Goal: Task Accomplishment & Management: Manage account settings

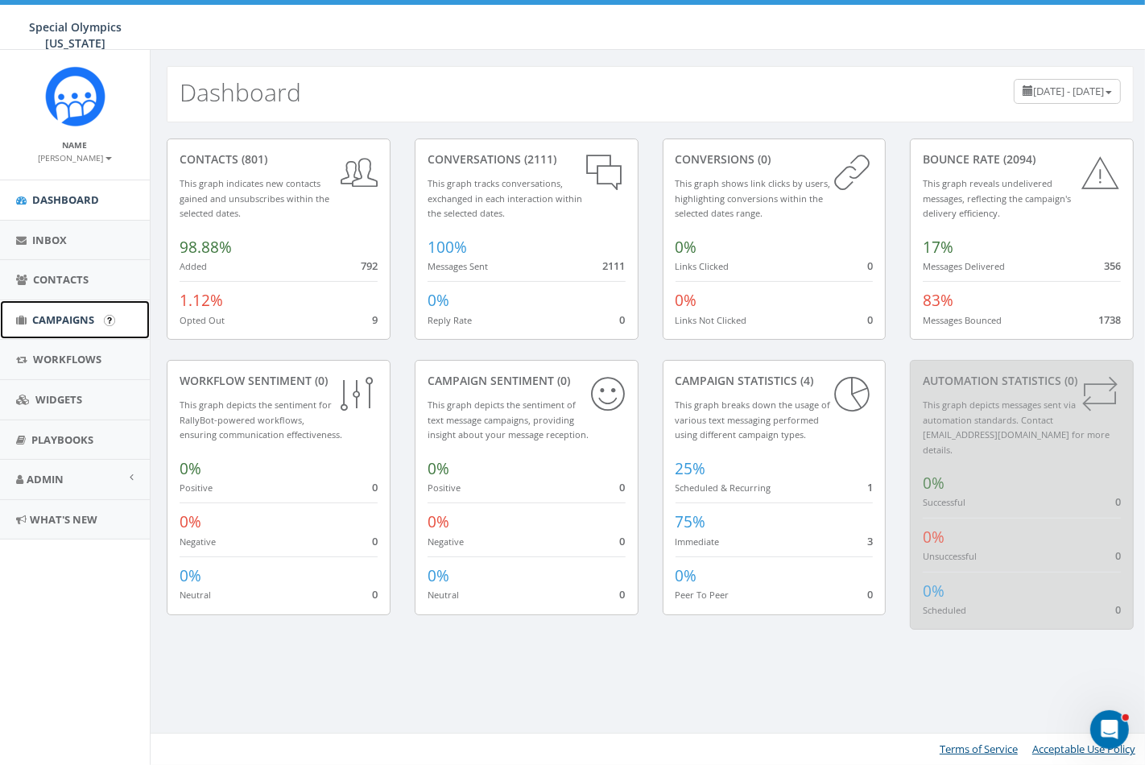
click at [44, 325] on span "Campaigns" at bounding box center [63, 319] width 62 height 14
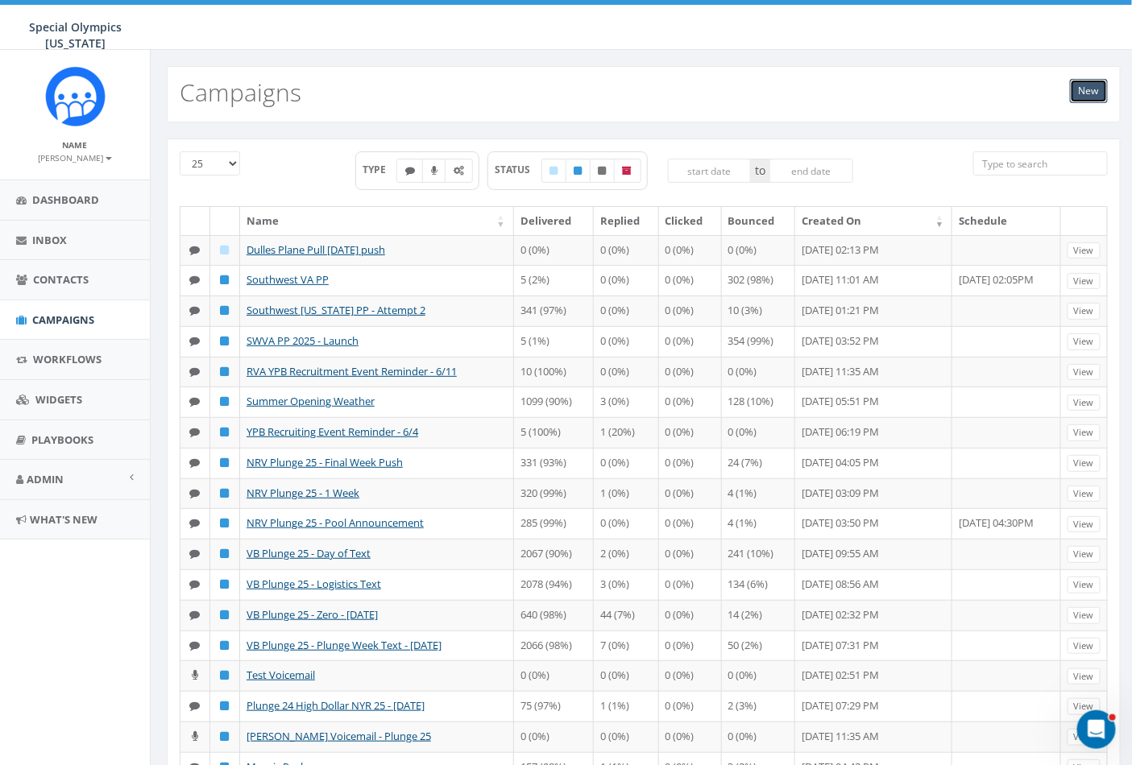
click at [1074, 85] on link "New" at bounding box center [1089, 91] width 38 height 24
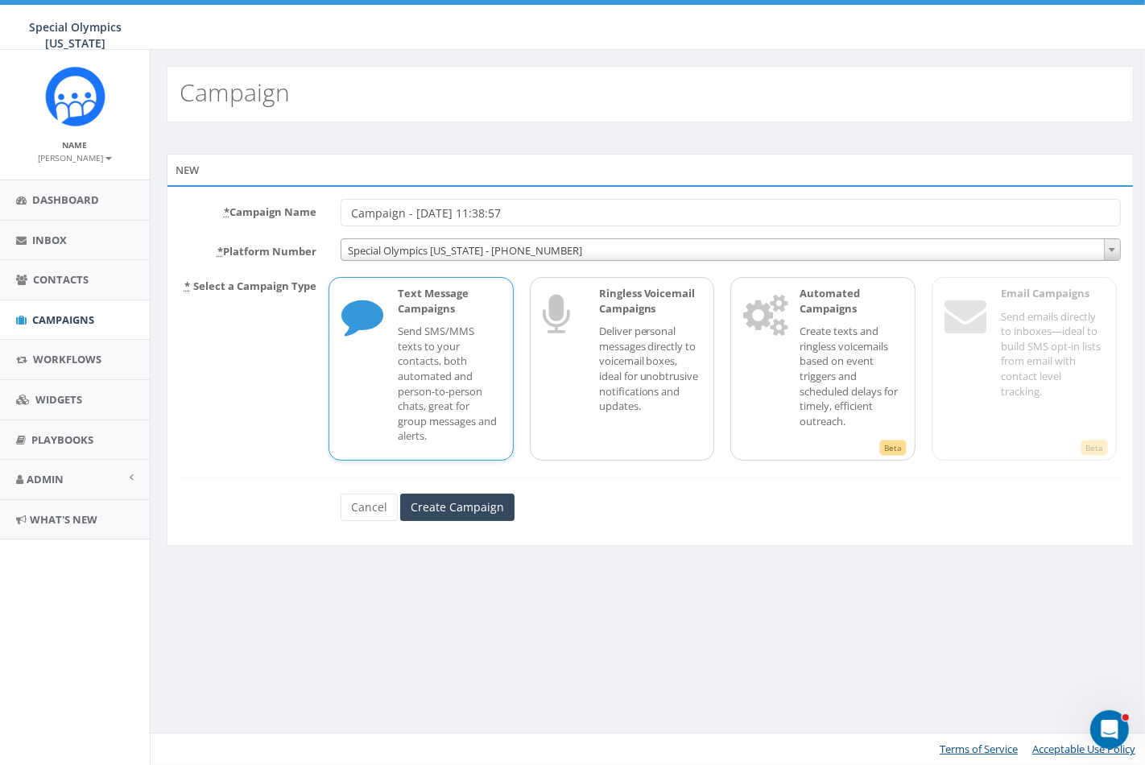
drag, startPoint x: 540, startPoint y: 208, endPoint x: 466, endPoint y: 231, distance: 78.5
click at [118, 199] on body "Special Olympics Virginia Special Olympics Virginia Profile Sign Out 3.39 % of …" at bounding box center [572, 382] width 1145 height 765
type input "SWPP final push [DATE]"
click at [478, 511] on input "Create Campaign" at bounding box center [457, 507] width 114 height 27
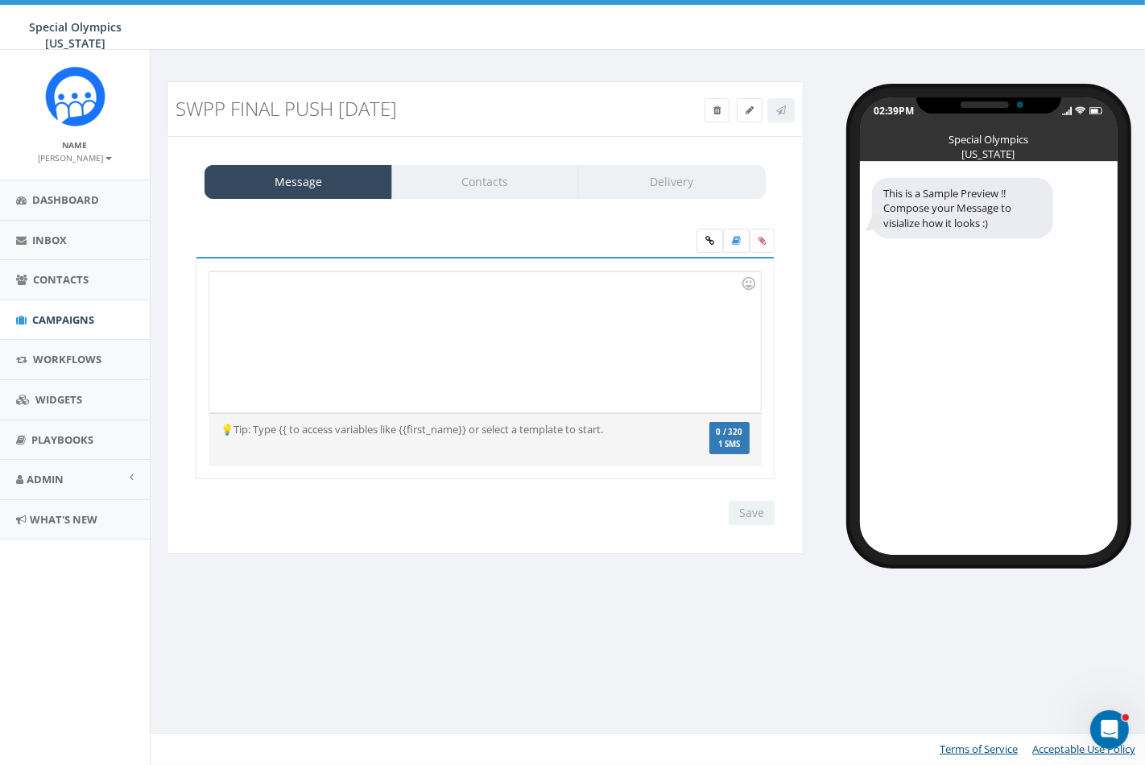
click at [452, 303] on div at bounding box center [484, 341] width 551 height 141
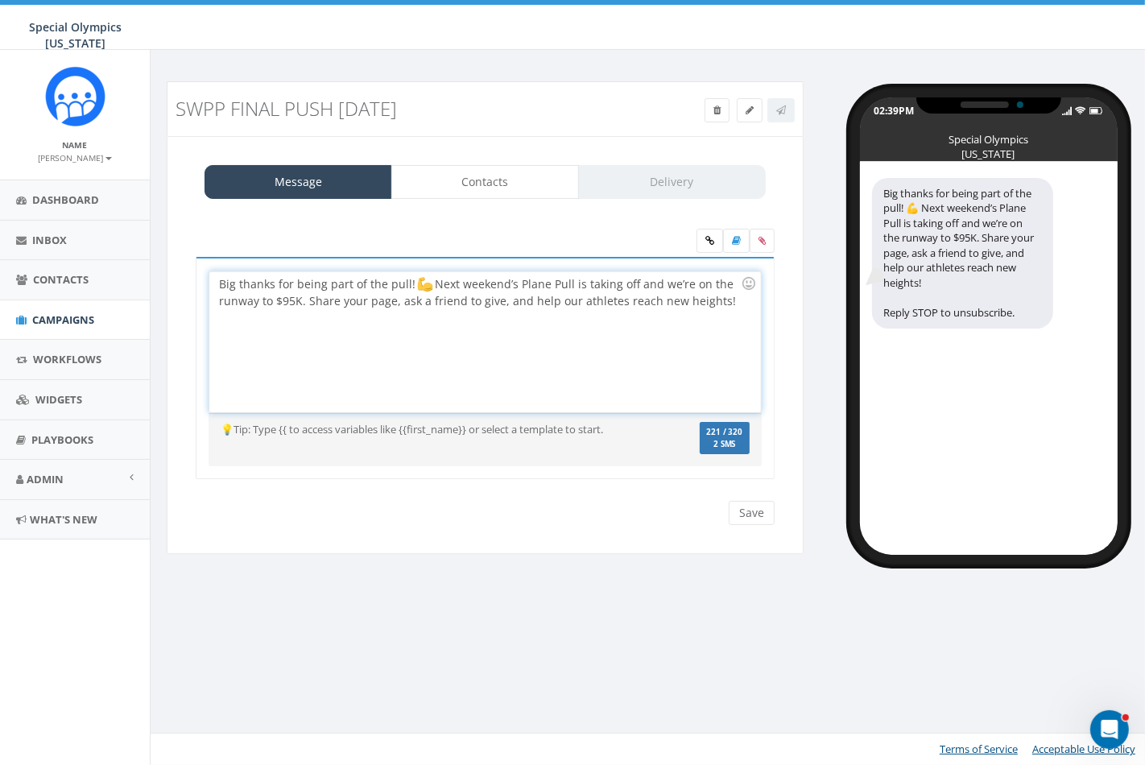
click at [652, 616] on div "SWPP final push 9-18-25 Test Message Status: Message Contacts Delivery Big than…" at bounding box center [650, 407] width 1000 height 715
click at [738, 520] on input "Save" at bounding box center [752, 513] width 46 height 24
click at [743, 515] on div "Save Next" at bounding box center [748, 513] width 54 height 24
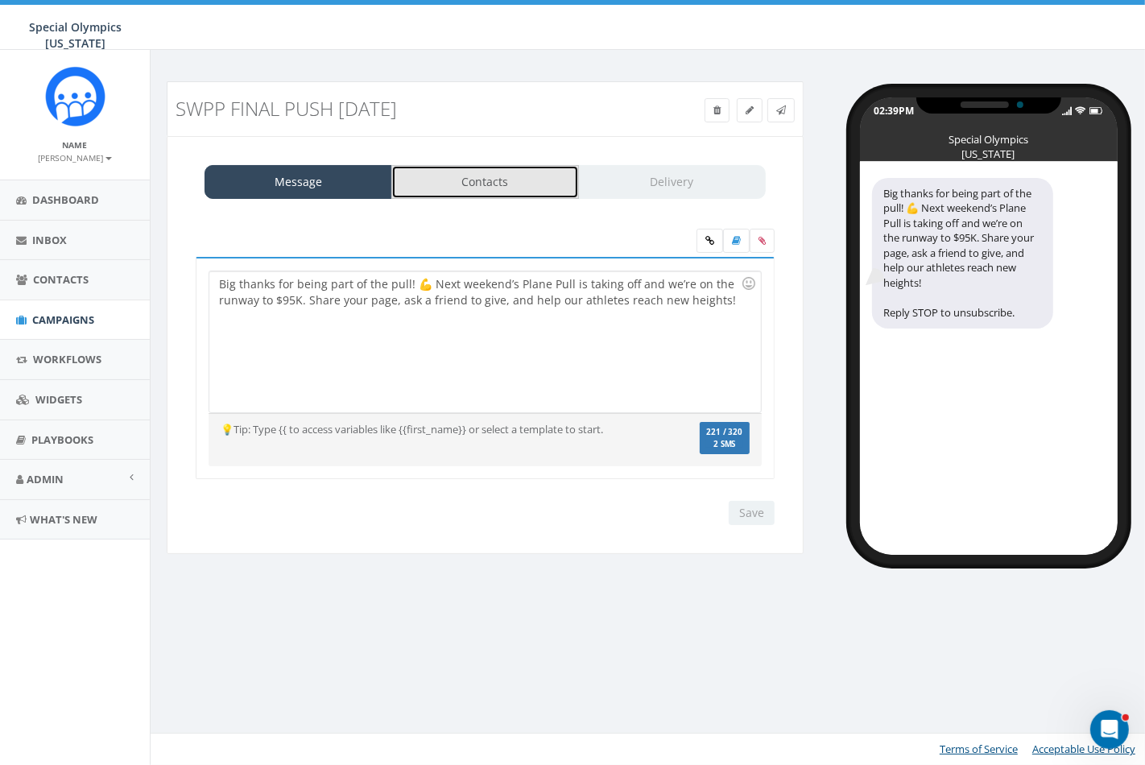
click at [432, 173] on link "Contacts" at bounding box center [485, 182] width 188 height 34
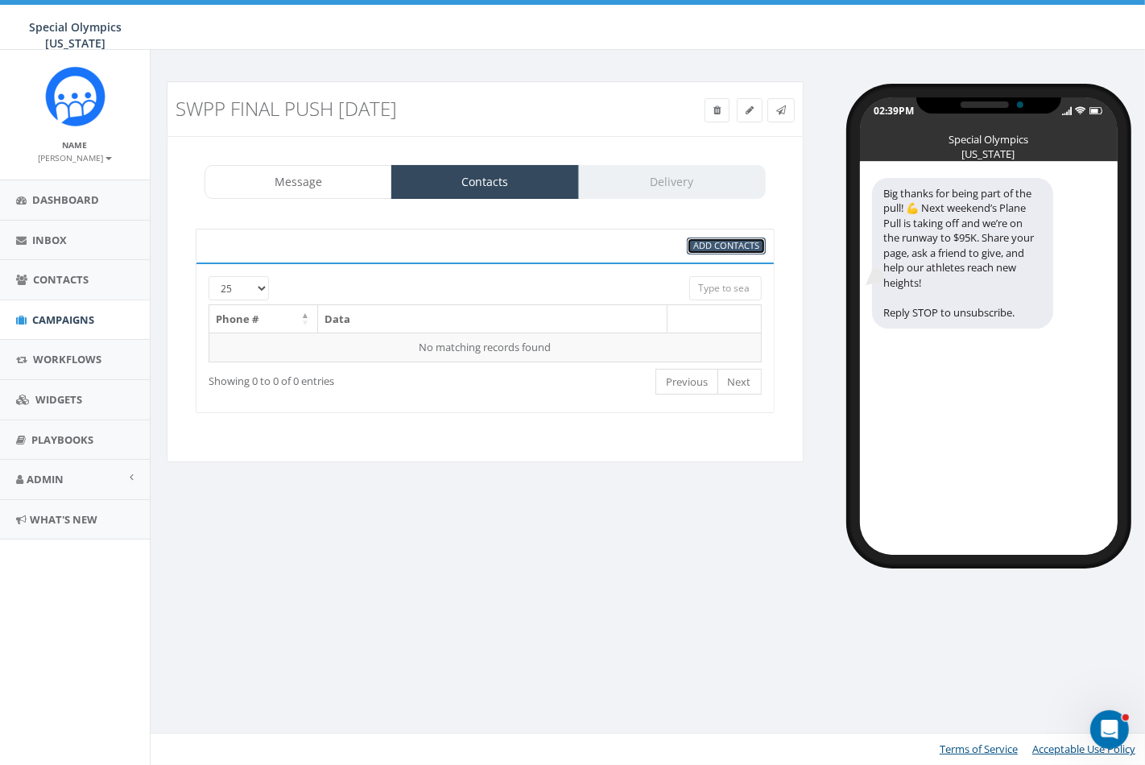
click at [729, 245] on span "Add Contacts" at bounding box center [726, 245] width 66 height 12
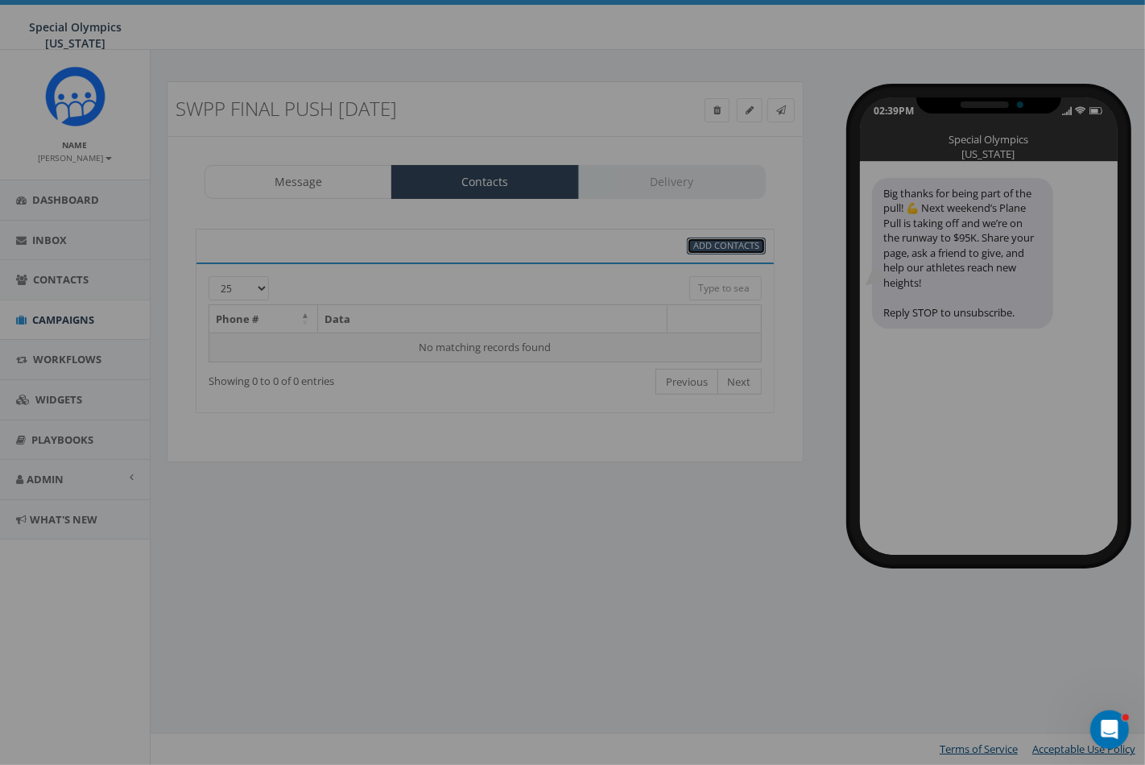
select select
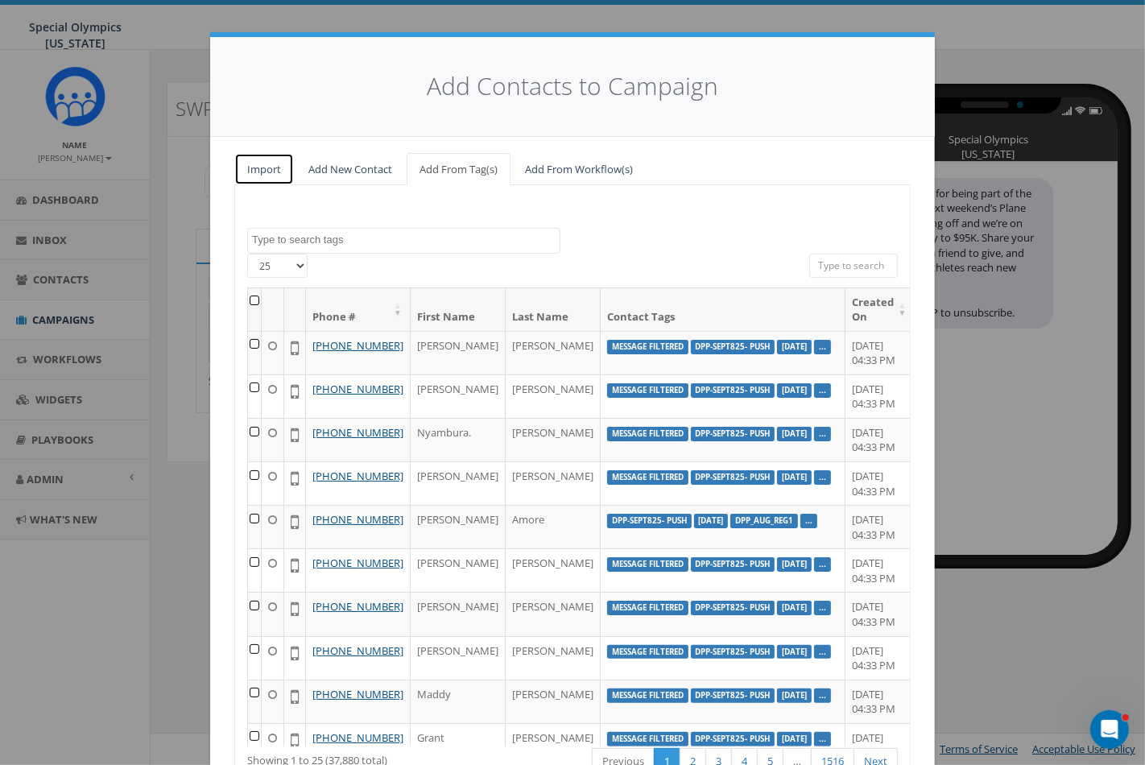
click at [245, 171] on link "Import" at bounding box center [264, 169] width 60 height 33
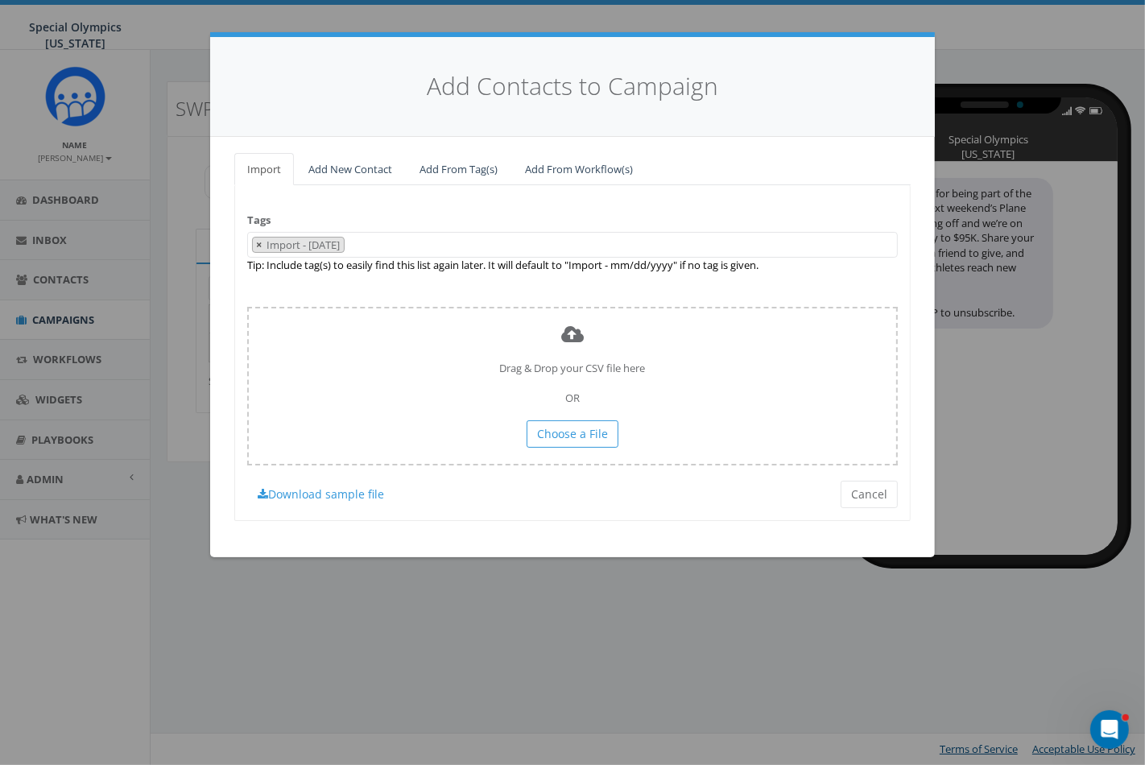
click at [263, 242] on button "×" at bounding box center [259, 245] width 12 height 15
select select
click at [393, 217] on div "Tags Import - 09/18/2025 $0LETRPART22-6-2-22 $0raisedPPRVA12921 $0raisedppvab12…" at bounding box center [572, 352] width 677 height 335
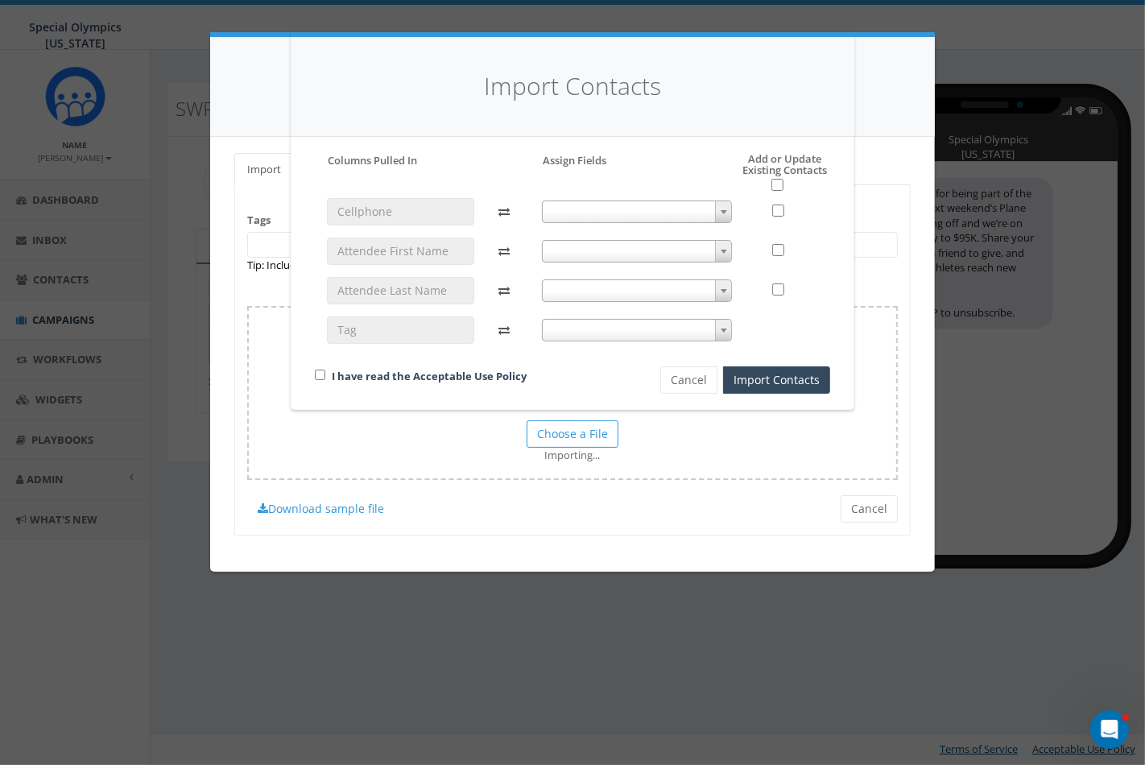
click at [735, 198] on div at bounding box center [637, 278] width 215 height 160
click at [728, 206] on span at bounding box center [723, 211] width 16 height 21
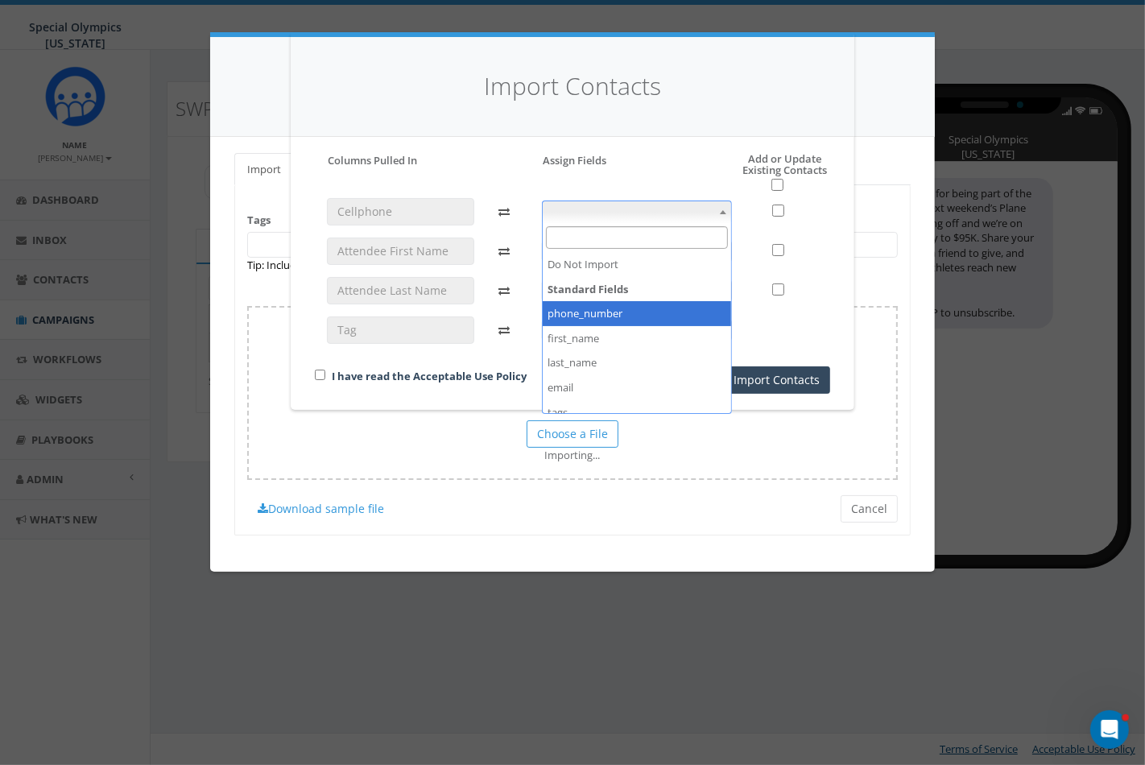
select select "phone_number"
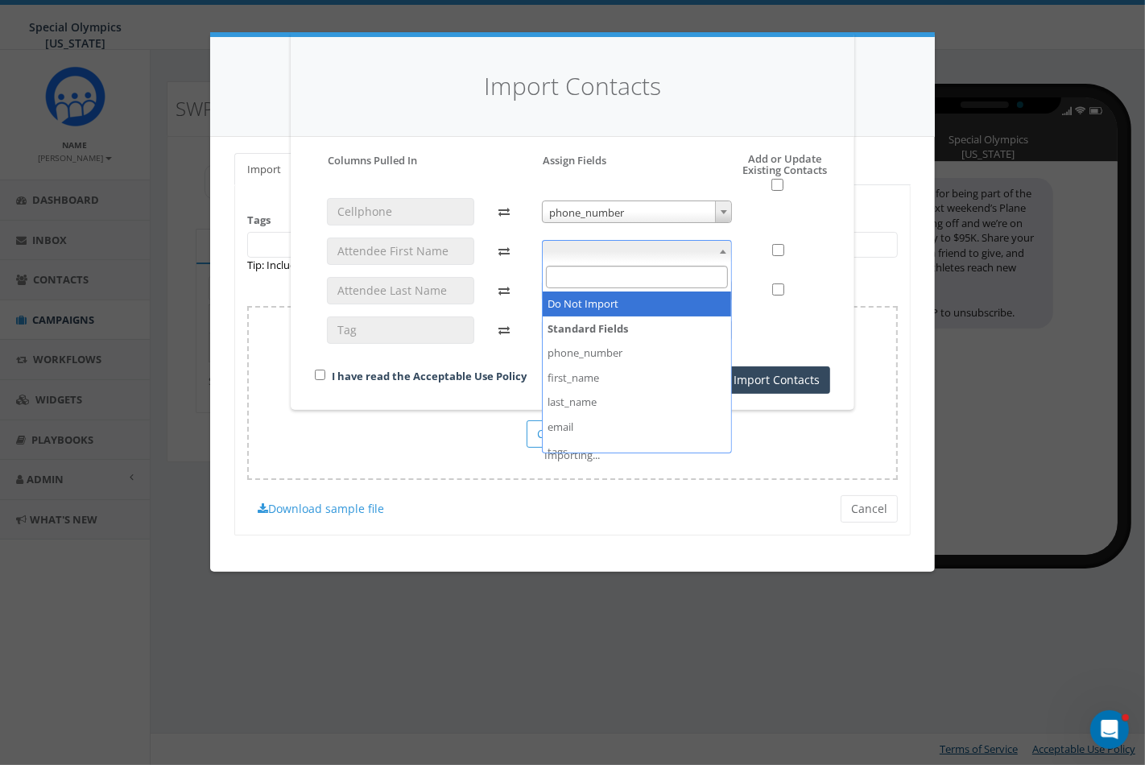
click at [687, 244] on span at bounding box center [637, 251] width 191 height 23
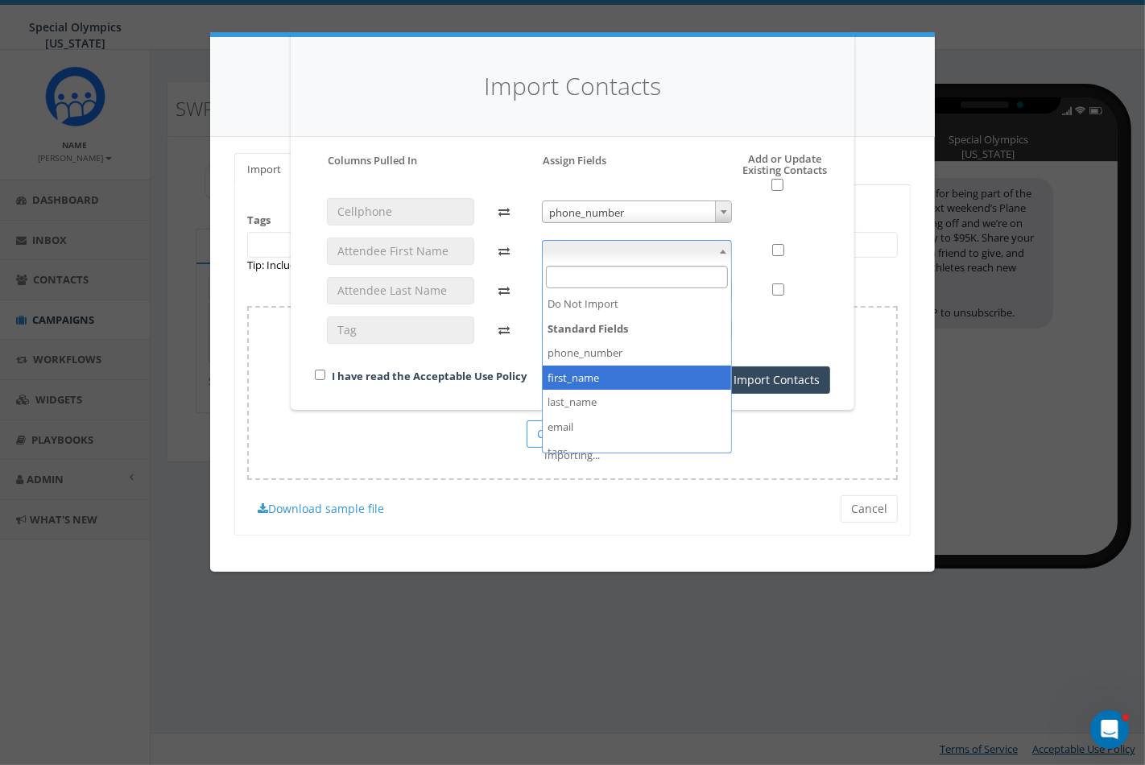
select select "first_name"
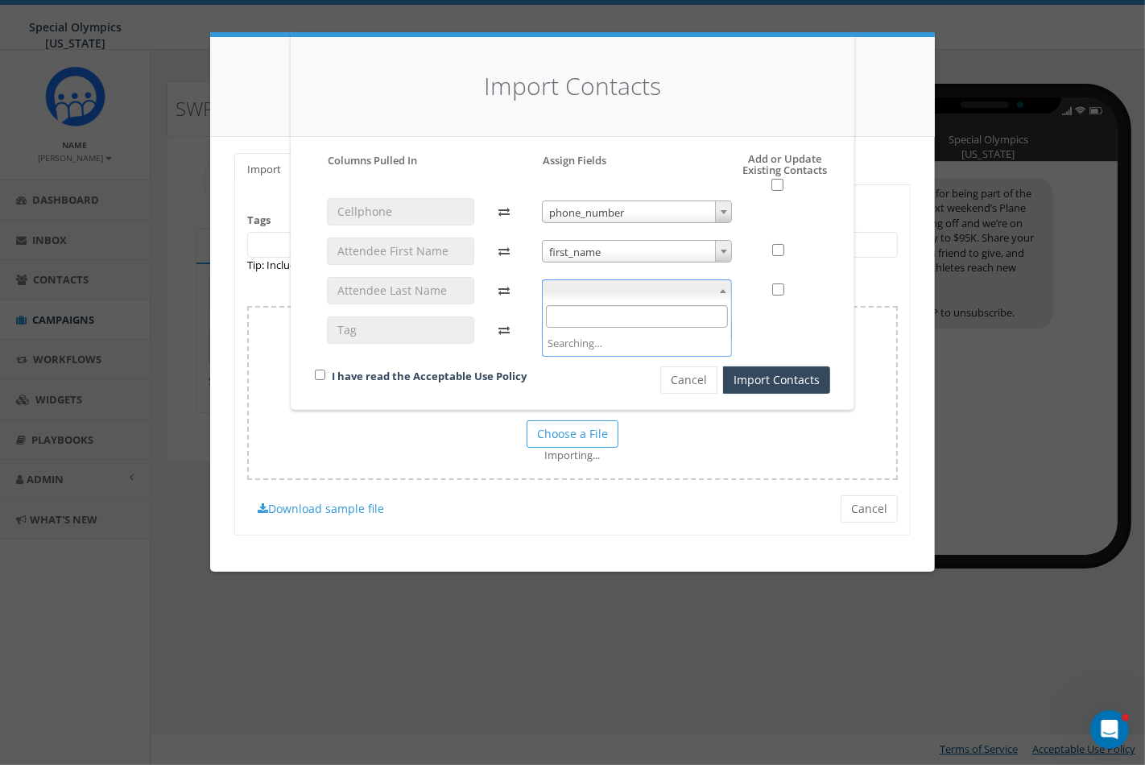
click at [673, 288] on span at bounding box center [637, 290] width 191 height 23
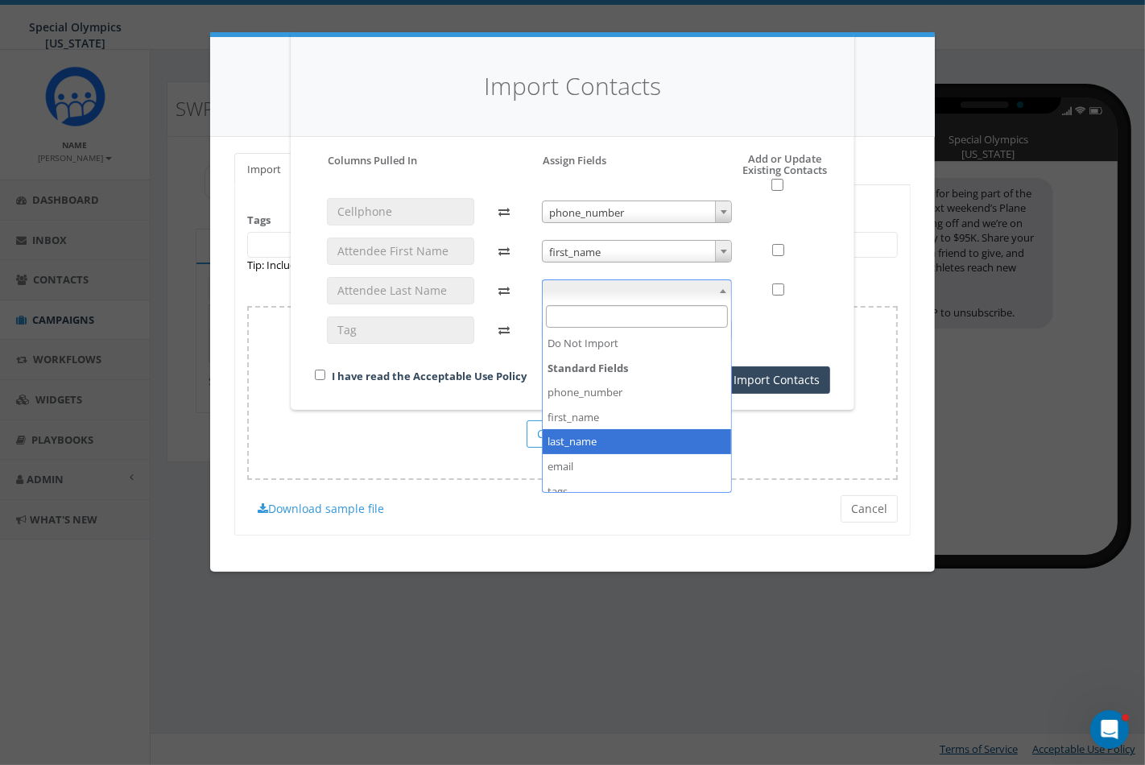
select select "last_name"
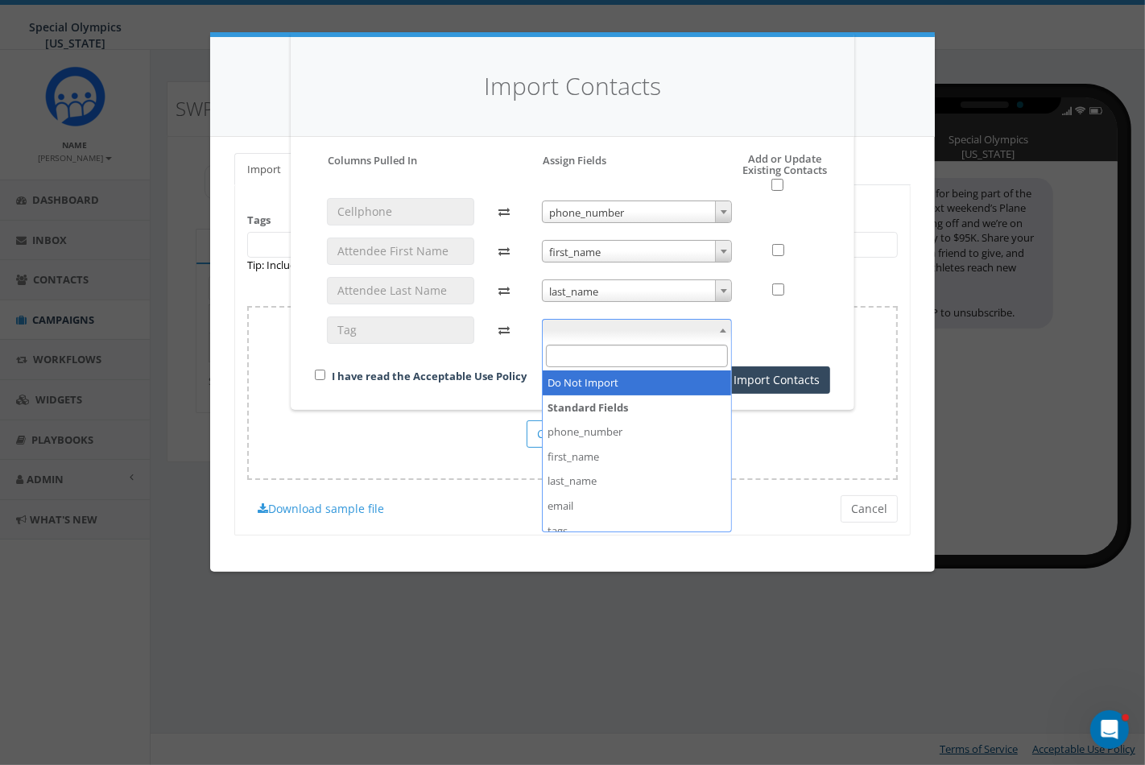
click at [631, 331] on span at bounding box center [637, 330] width 191 height 23
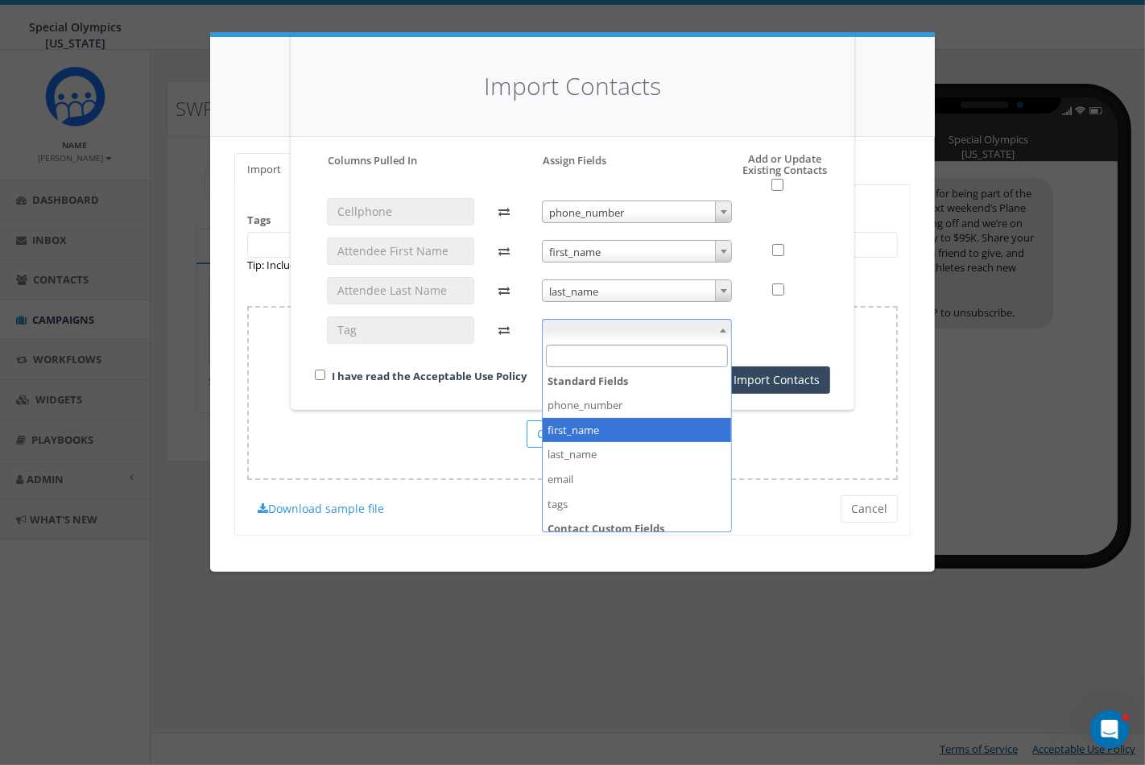
scroll to position [60, 0]
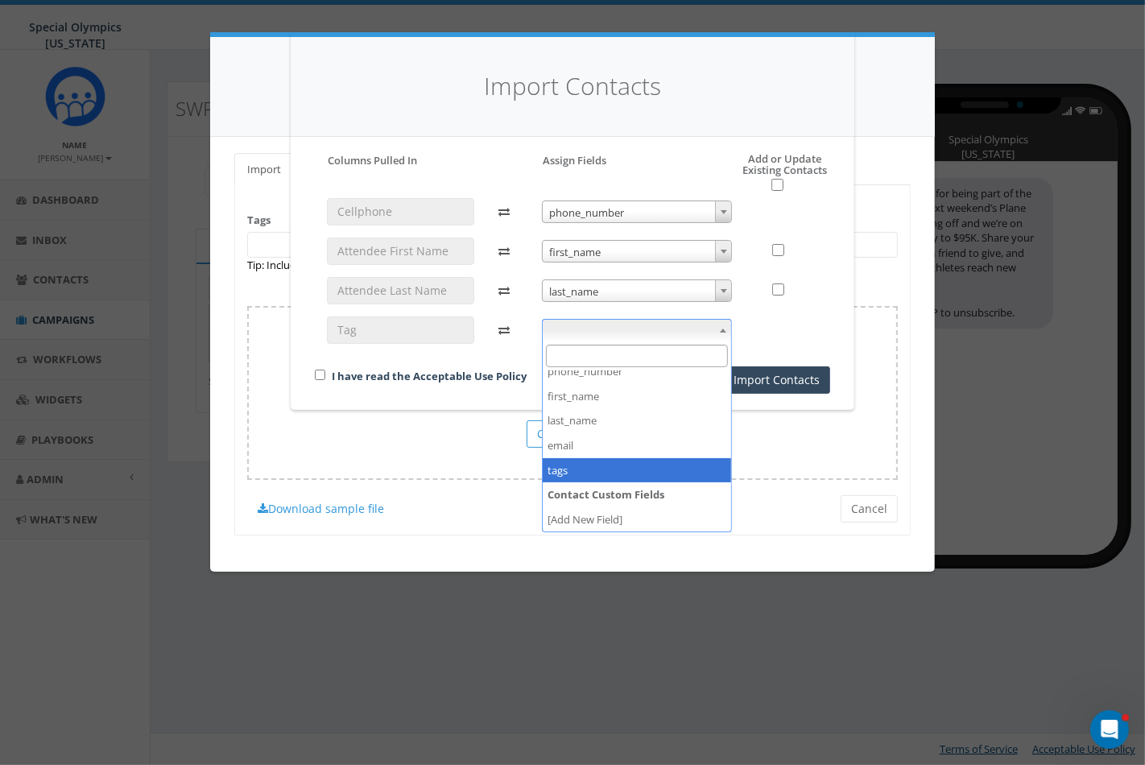
select select "tags"
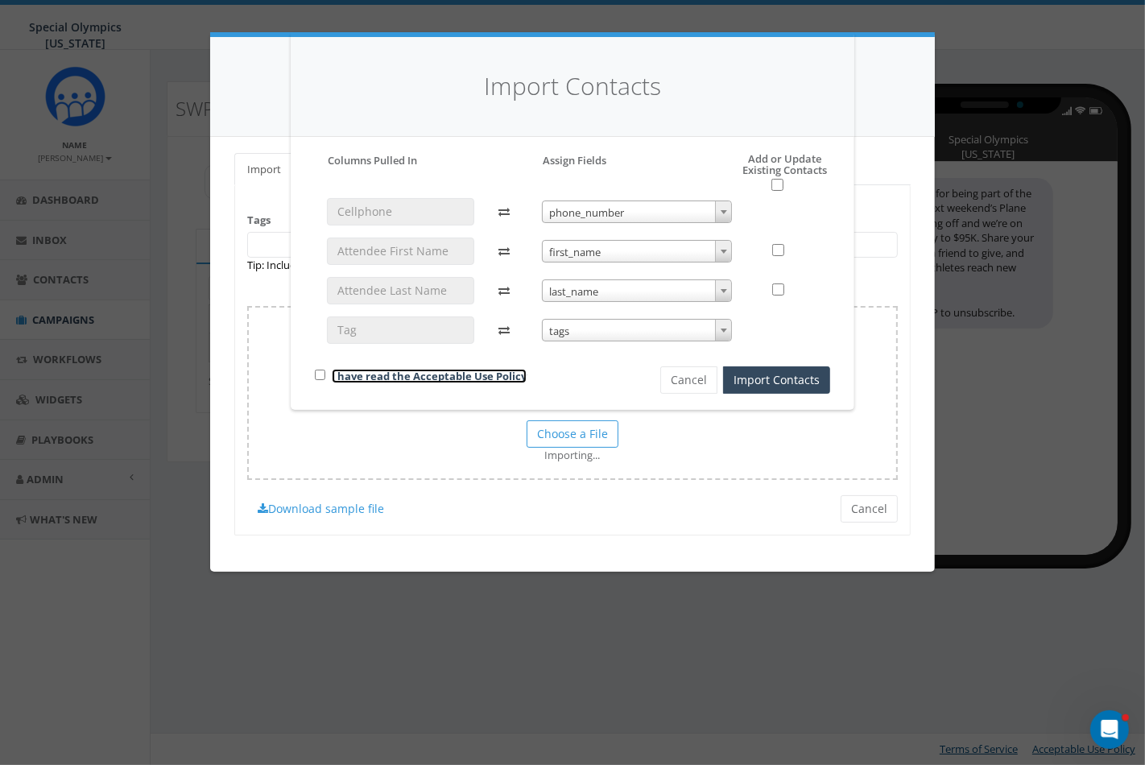
click at [352, 377] on link "I have read the Acceptable Use Policy" at bounding box center [429, 376] width 195 height 14
click at [325, 371] on input "checkbox" at bounding box center [320, 375] width 10 height 10
checkbox input "true"
click at [768, 387] on button "Import Contacts" at bounding box center [776, 379] width 107 height 27
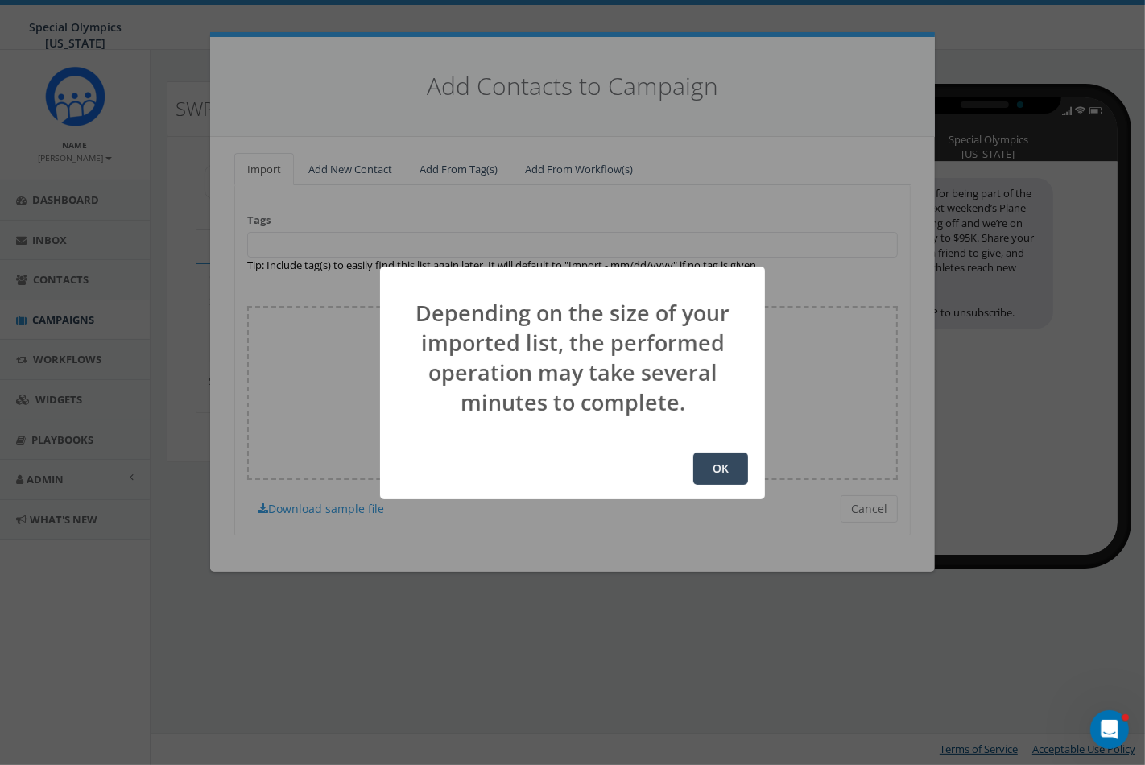
click at [690, 457] on div "OK" at bounding box center [572, 468] width 385 height 61
click at [719, 470] on button "OK" at bounding box center [720, 469] width 55 height 32
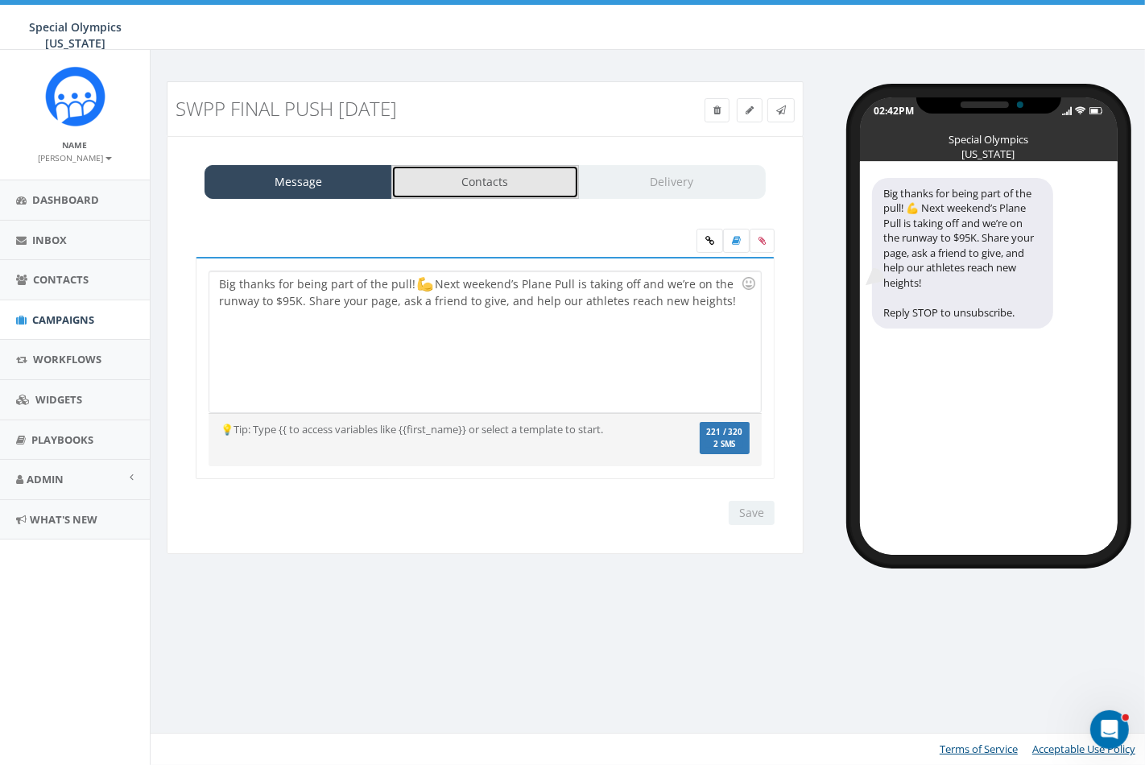
click at [468, 183] on link "Contacts" at bounding box center [485, 182] width 188 height 34
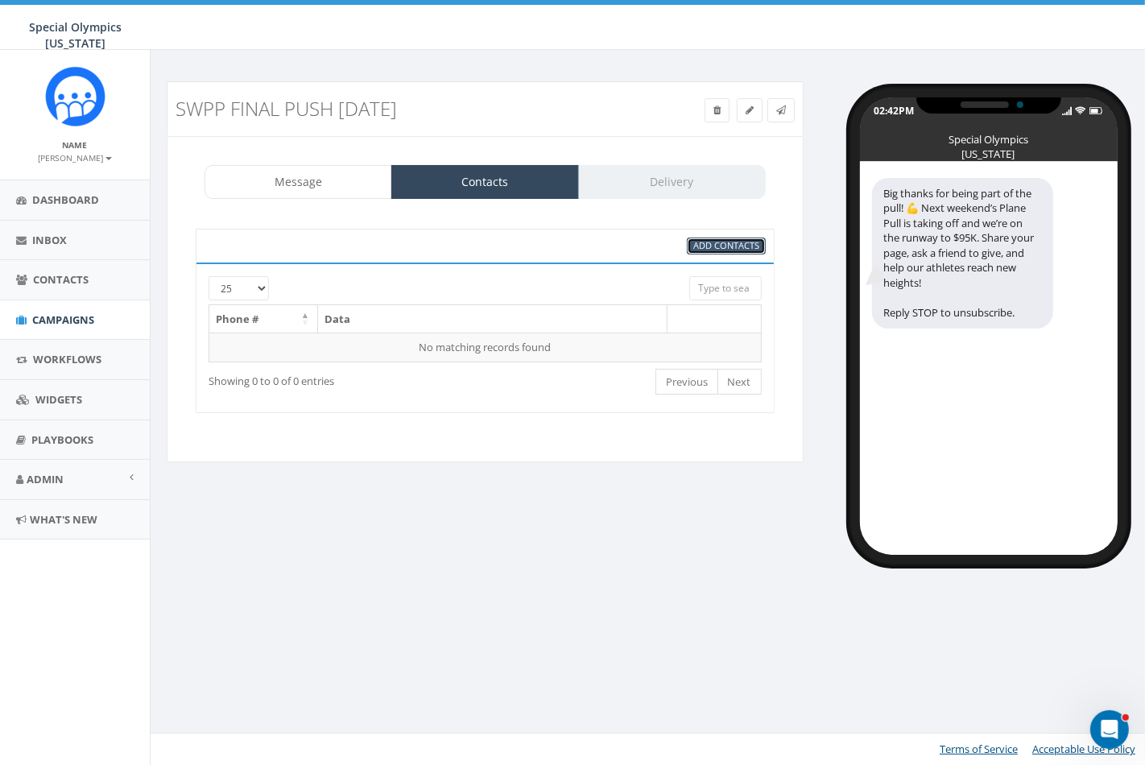
click at [714, 242] on span "Add Contacts" at bounding box center [726, 245] width 66 height 12
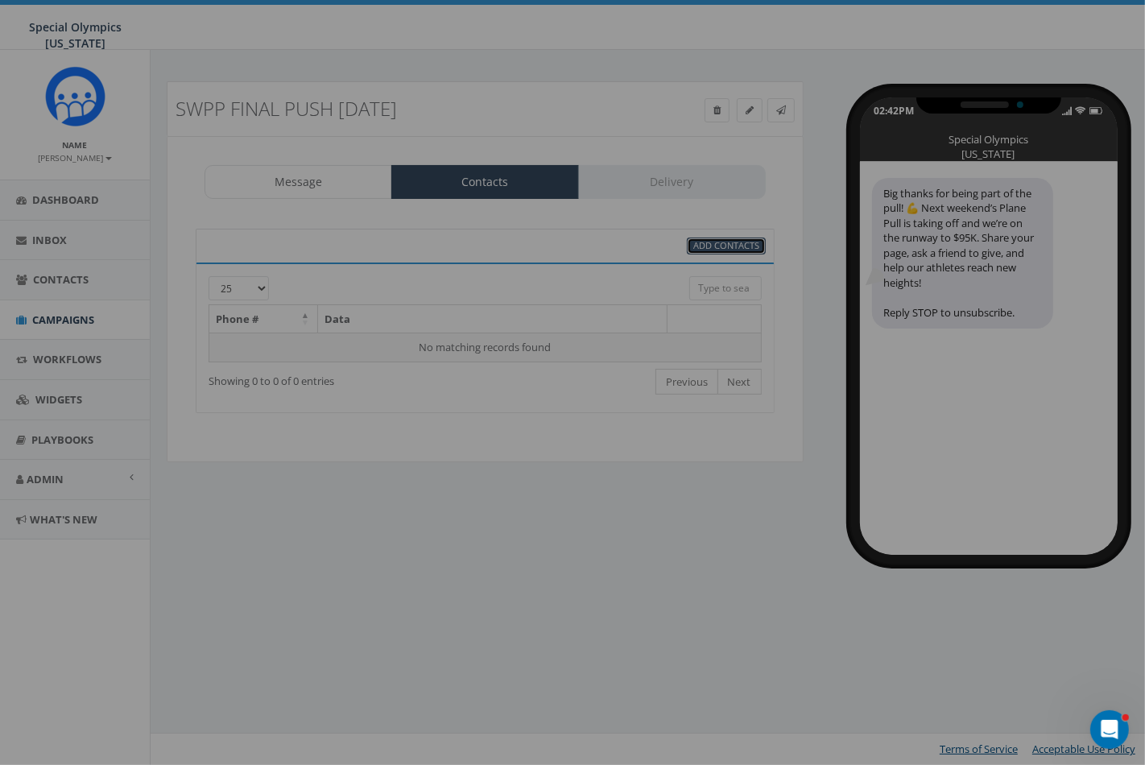
select select
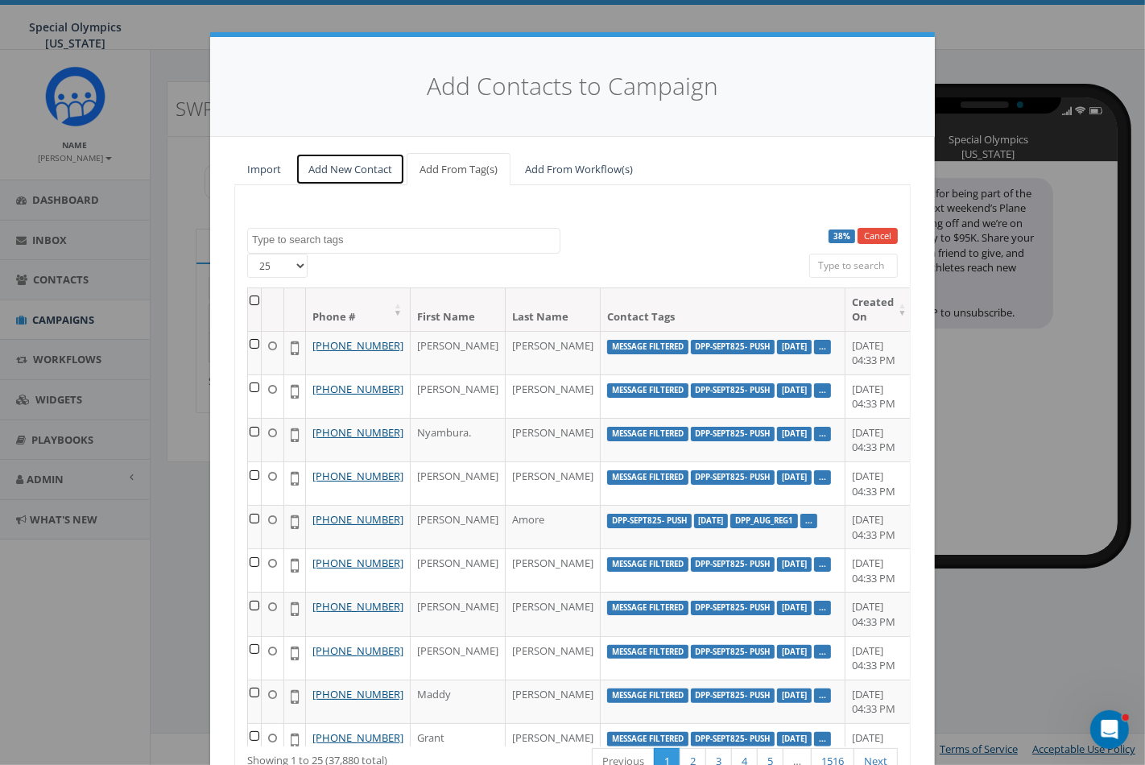
click at [340, 171] on link "Add New Contact" at bounding box center [351, 169] width 110 height 33
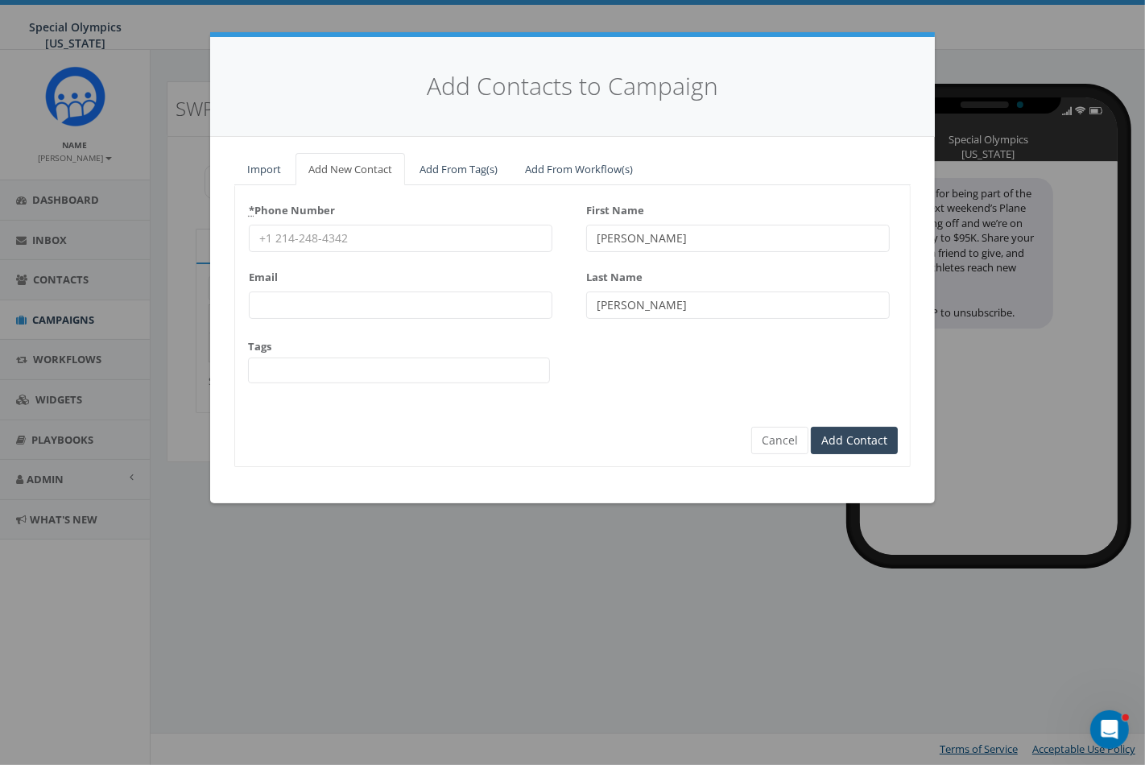
click at [379, 234] on input "* Phone Number" at bounding box center [401, 238] width 304 height 27
type input "18044676011"
type input "[EMAIL_ADDRESS][DOMAIN_NAME]"
type input "Aliza"
type input "Tekavec"
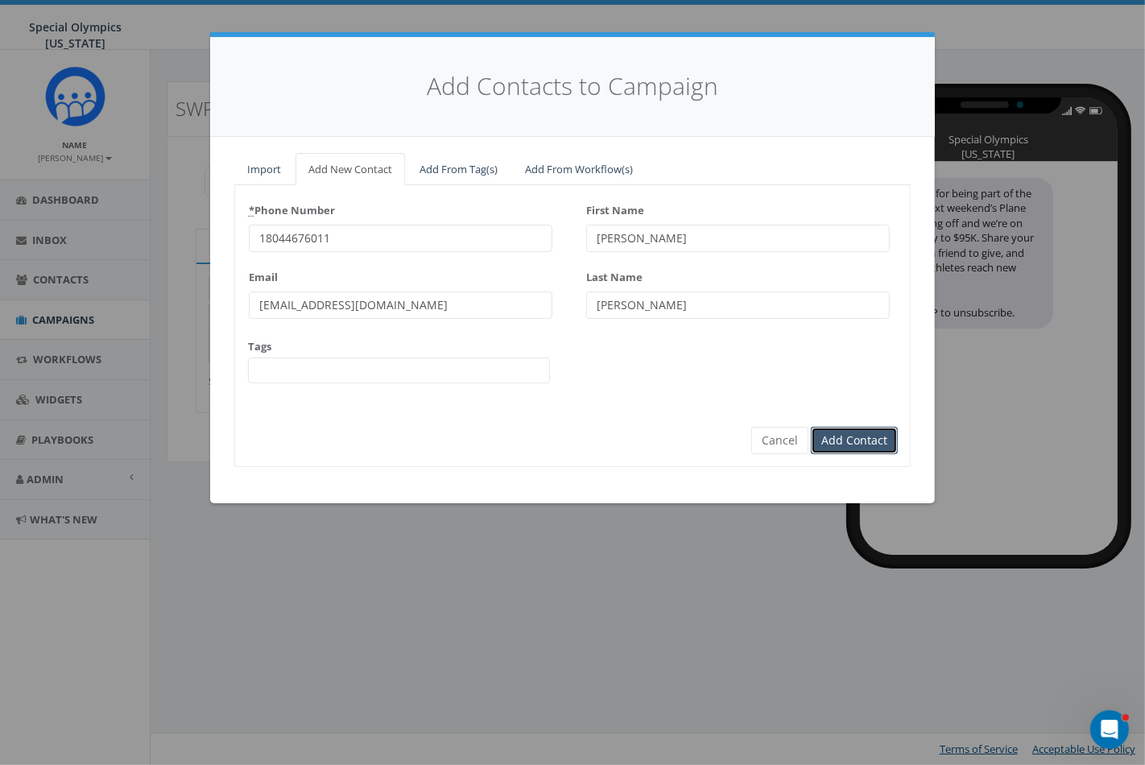
click at [855, 447] on input "Add Contact" at bounding box center [854, 440] width 87 height 27
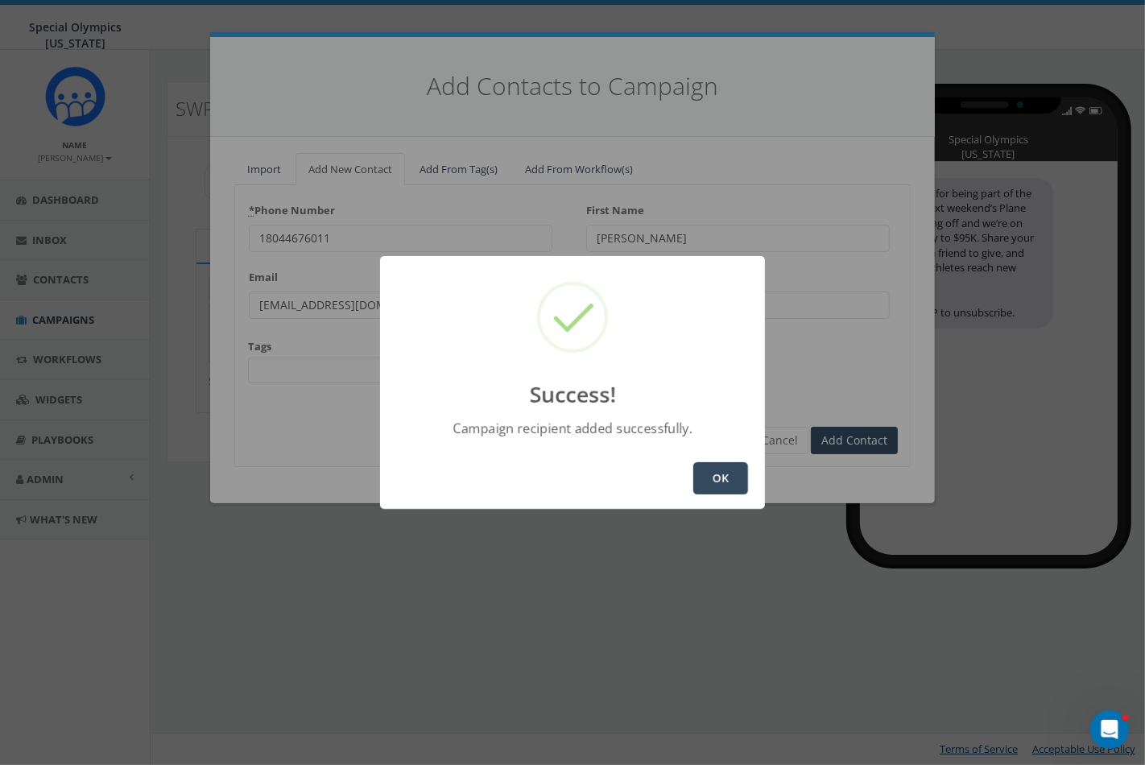
click at [720, 481] on button "OK" at bounding box center [720, 478] width 55 height 32
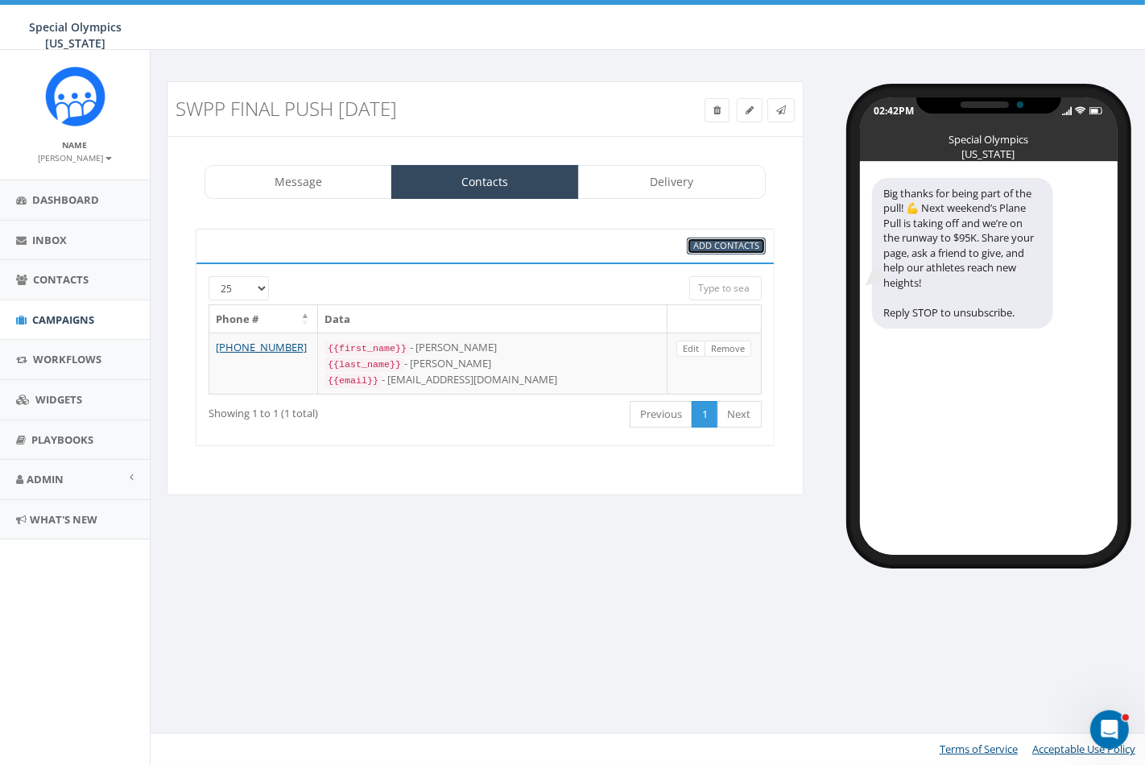
click at [690, 252] on link "Add Contacts" at bounding box center [726, 246] width 79 height 17
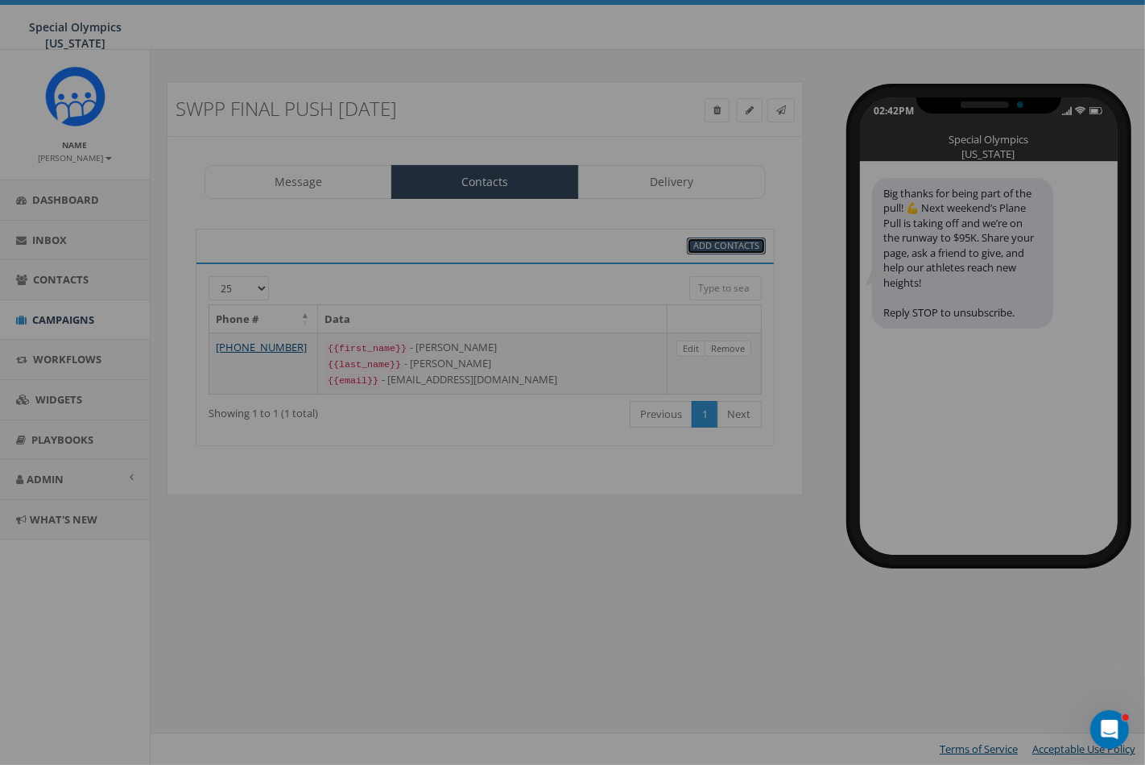
select select
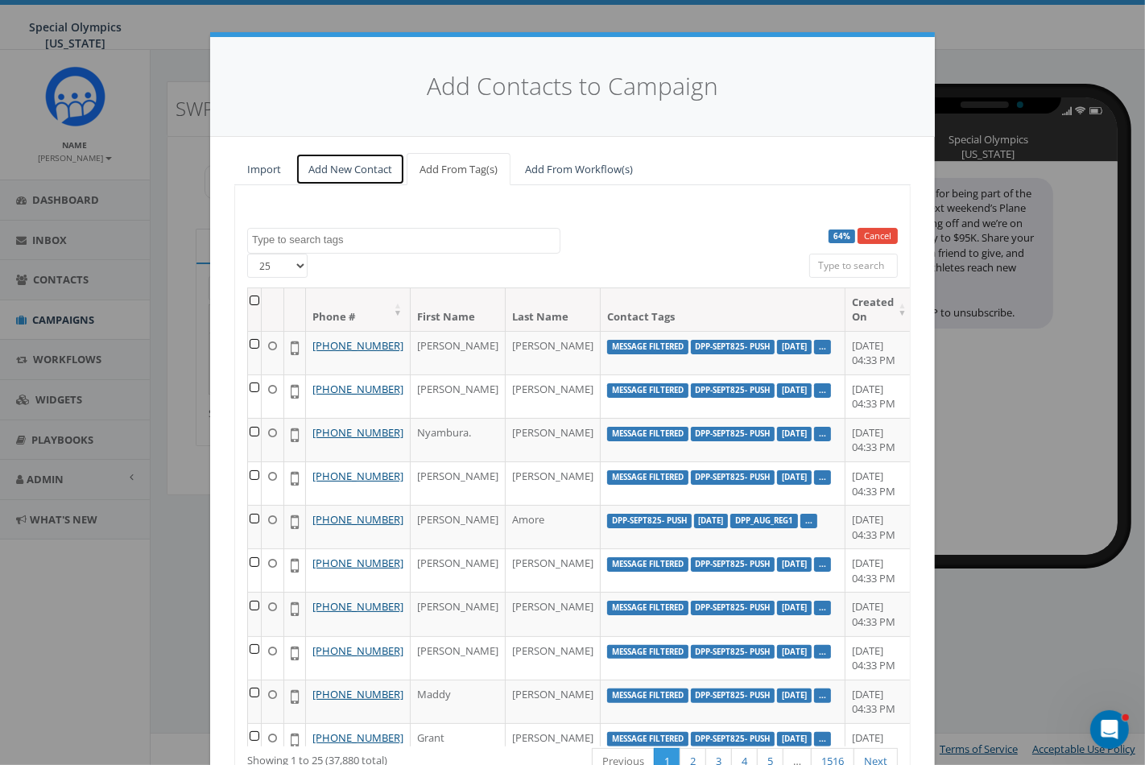
click at [358, 177] on link "Add New Contact" at bounding box center [351, 169] width 110 height 33
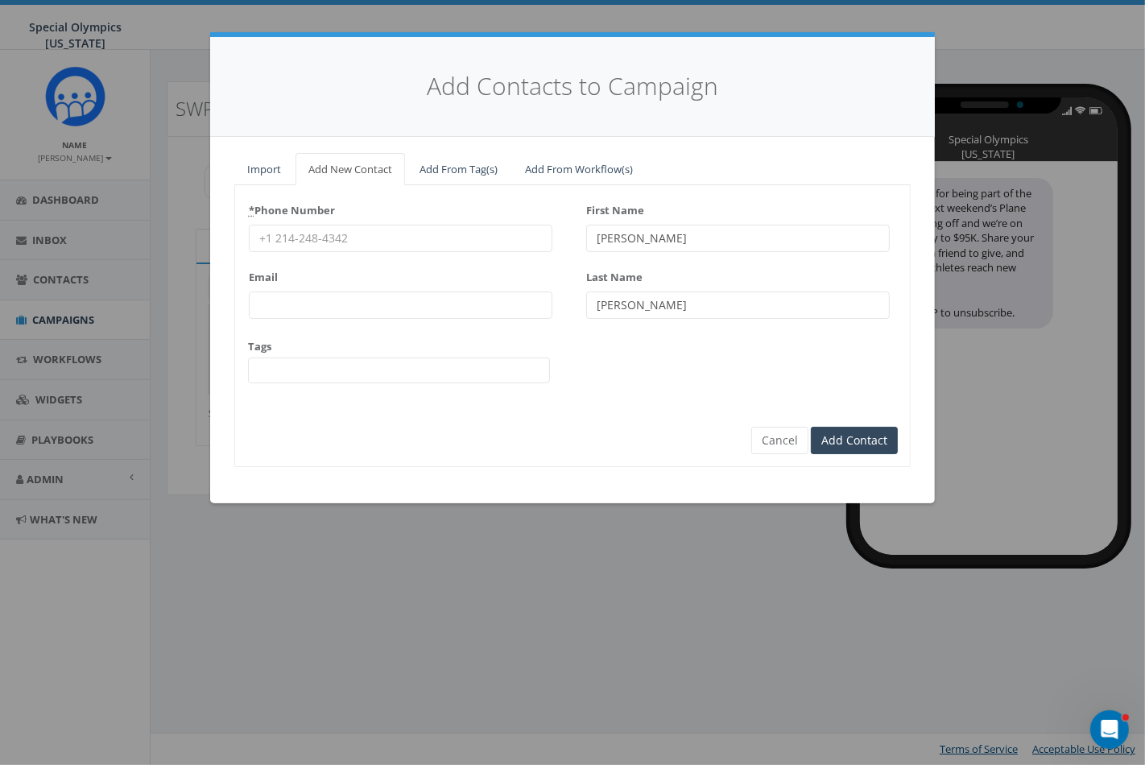
click at [445, 238] on input "* Phone Number" at bounding box center [401, 238] width 304 height 27
type input "610-608-9210"
type input "Katelynn"
type input "Howell"
click at [871, 431] on input "Add Contact" at bounding box center [854, 440] width 87 height 27
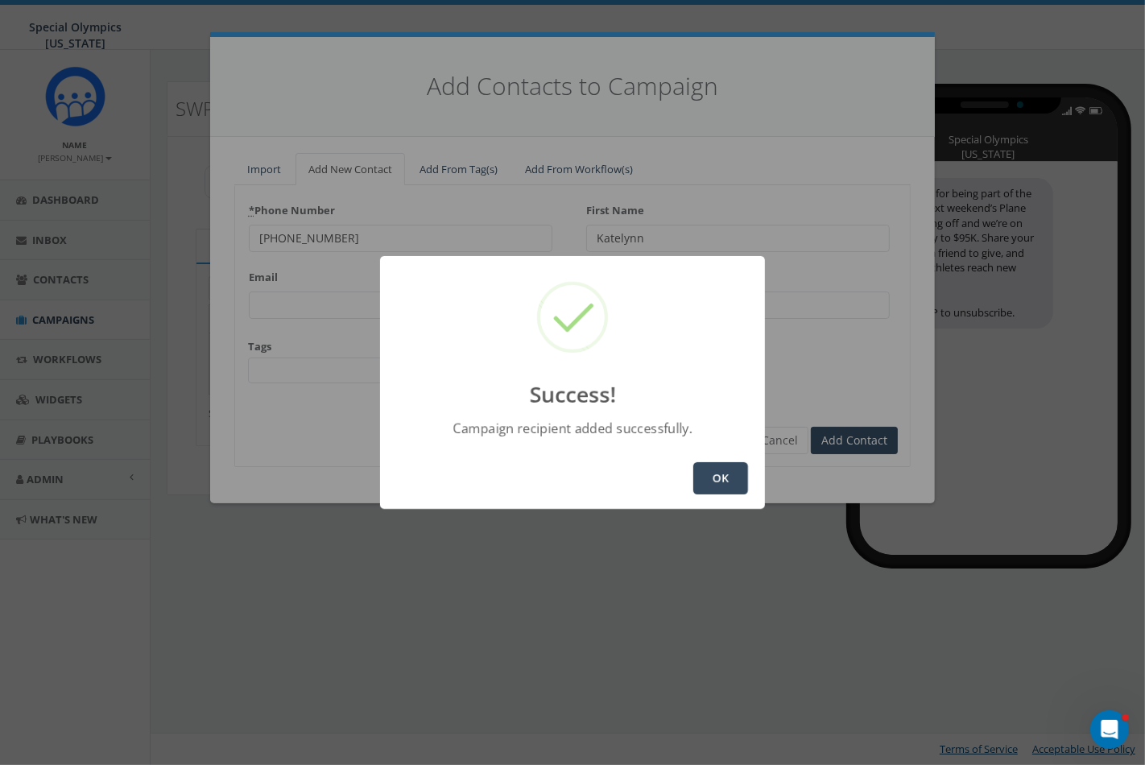
click at [721, 467] on button "OK" at bounding box center [720, 478] width 55 height 32
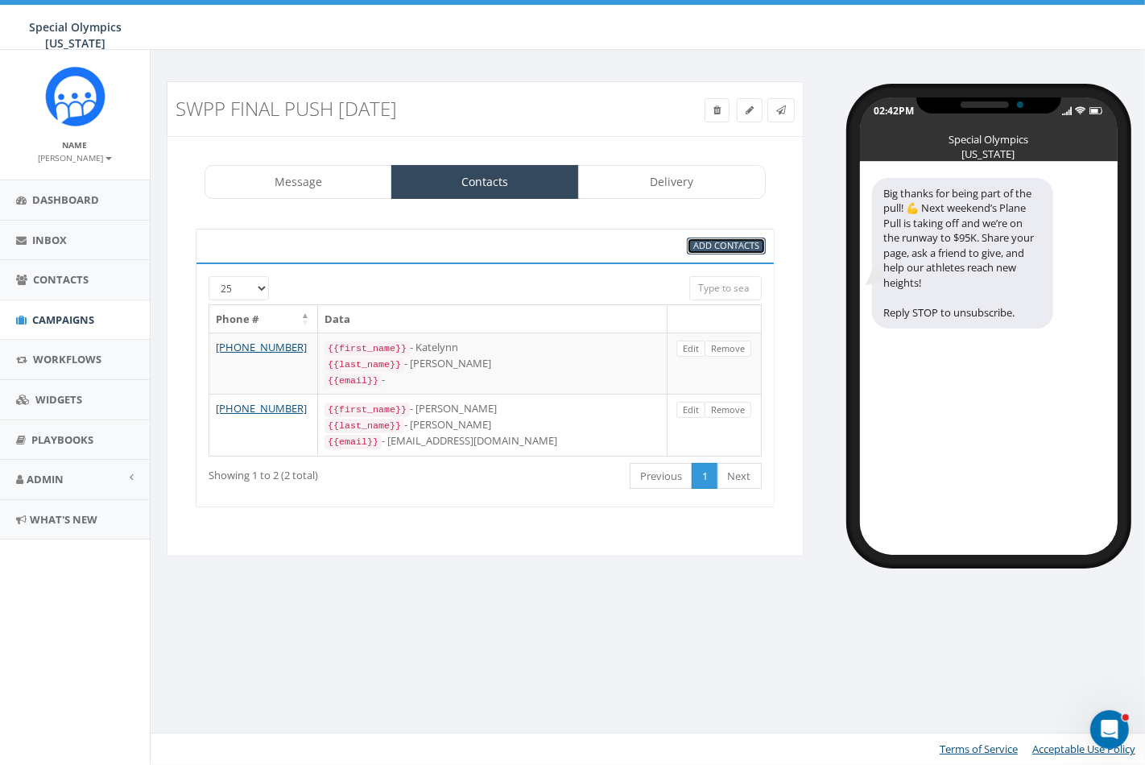
click at [714, 246] on span "Add Contacts" at bounding box center [726, 245] width 66 height 12
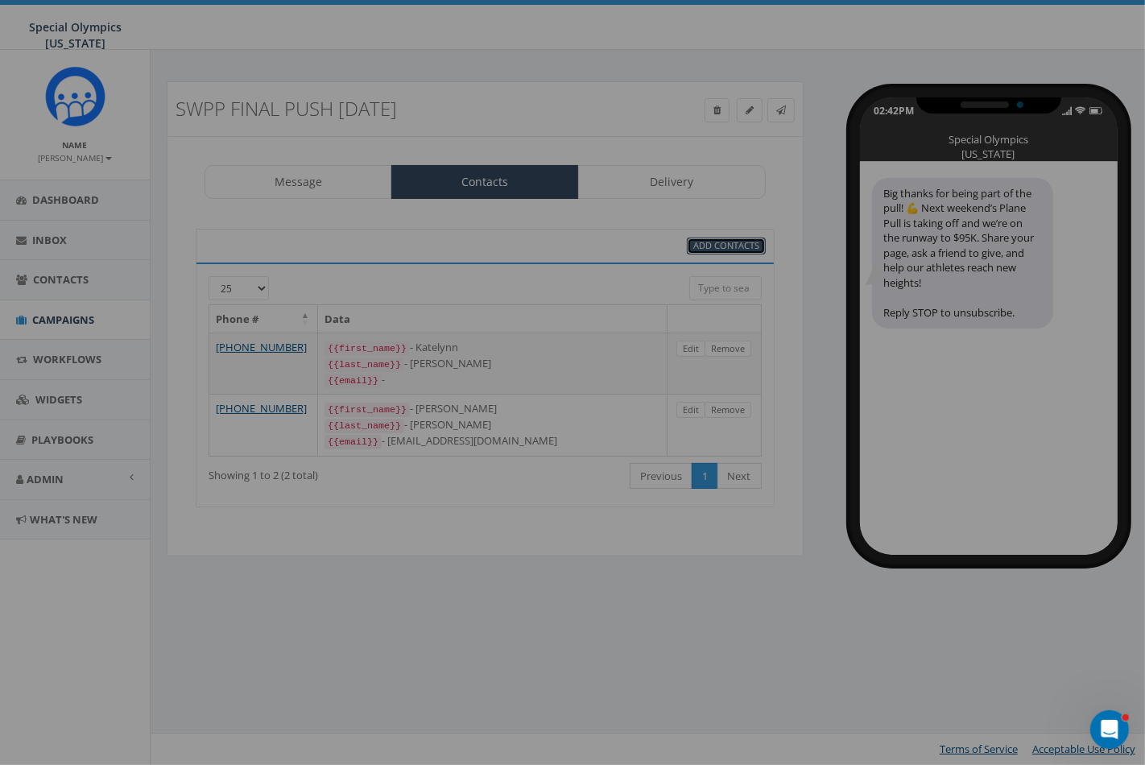
select select
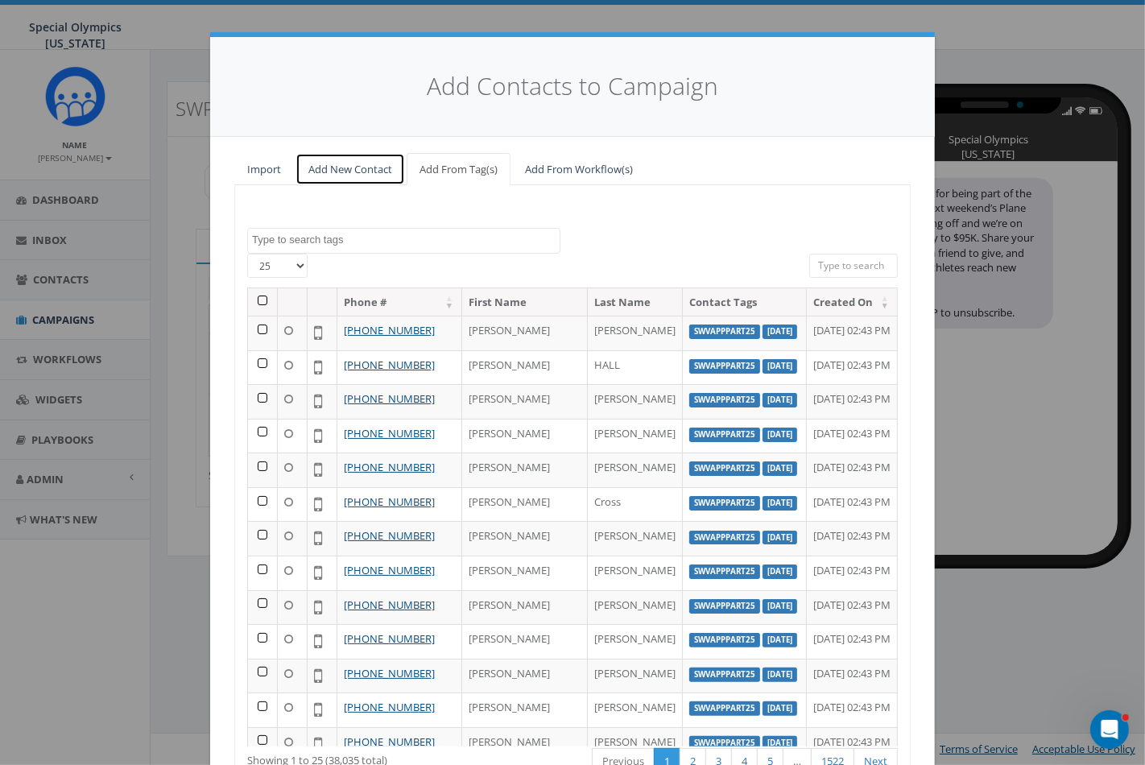
click at [356, 177] on link "Add New Contact" at bounding box center [351, 169] width 110 height 33
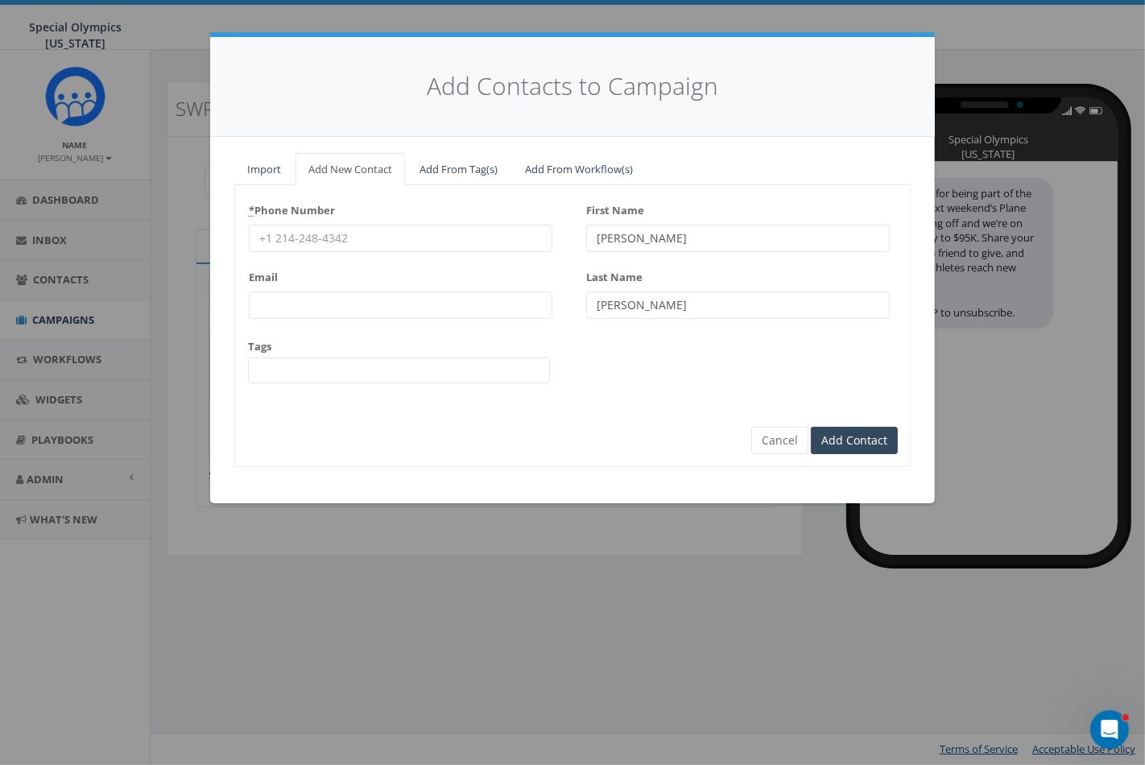
click at [419, 246] on input "* Phone Number" at bounding box center [401, 238] width 304 height 27
type input "609-213-1665"
type input "Sean"
type input "Wallach"
click at [883, 430] on input "Add Contact" at bounding box center [854, 440] width 87 height 27
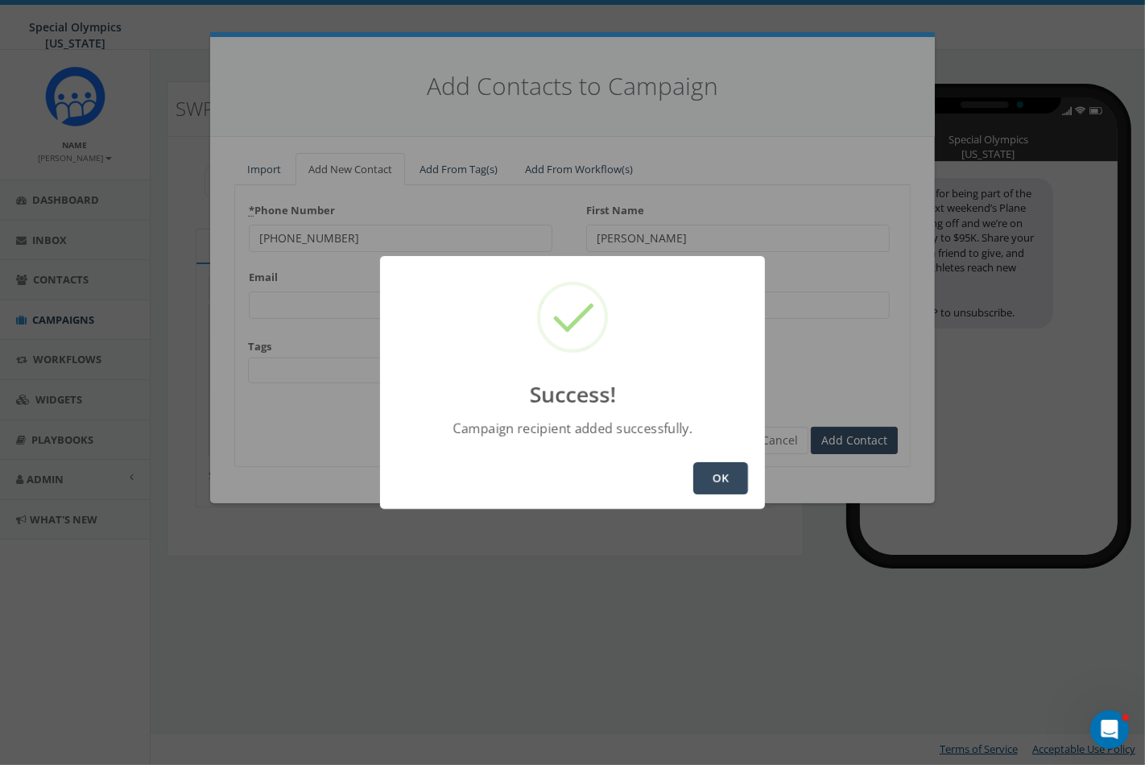
click at [772, 478] on div "Success! Campaign recipient added successfully. OK" at bounding box center [572, 382] width 1145 height 765
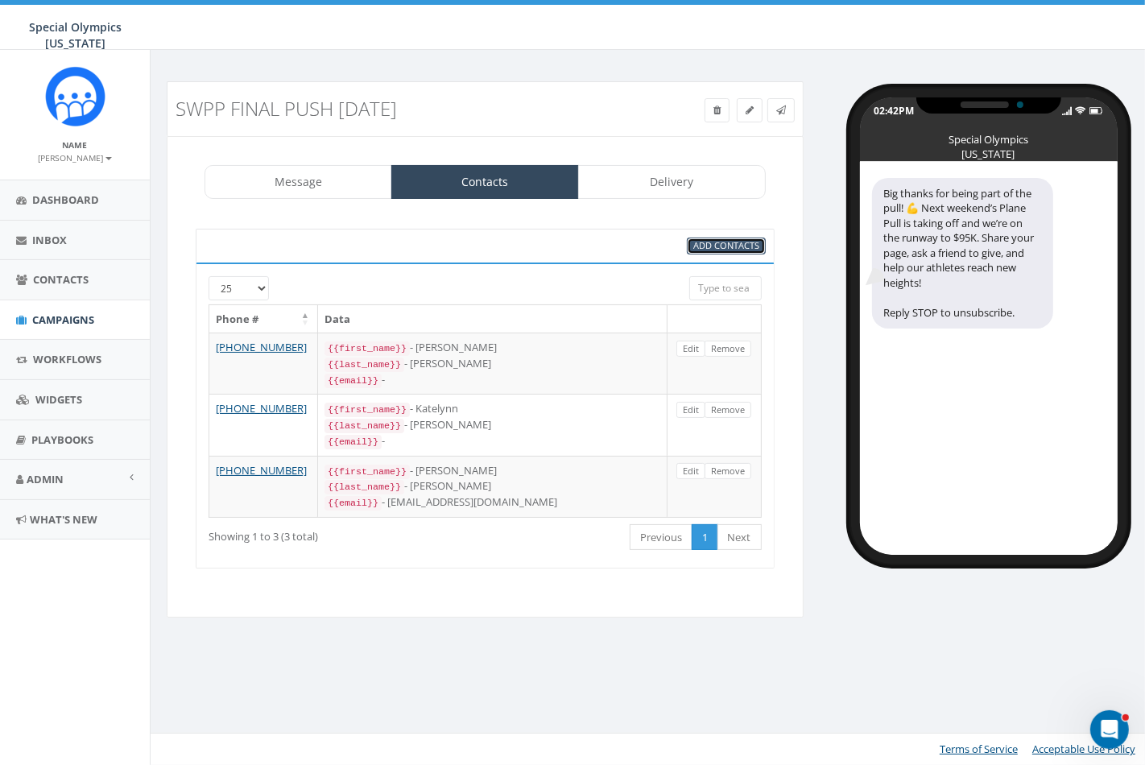
click at [715, 243] on span "Add Contacts" at bounding box center [726, 245] width 66 height 12
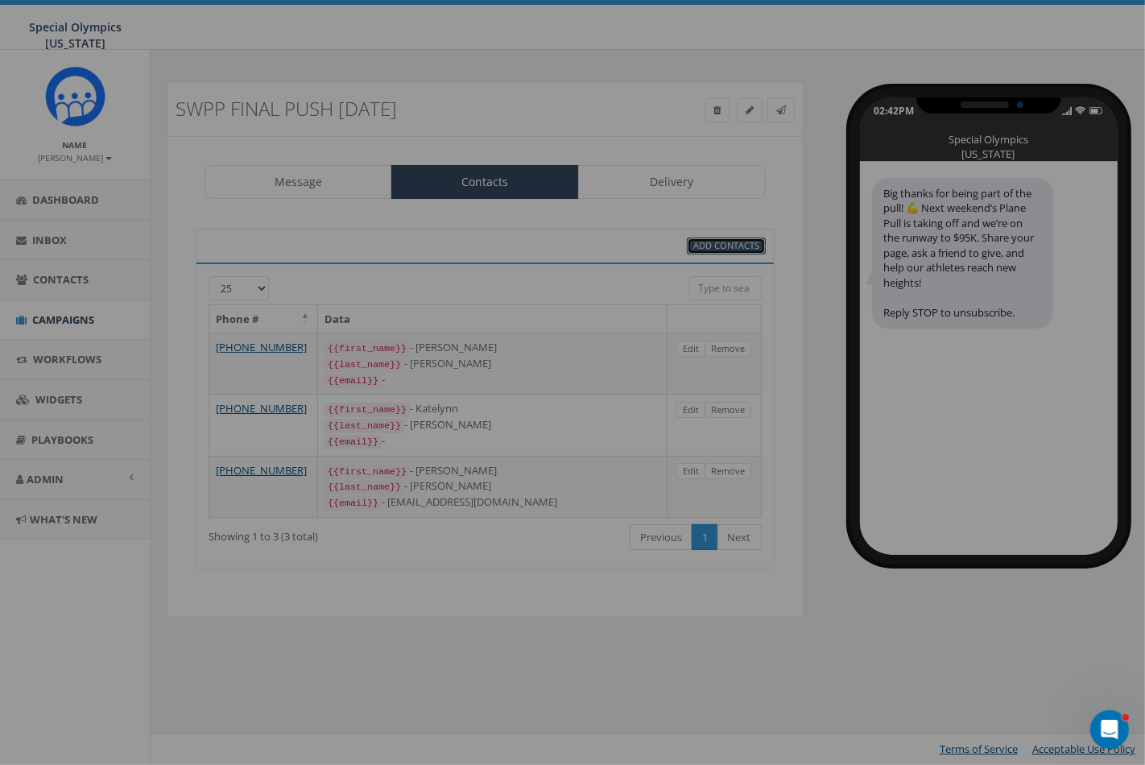
select select
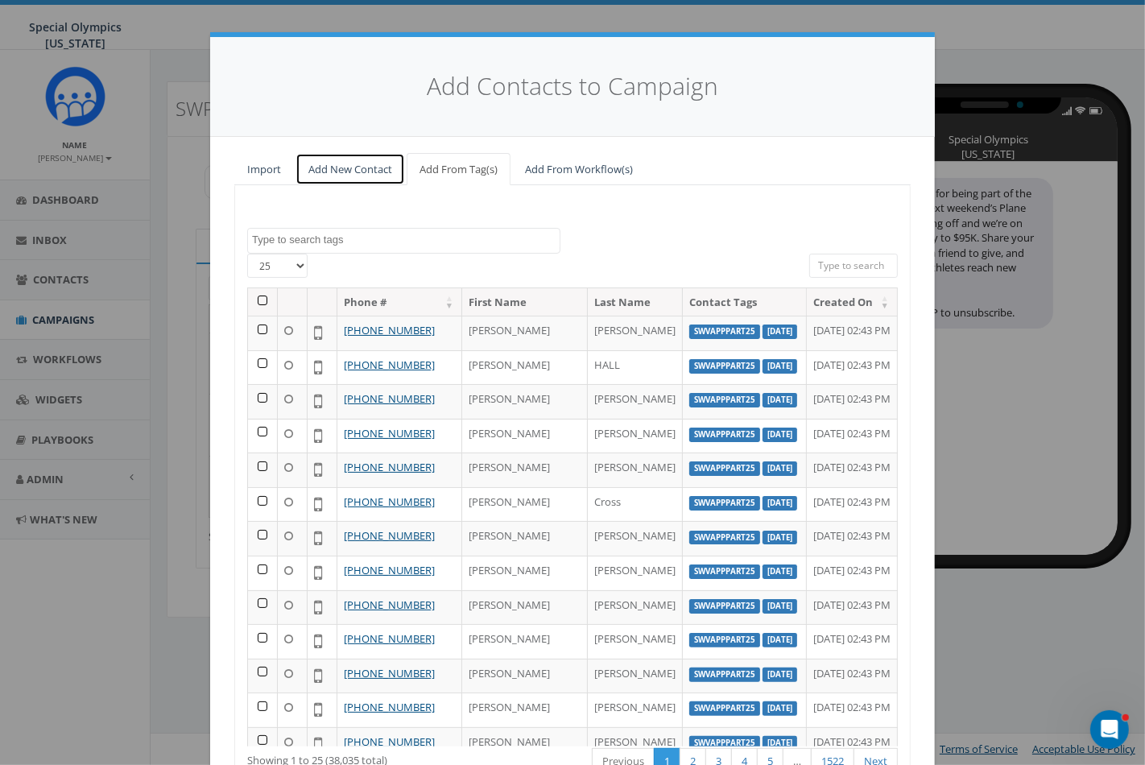
click at [323, 163] on link "Add New Contact" at bounding box center [351, 169] width 110 height 33
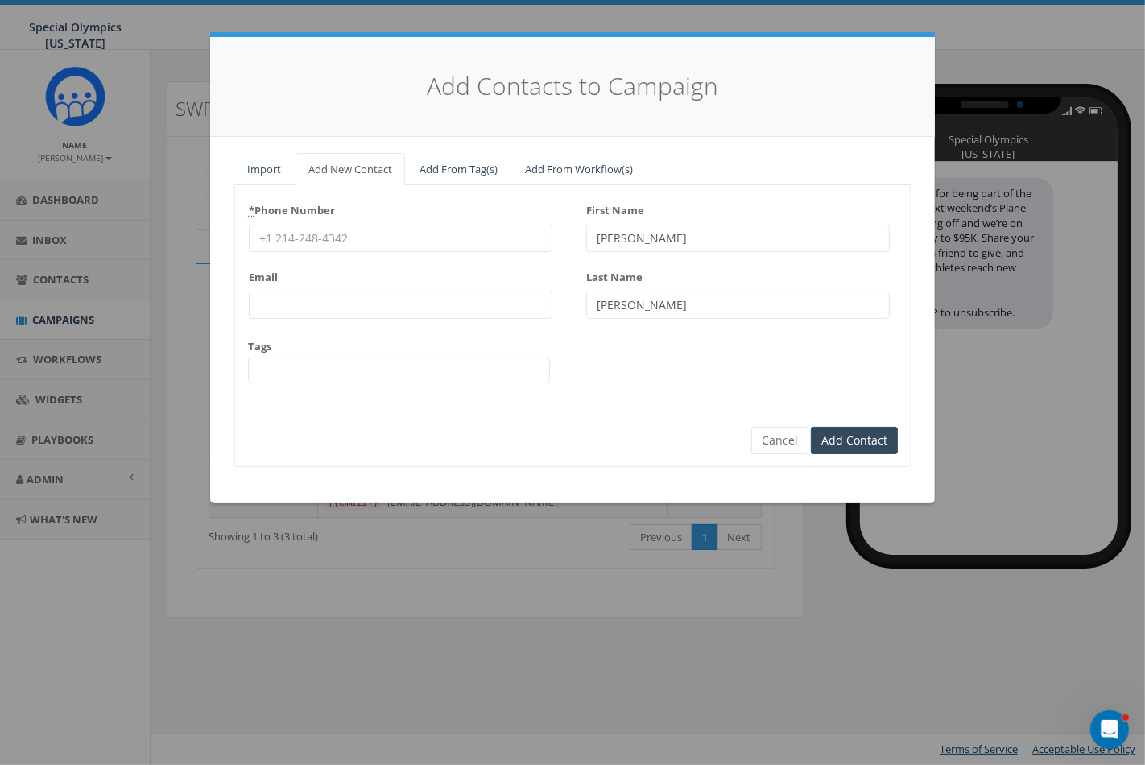
click at [376, 221] on div "* Phone Number" at bounding box center [401, 224] width 304 height 55
click at [385, 242] on input "* Phone Number" at bounding box center [401, 238] width 304 height 27
type input "7573103027"
click at [368, 276] on div "Email" at bounding box center [401, 291] width 304 height 55
type input "Mckenzie"
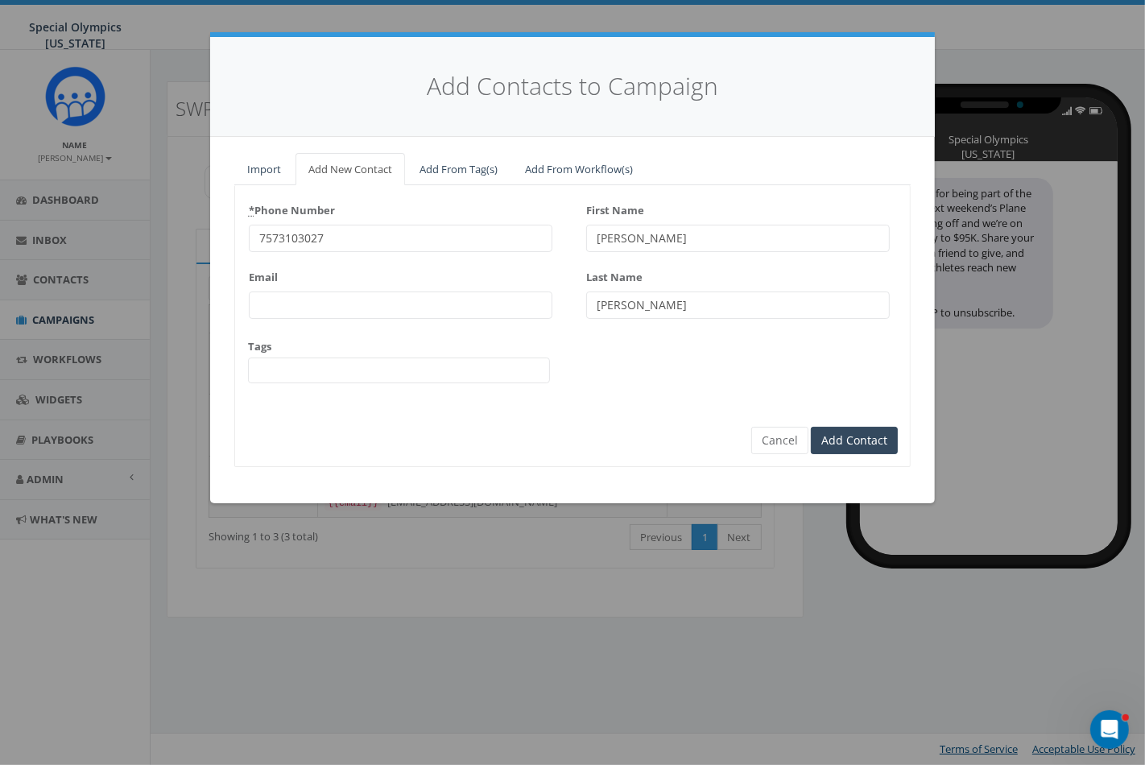
type input "Dunford"
click at [718, 420] on form "* Phone Number 7573103027 Email Tags $0LETRPART22-6-2-22 $0raisedPPRVA12921 $0r…" at bounding box center [572, 312] width 651 height 230
click at [856, 428] on input "Add Contact" at bounding box center [854, 440] width 87 height 27
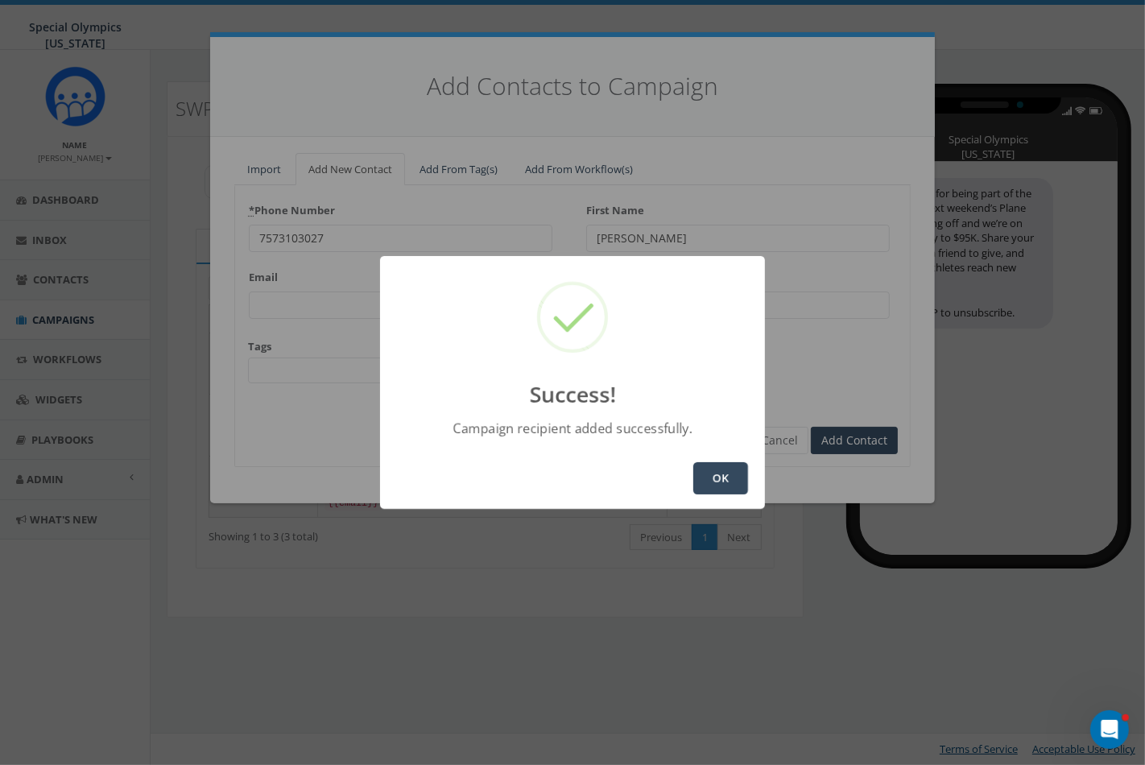
click at [717, 481] on button "OK" at bounding box center [720, 478] width 55 height 32
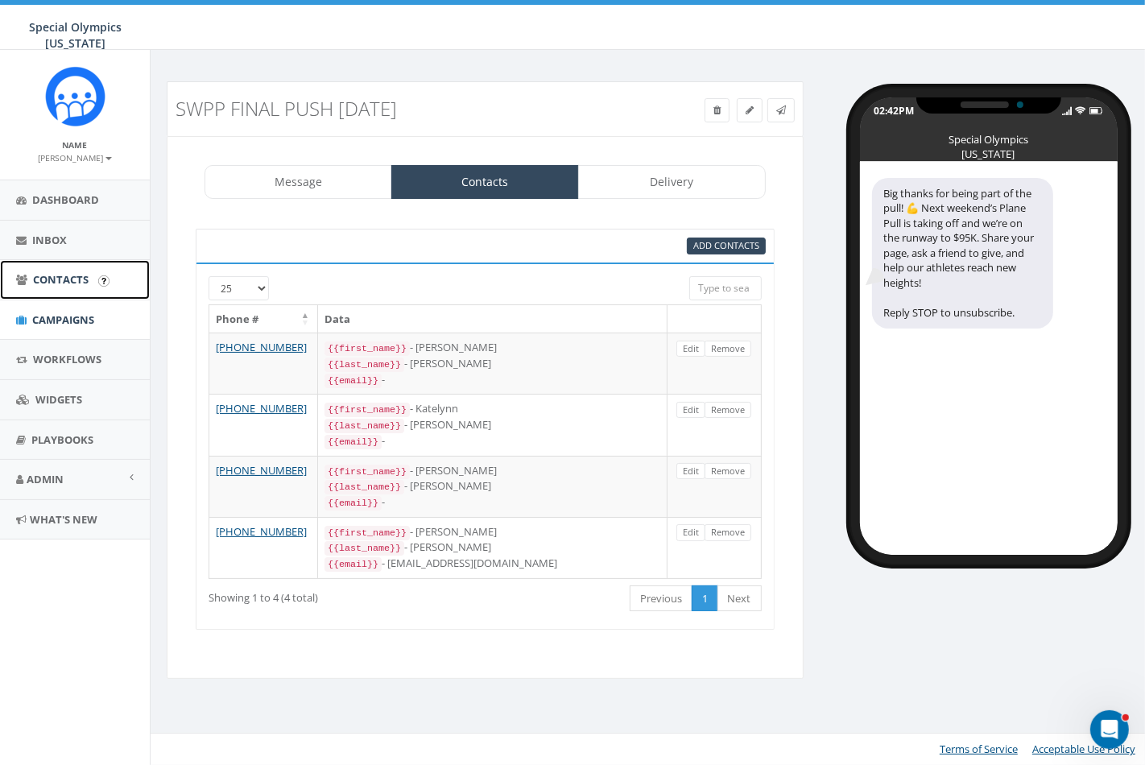
click at [62, 292] on link "Contacts" at bounding box center [75, 279] width 150 height 39
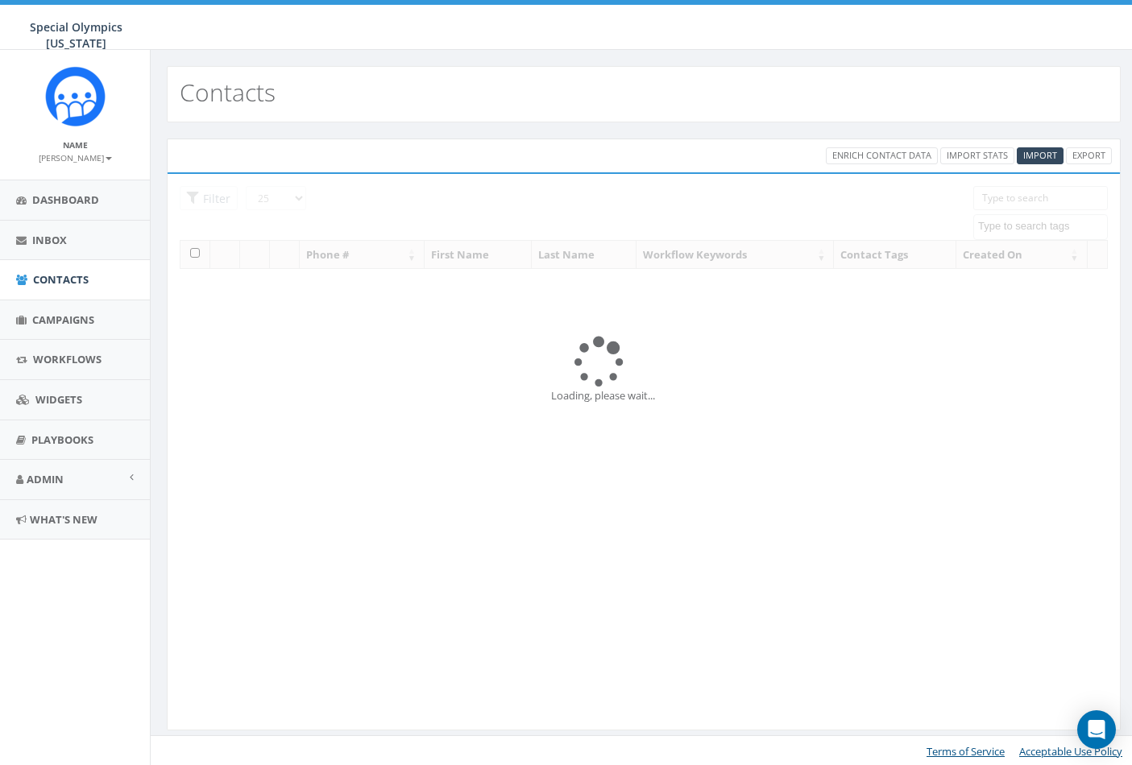
select select
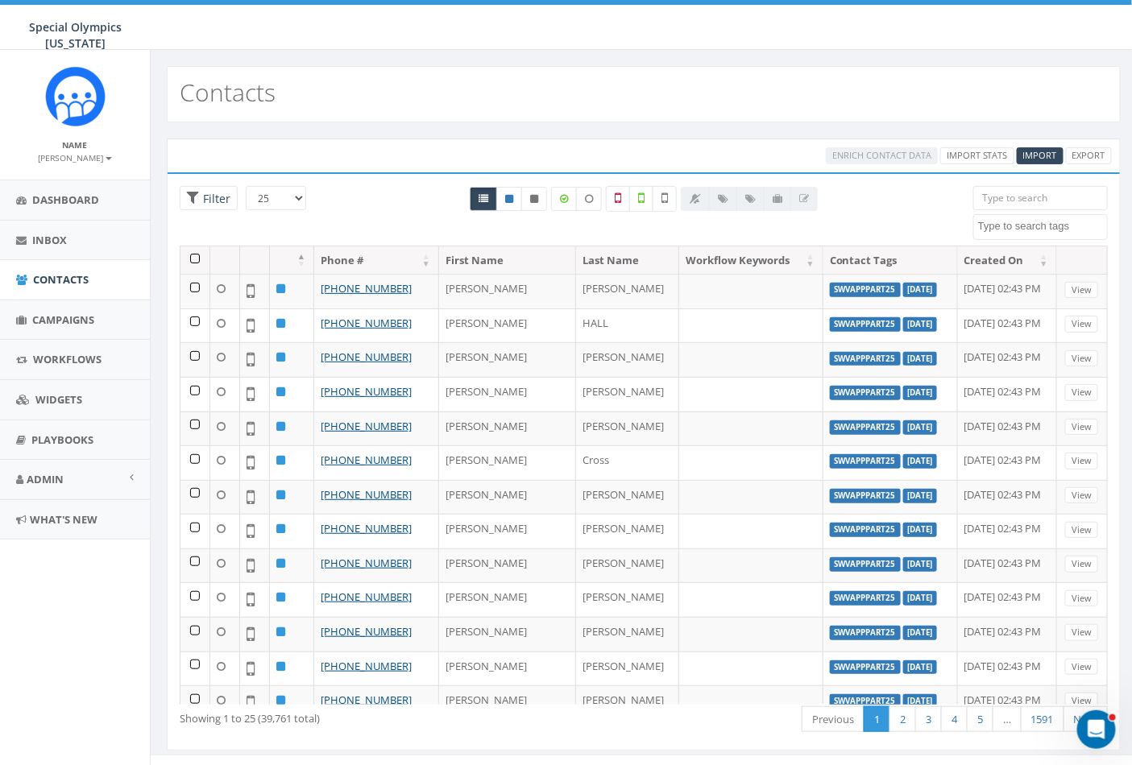
click at [1025, 229] on textarea "Search" at bounding box center [1042, 226] width 129 height 14
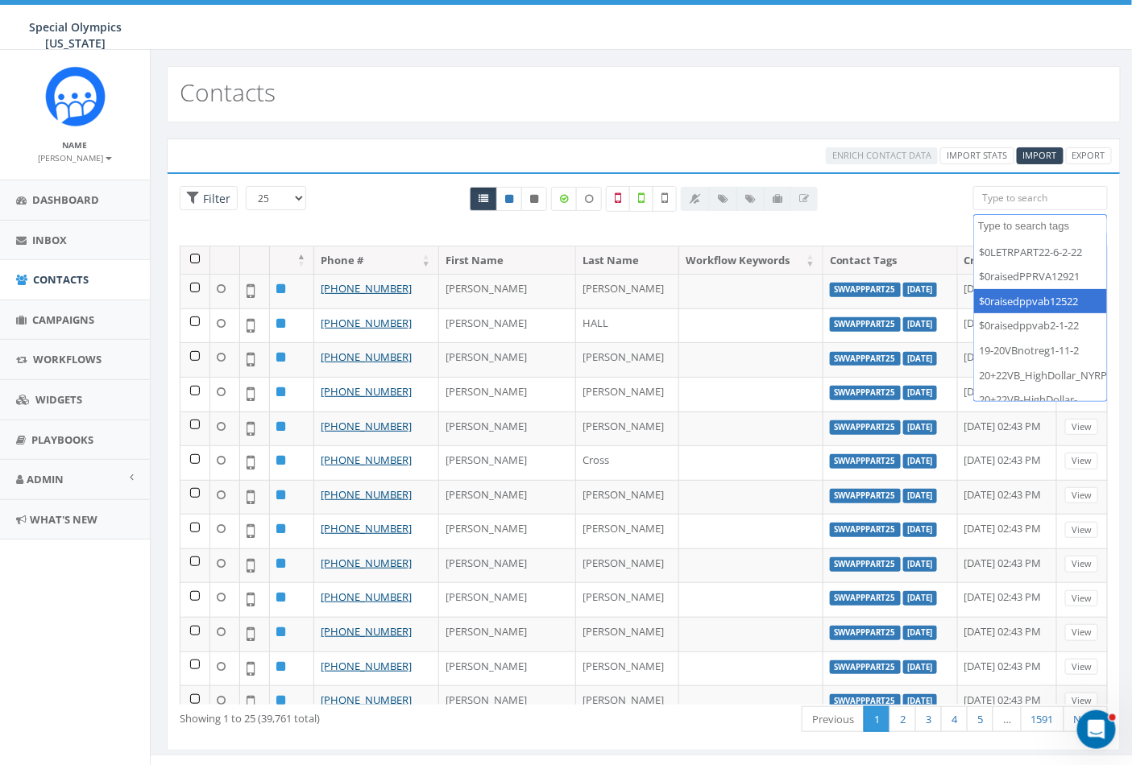
paste textarea "SWVAPPpart25"
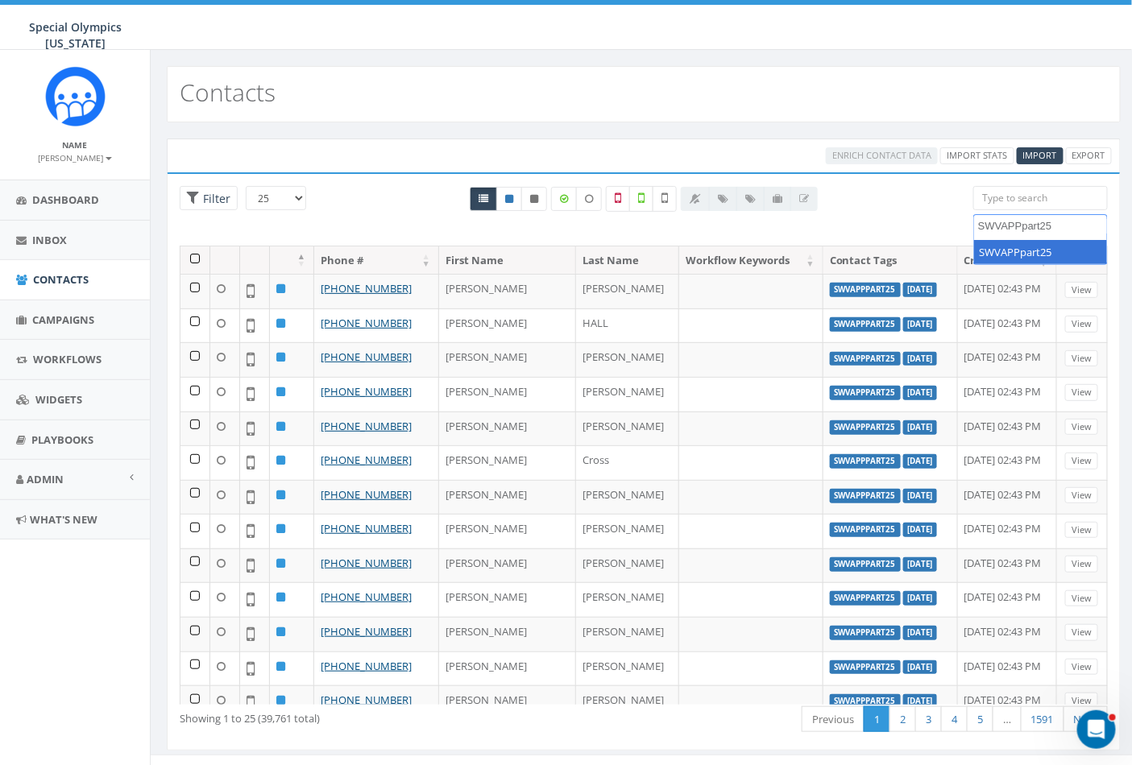
type textarea "SWVAPPpart25"
select select "SWVAPPpart25"
click at [189, 259] on th at bounding box center [195, 260] width 30 height 28
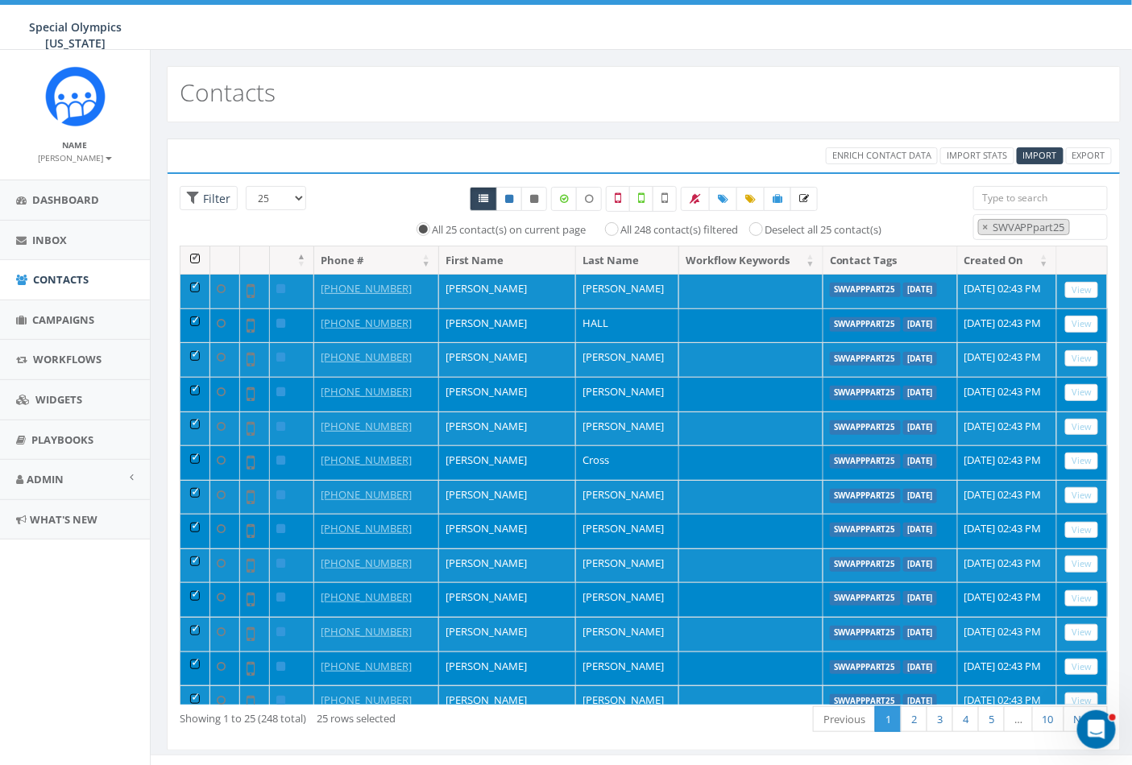
click at [639, 232] on label "All 248 contact(s) filtered" at bounding box center [680, 230] width 118 height 16
click at [621, 232] on input "All 248 contact(s) filtered" at bounding box center [615, 228] width 10 height 10
radio input "true"
click at [782, 198] on icon at bounding box center [777, 199] width 10 height 10
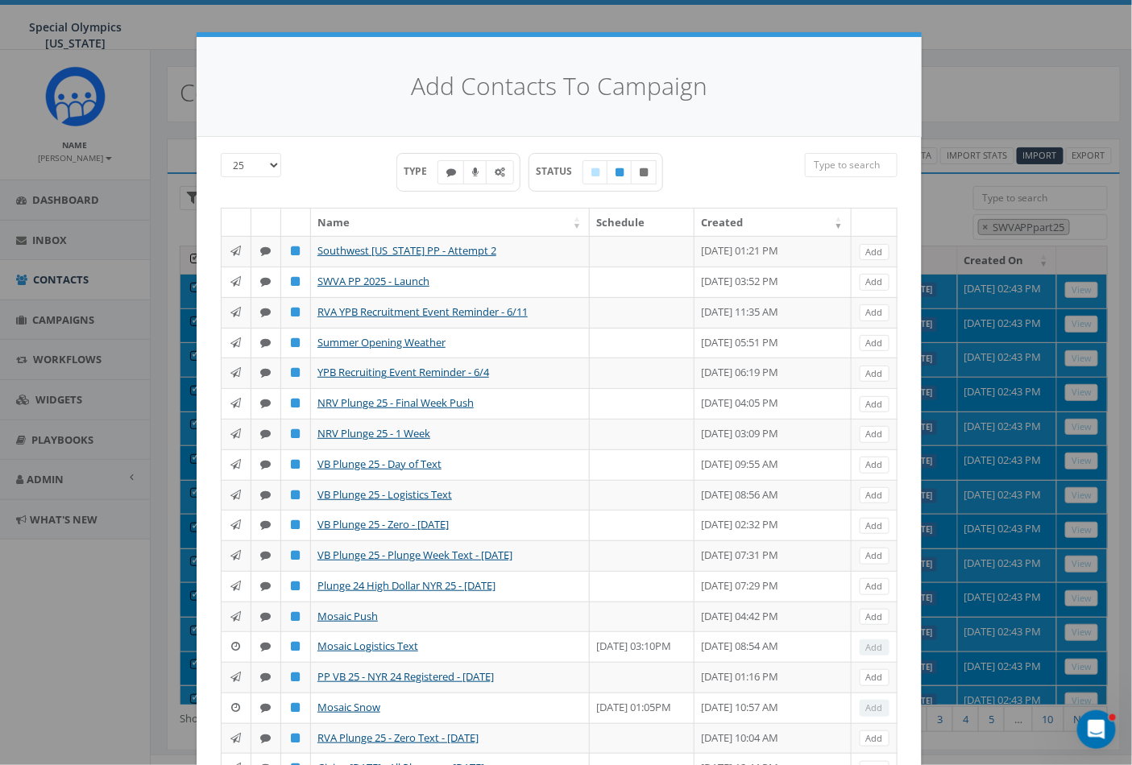
click at [745, 228] on th "Created" at bounding box center [772, 223] width 157 height 28
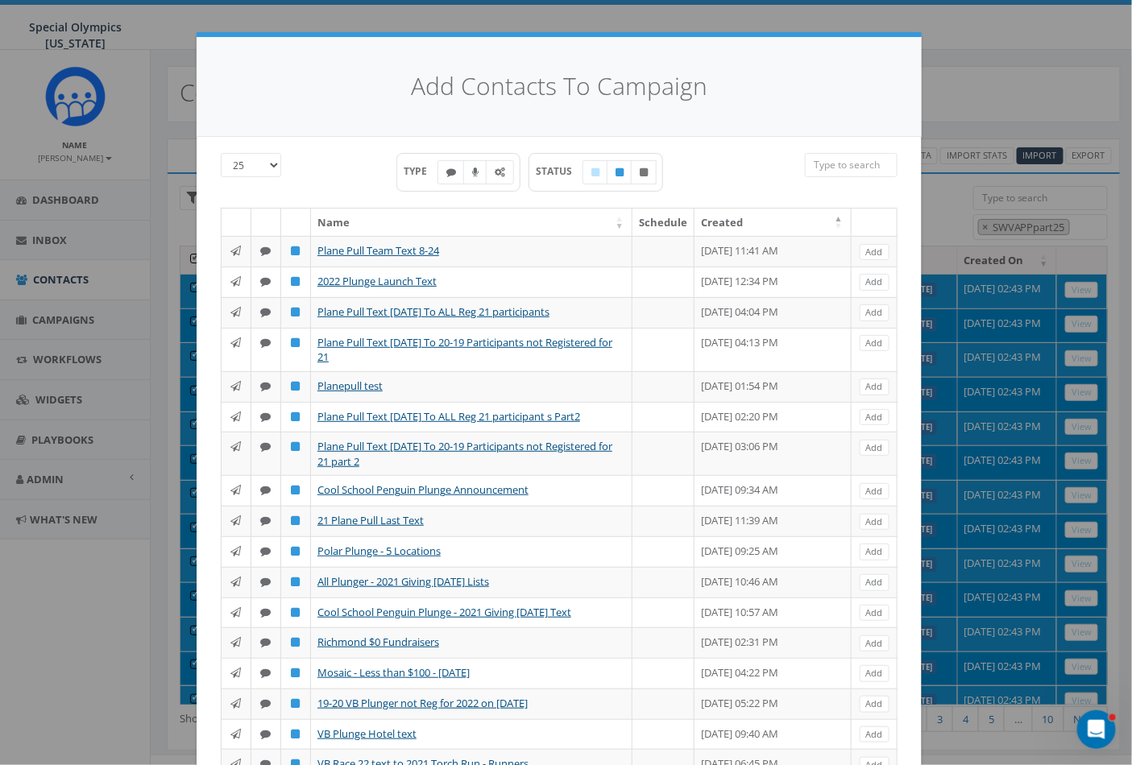
click at [745, 228] on th "Created" at bounding box center [772, 223] width 157 height 28
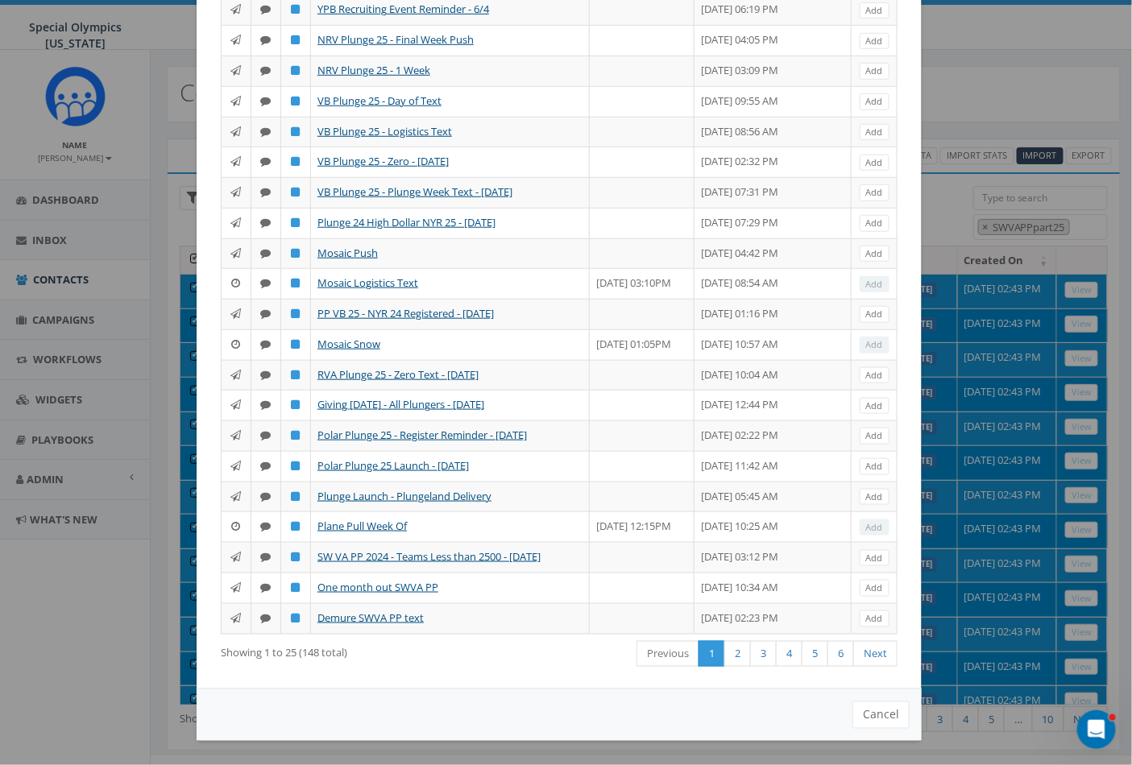
scroll to position [0, 0]
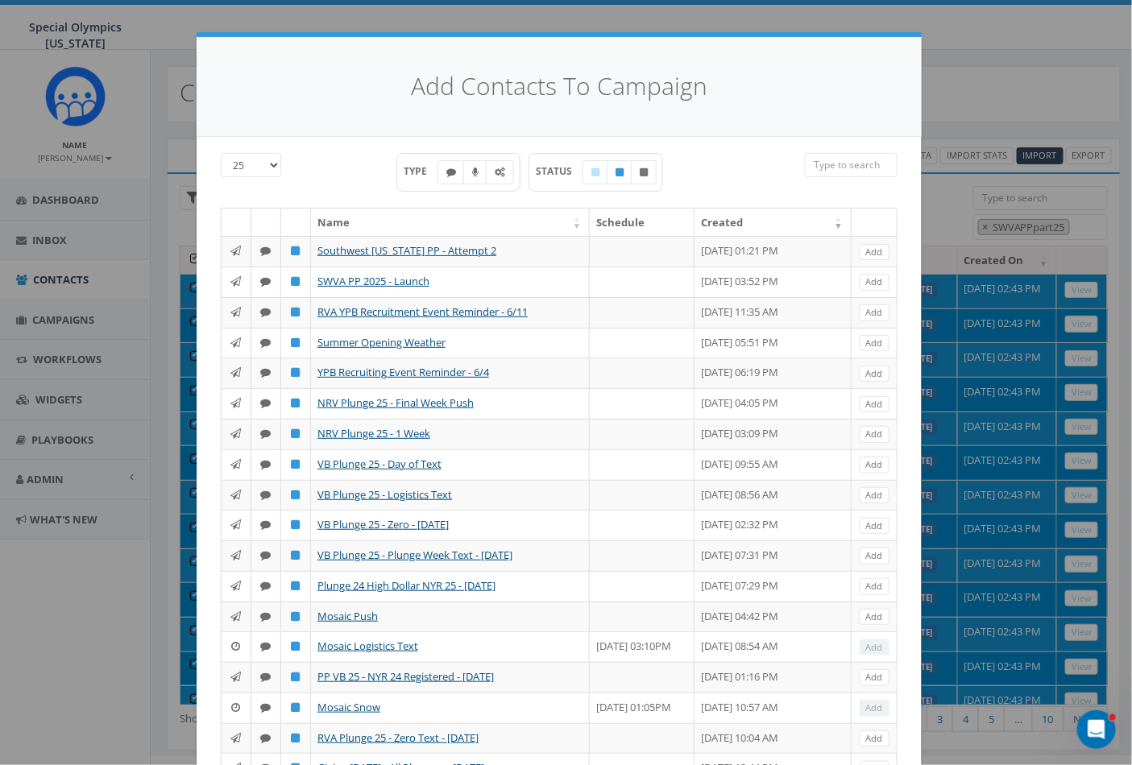
drag, startPoint x: 278, startPoint y: 150, endPoint x: 253, endPoint y: 172, distance: 33.1
click at [280, 150] on div "25 50 100 TYPE STATUS Name Schedule Created Southwest Virginia PP - Attempt 2 J…" at bounding box center [559, 594] width 725 height 915
click at [255, 162] on select "25 50 100" at bounding box center [251, 165] width 60 height 24
click at [446, 169] on icon at bounding box center [451, 173] width 10 height 10
checkbox input "true"
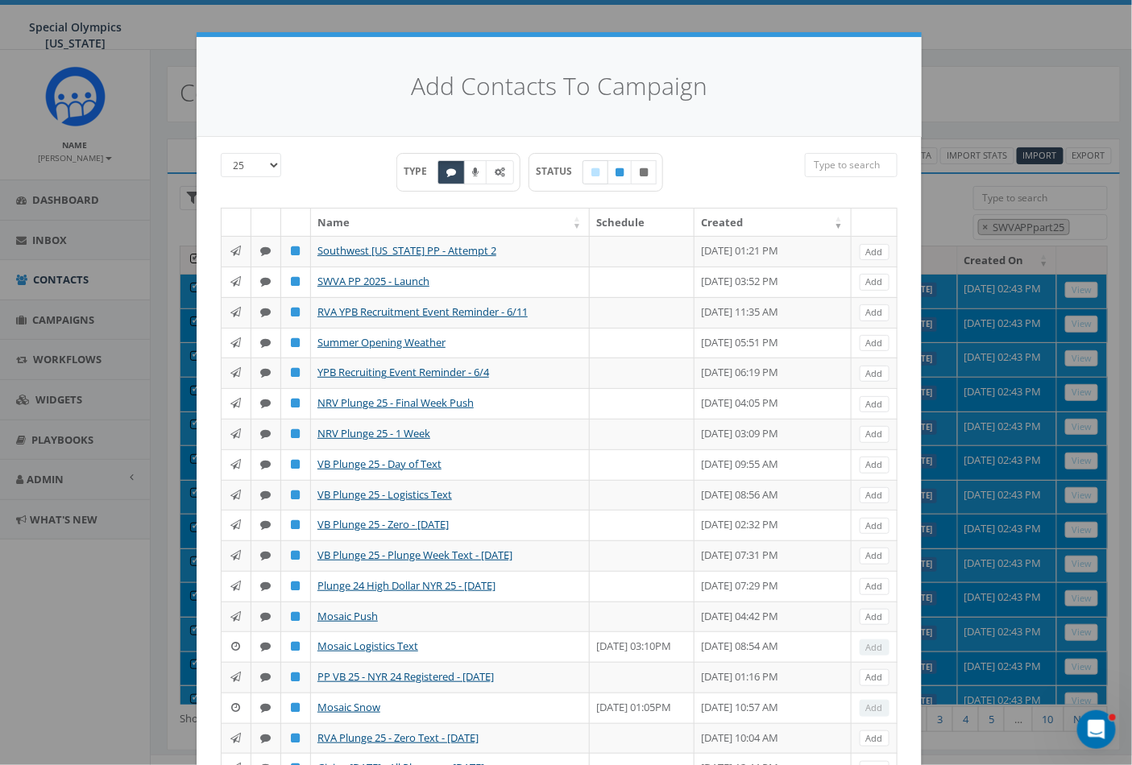
click at [588, 180] on label at bounding box center [595, 172] width 26 height 24
checkbox input "true"
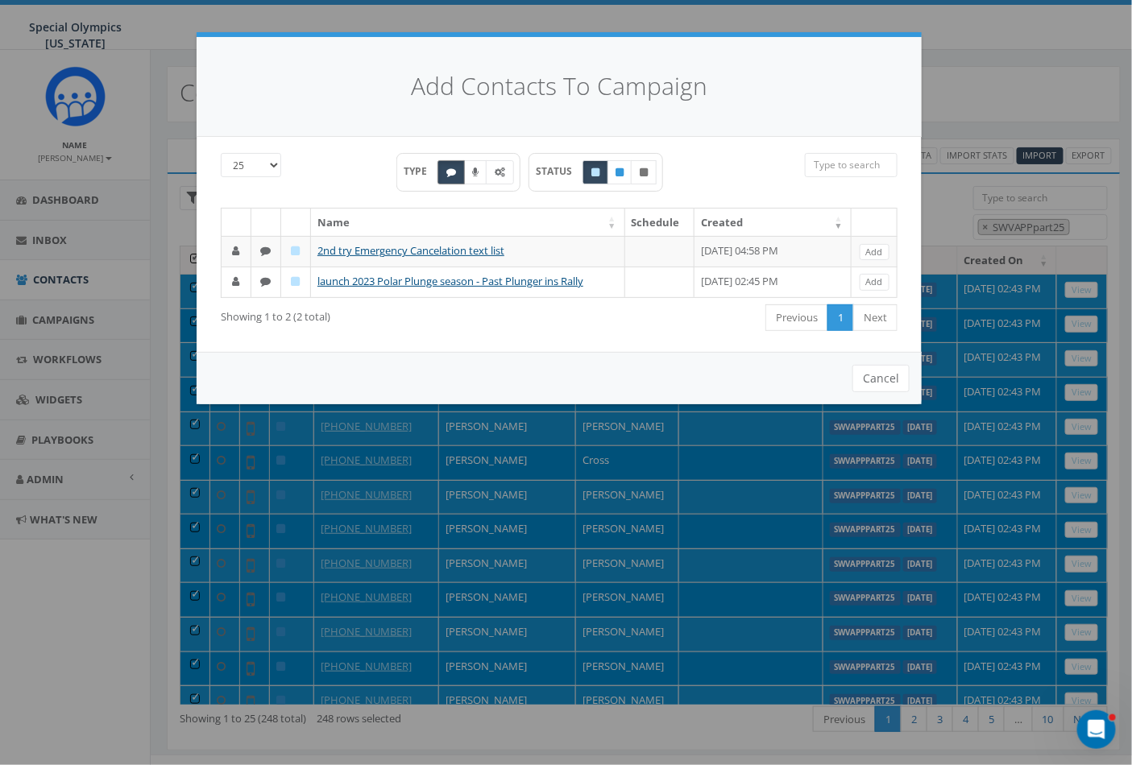
click at [441, 173] on label at bounding box center [450, 172] width 27 height 24
checkbox input "false"
click at [857, 377] on button "Cancel" at bounding box center [880, 378] width 57 height 27
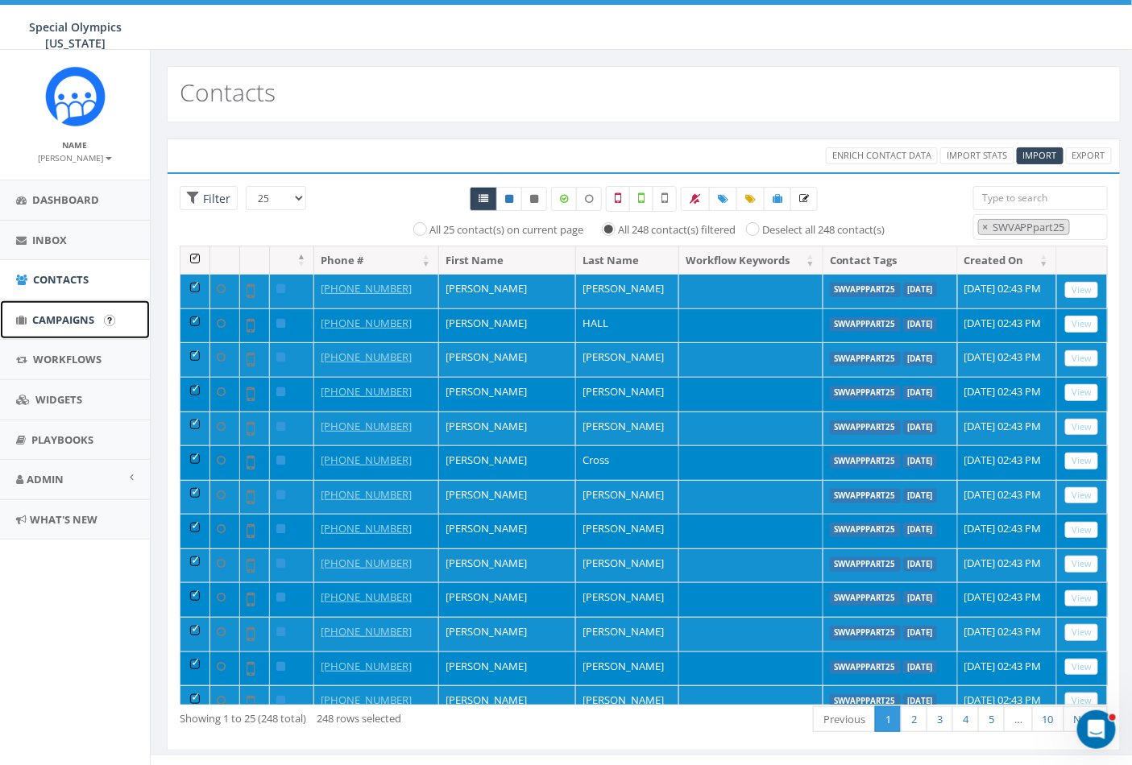
click at [78, 319] on span "Campaigns" at bounding box center [63, 319] width 62 height 14
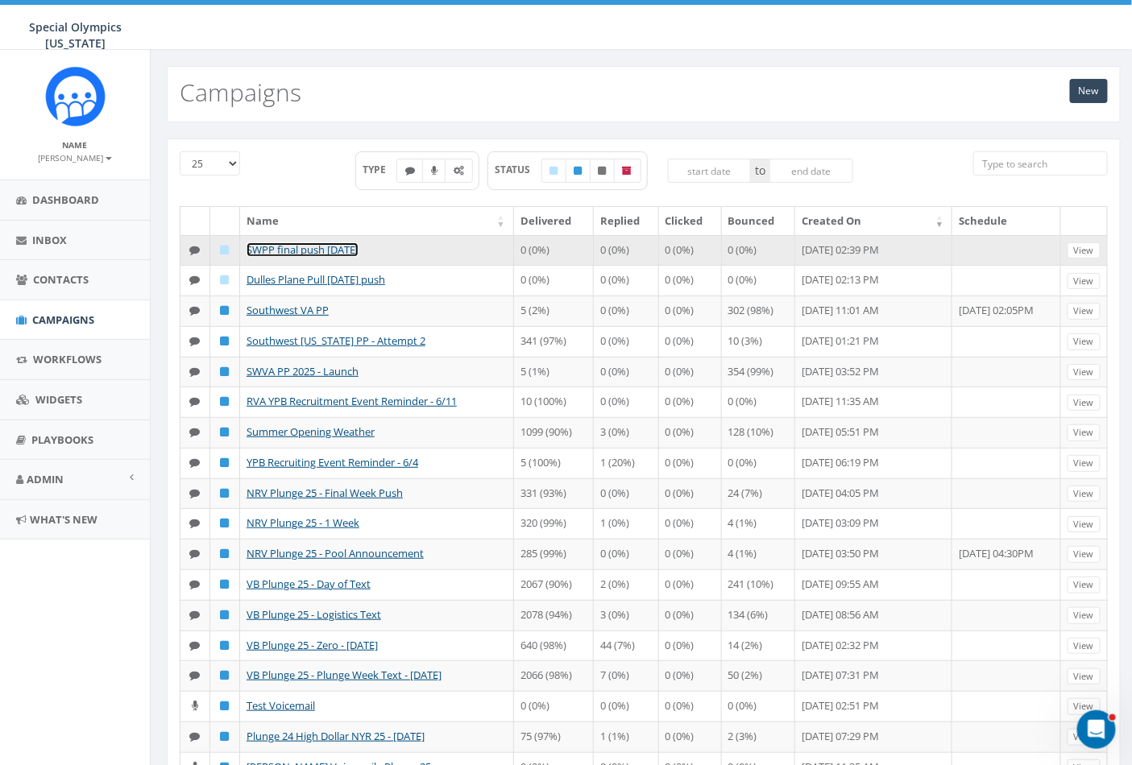
click at [266, 252] on link "SWPP final push [DATE]" at bounding box center [302, 249] width 112 height 14
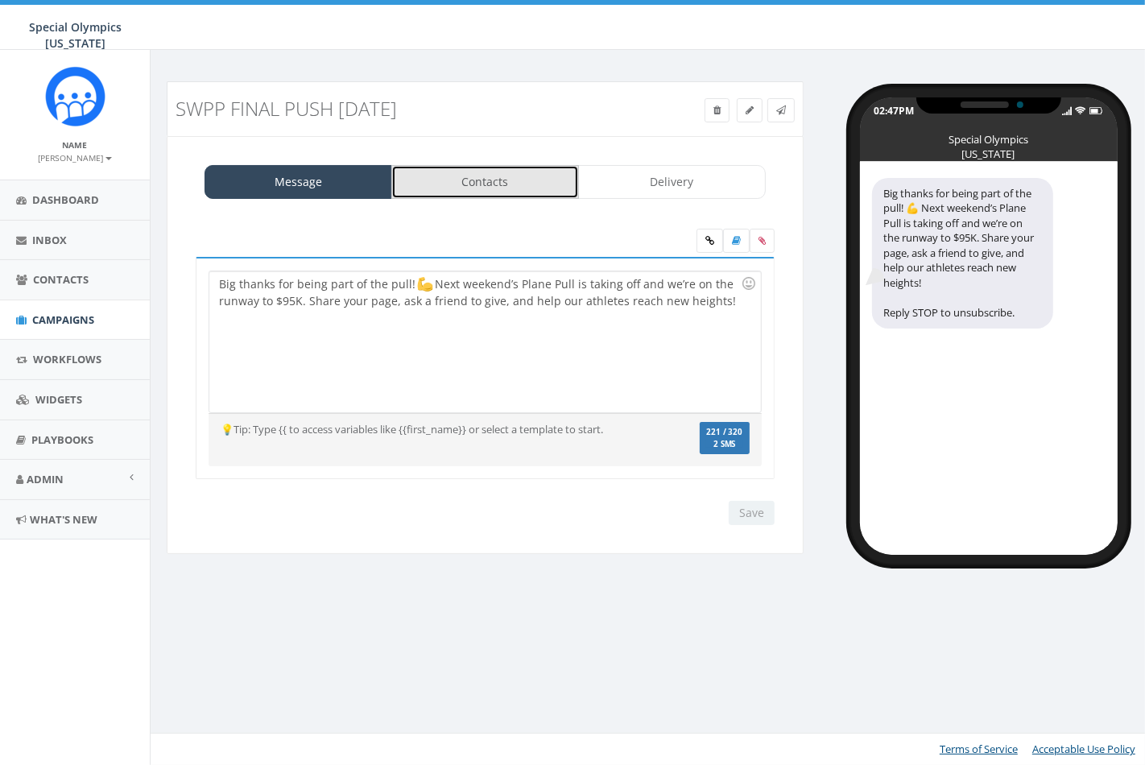
click at [509, 188] on link "Contacts" at bounding box center [485, 182] width 188 height 34
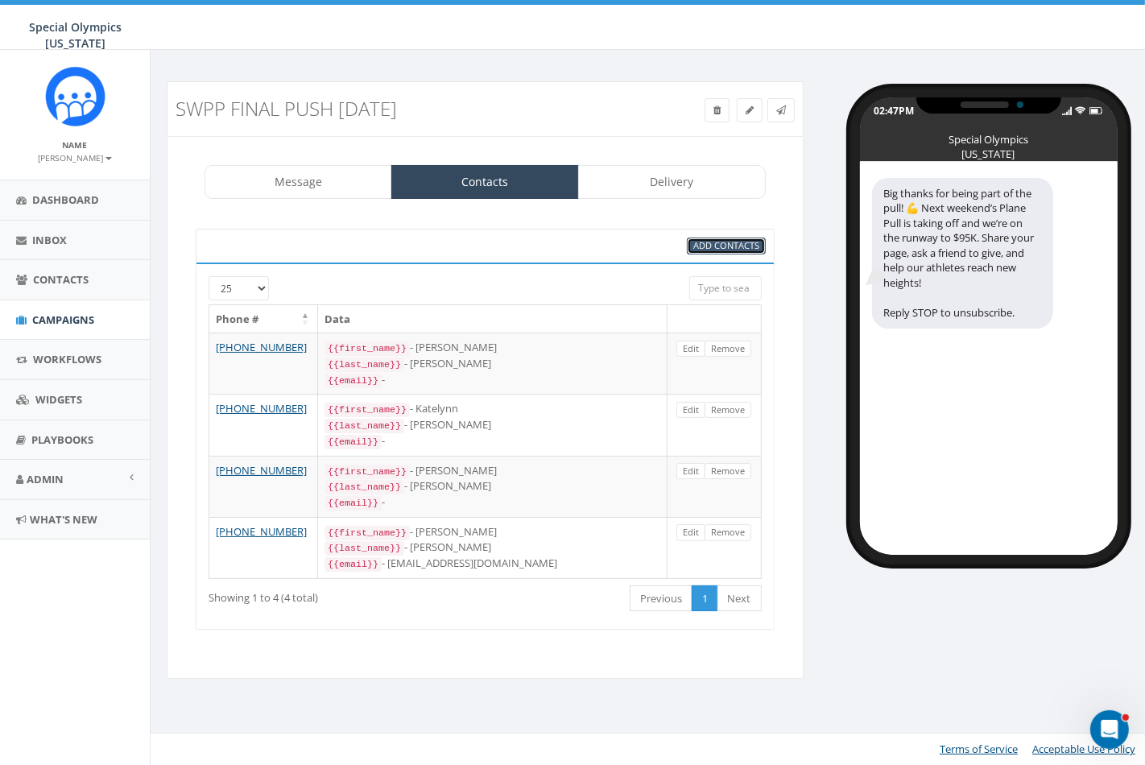
click at [711, 245] on span "Add Contacts" at bounding box center [726, 245] width 66 height 12
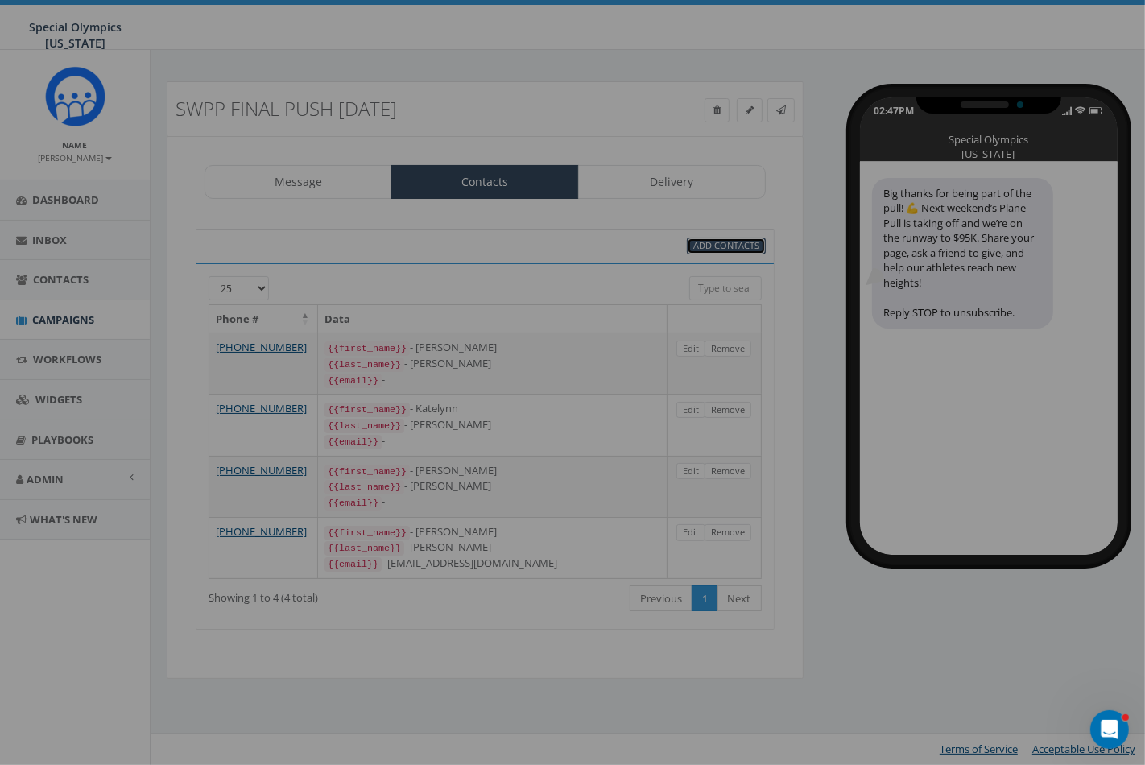
select select
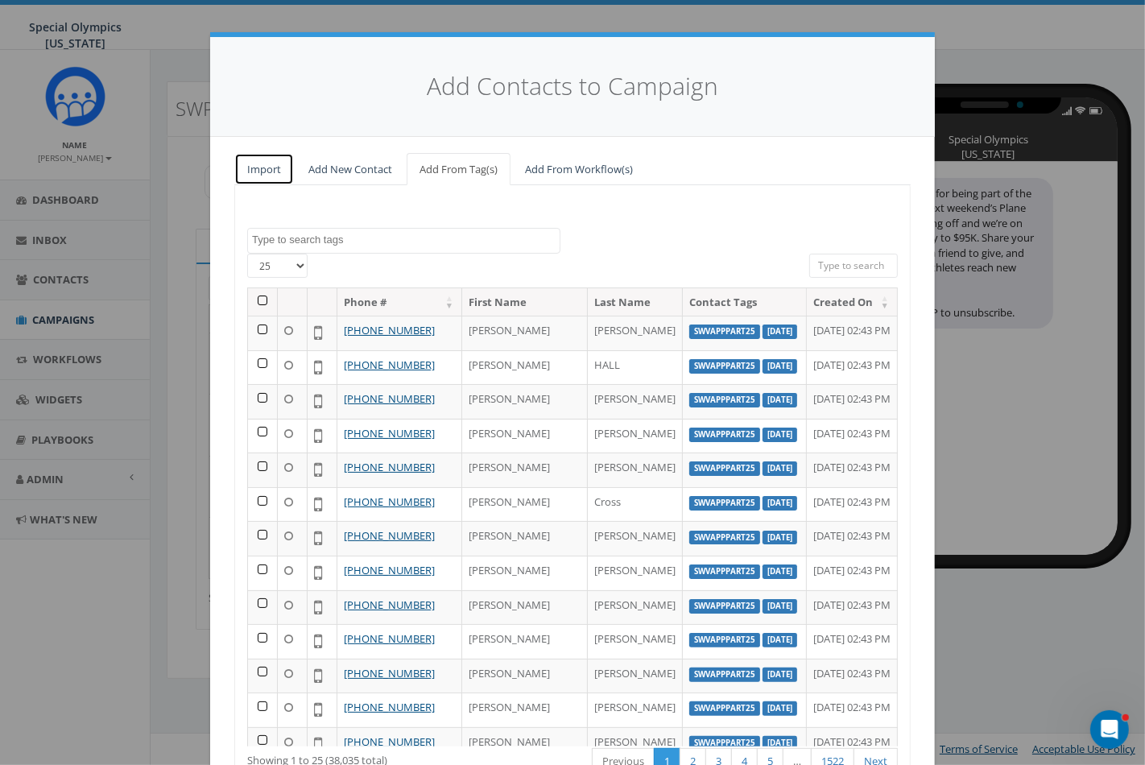
click at [275, 176] on link "Import" at bounding box center [264, 169] width 60 height 33
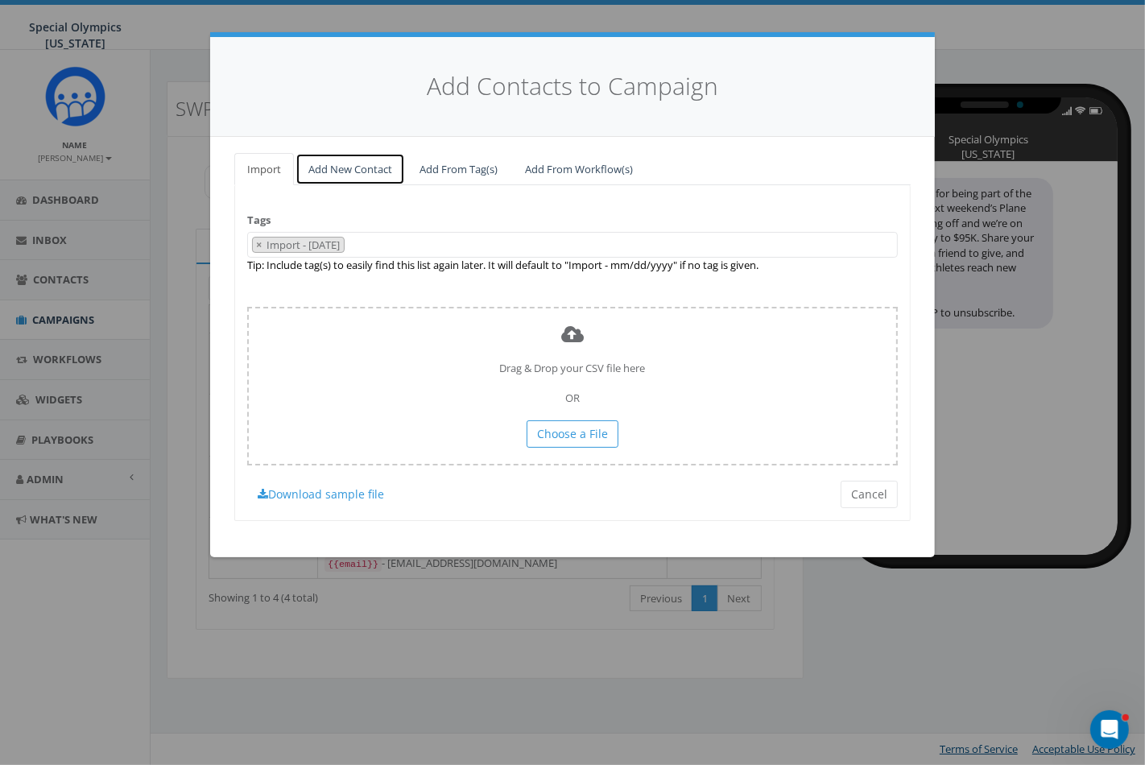
click at [355, 174] on link "Add New Contact" at bounding box center [351, 169] width 110 height 33
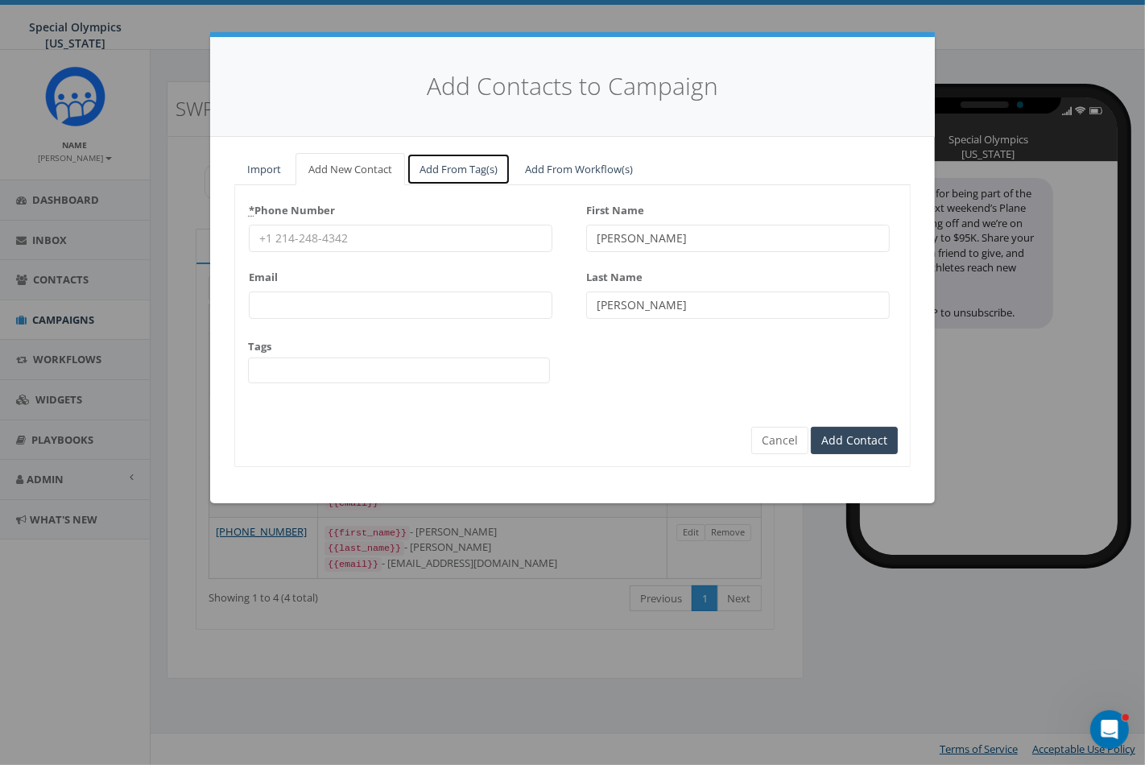
click at [430, 169] on link "Add From Tag(s)" at bounding box center [459, 169] width 104 height 33
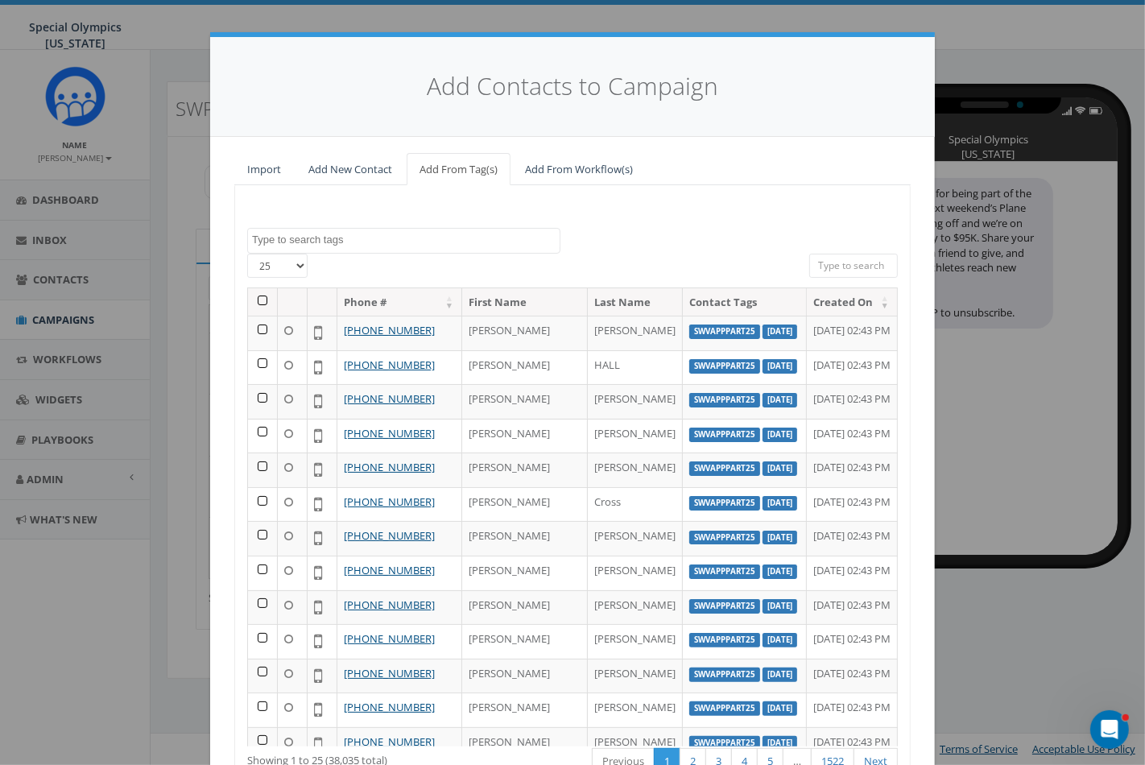
click at [374, 245] on textarea "Search" at bounding box center [406, 240] width 308 height 14
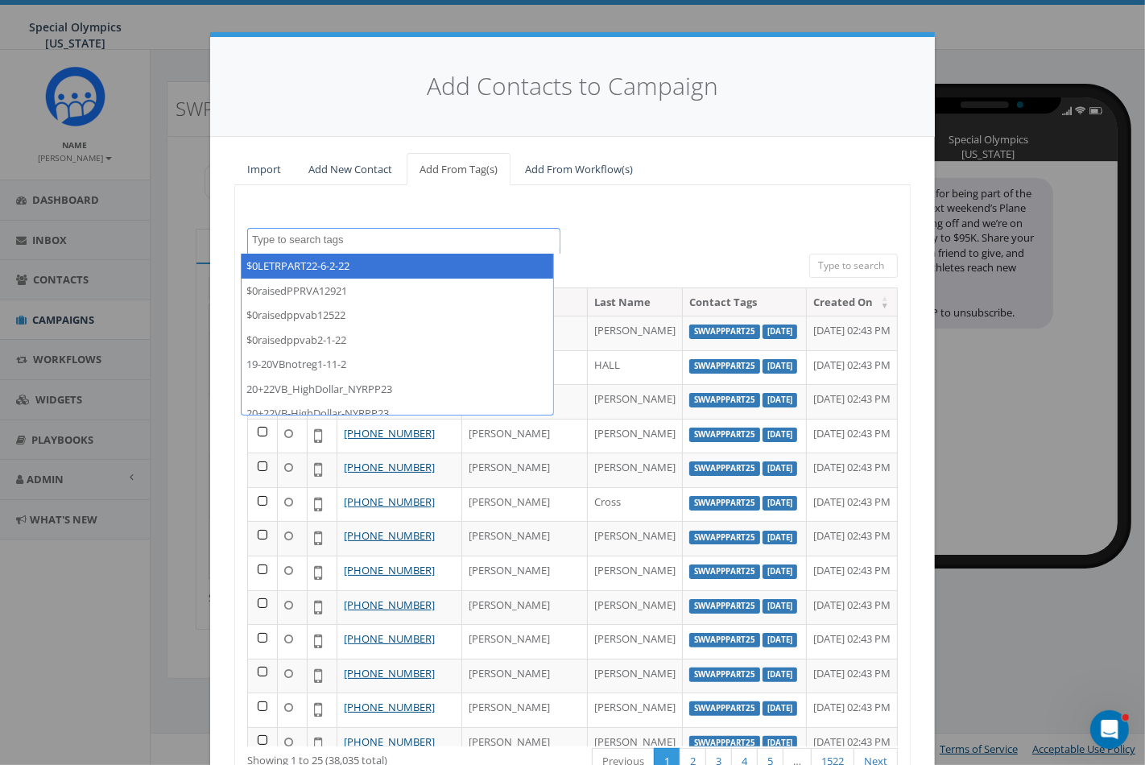
paste textarea "SWVAPPpart25"
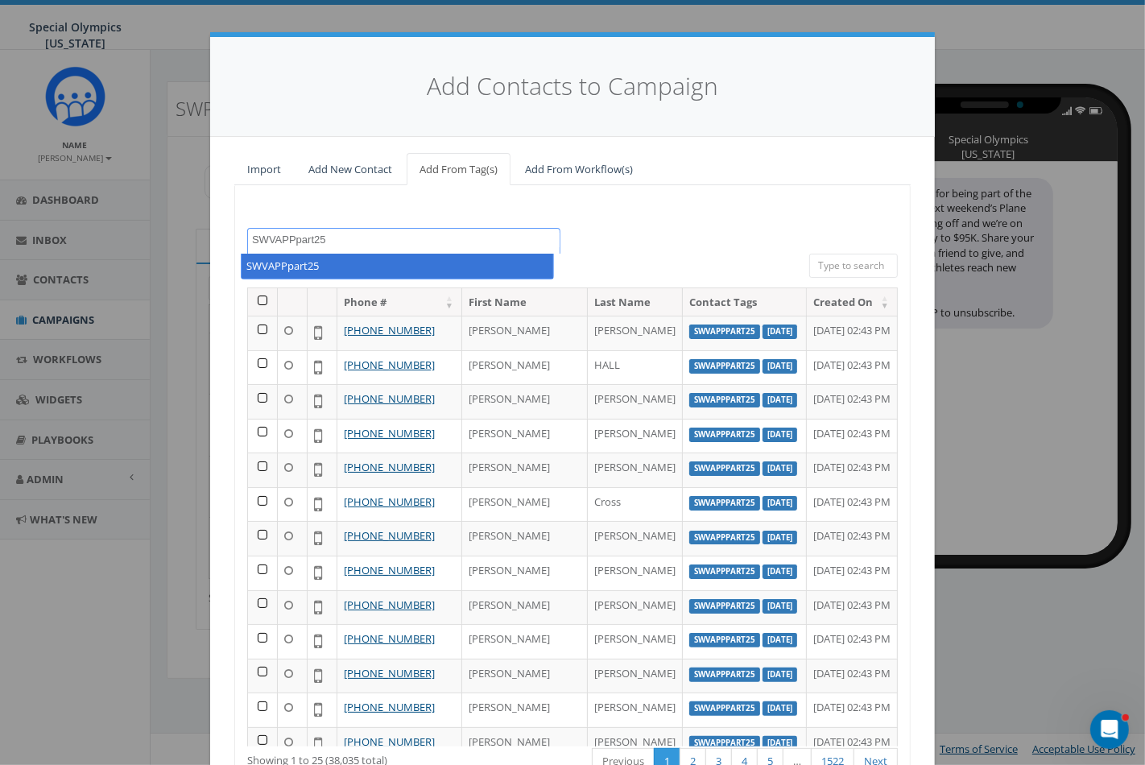
type textarea "SWVAPPpart25"
select select "SWVAPPpart25"
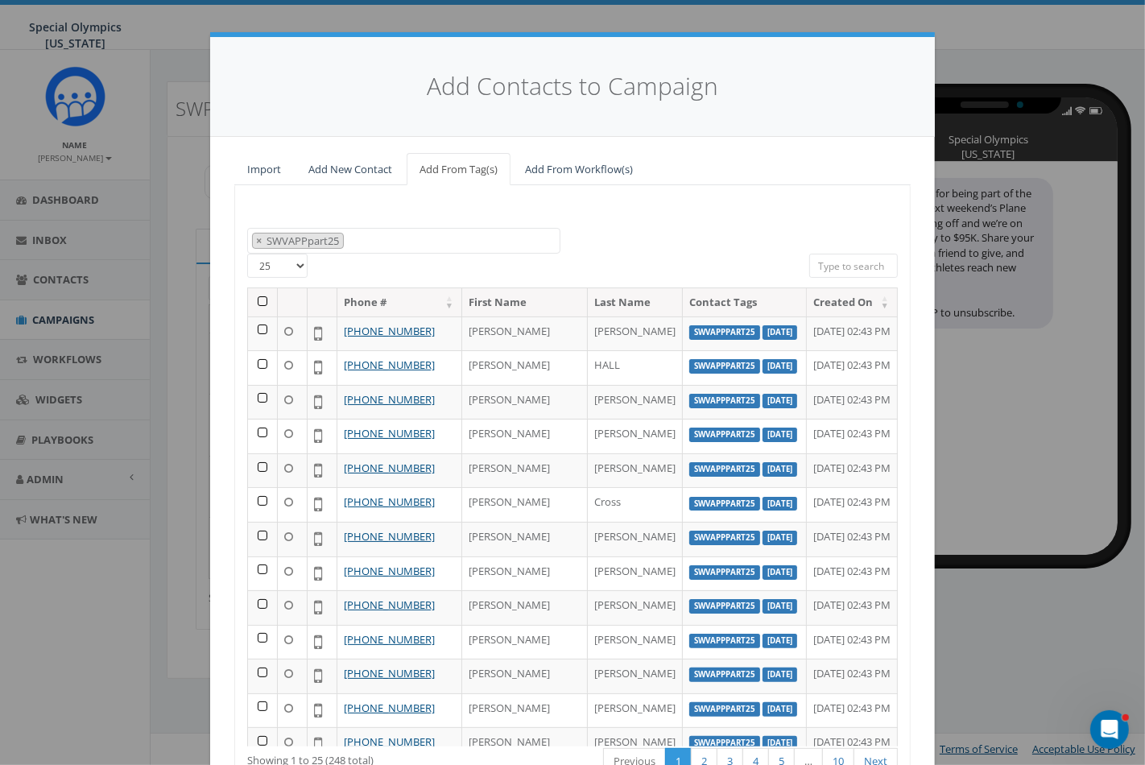
click at [252, 300] on th at bounding box center [263, 302] width 30 height 28
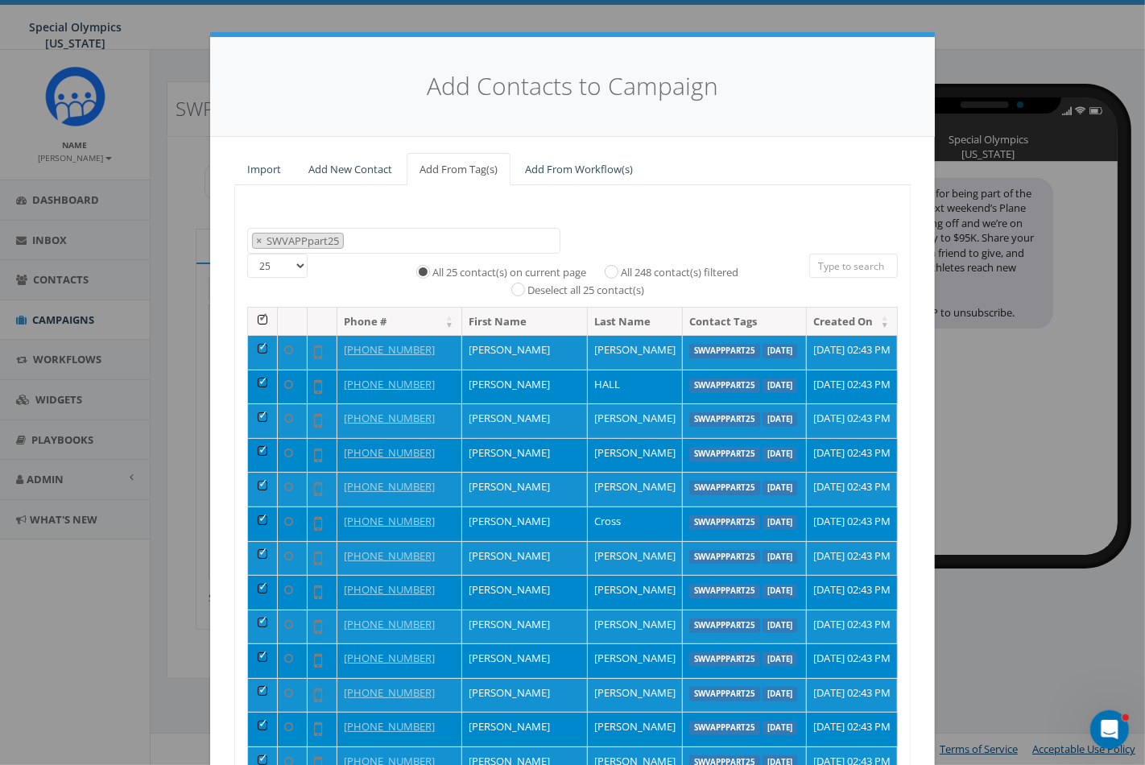
click at [597, 271] on div "All 248 contact(s) filtered" at bounding box center [666, 271] width 144 height 19
click at [610, 271] on input "All 248 contact(s) filtered" at bounding box center [615, 270] width 10 height 10
radio input "true"
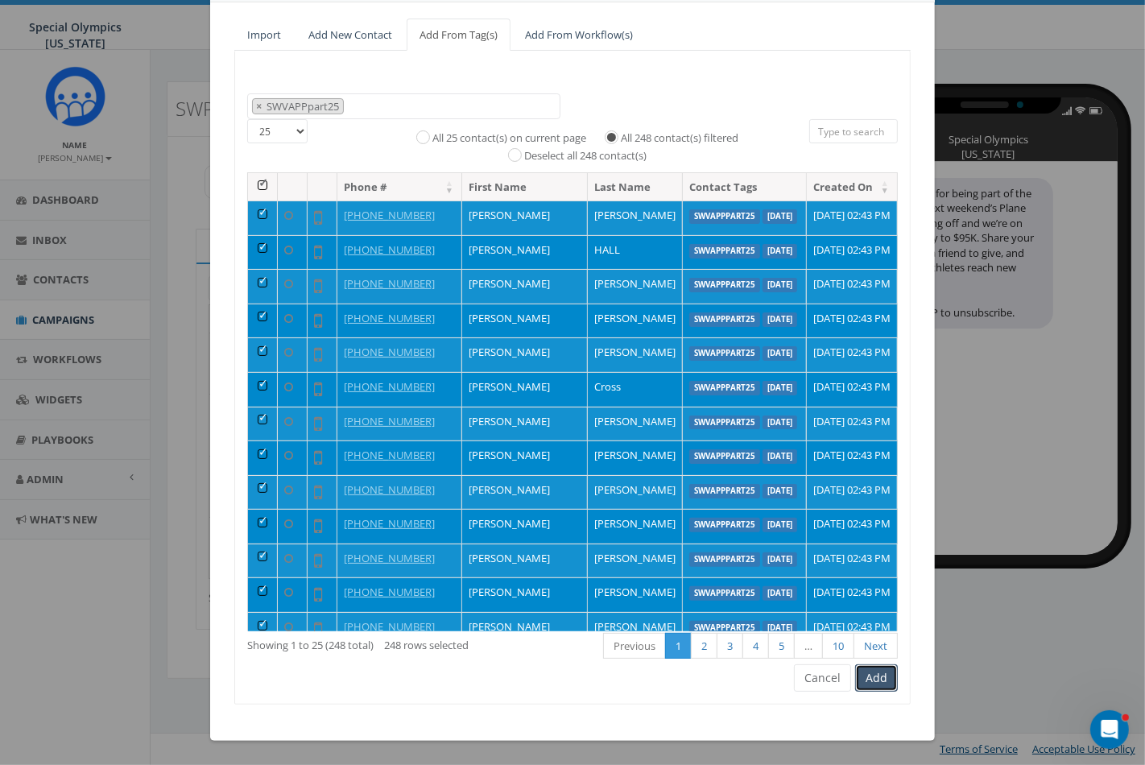
click at [883, 680] on button "Add" at bounding box center [876, 677] width 43 height 27
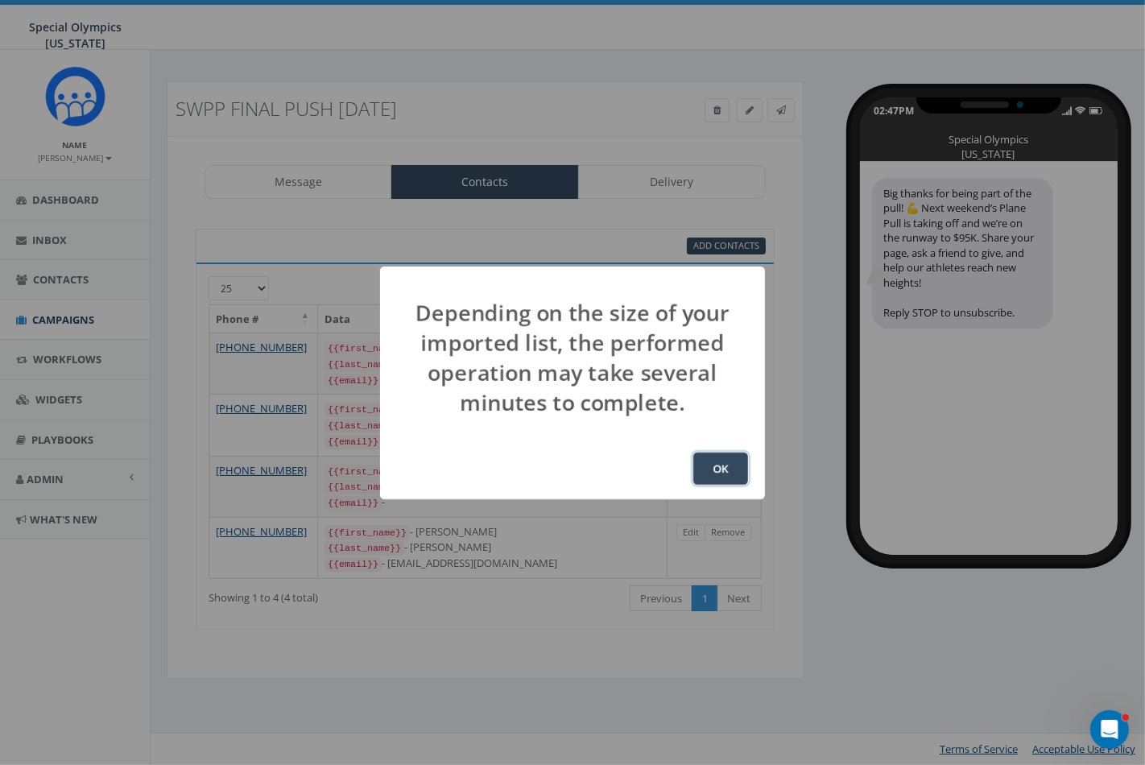
click at [723, 468] on button "OK" at bounding box center [720, 469] width 55 height 32
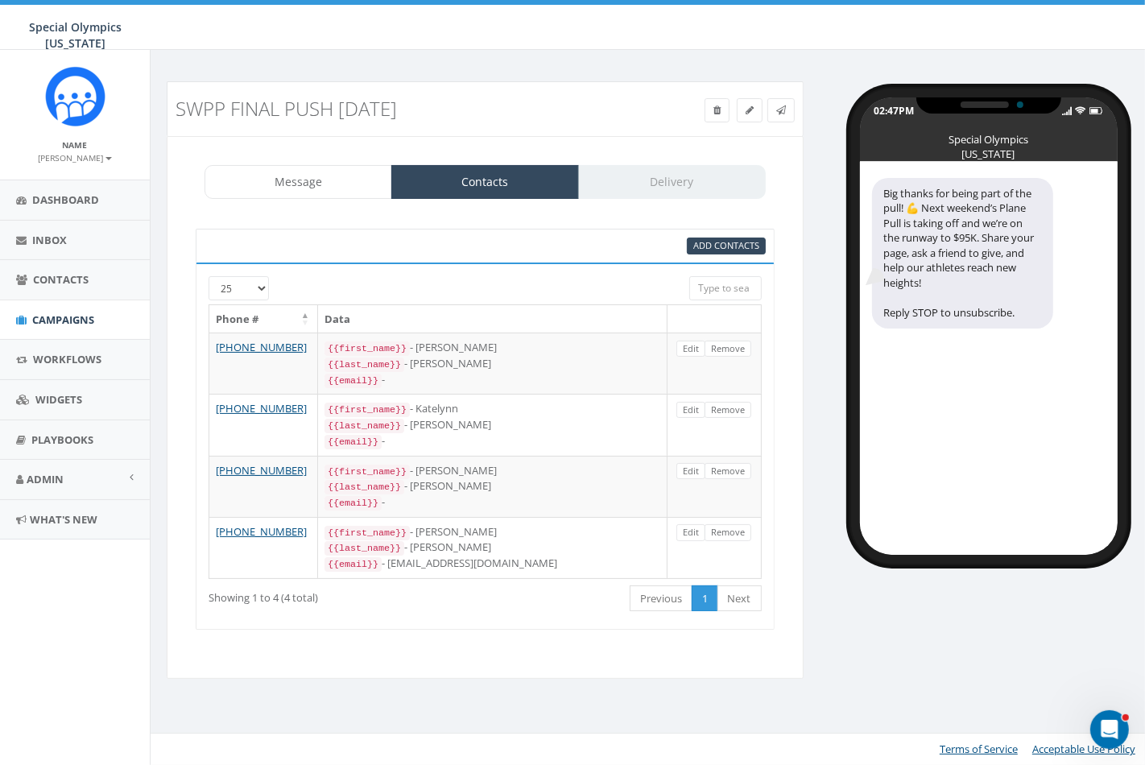
click at [681, 181] on div "Message Contacts Delivery" at bounding box center [485, 182] width 561 height 34
click at [268, 186] on link "Message" at bounding box center [299, 182] width 188 height 34
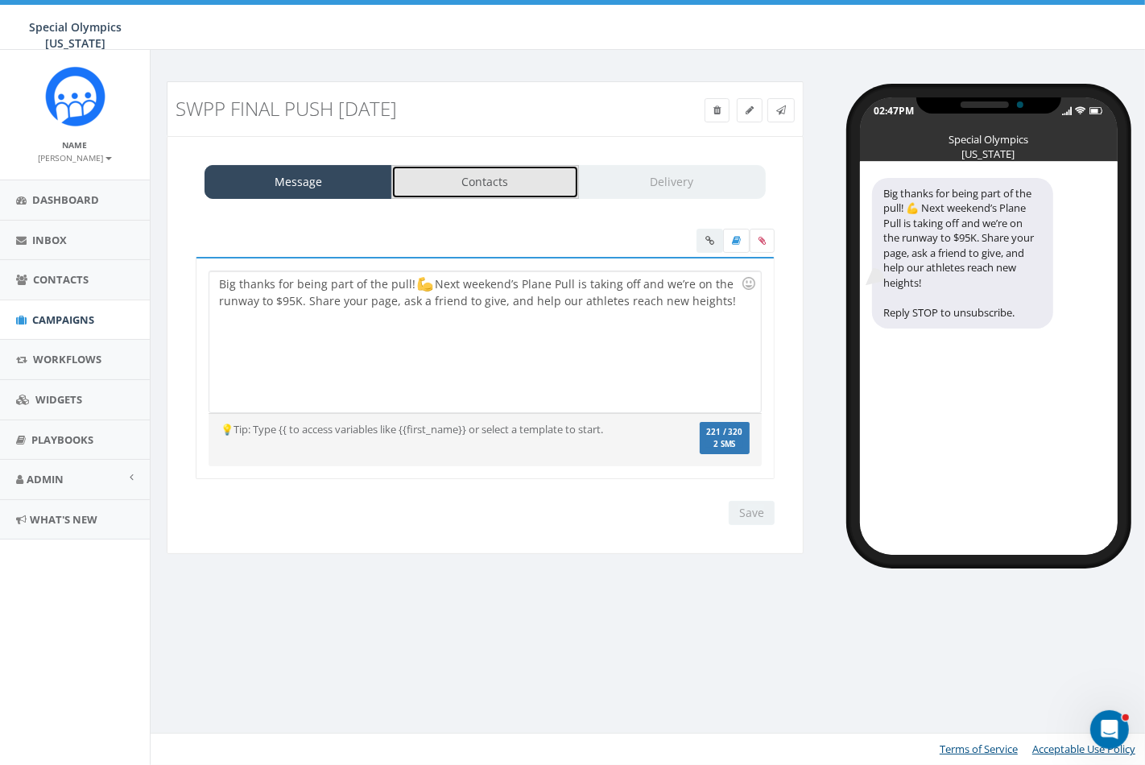
click at [466, 166] on link "Contacts" at bounding box center [485, 182] width 188 height 34
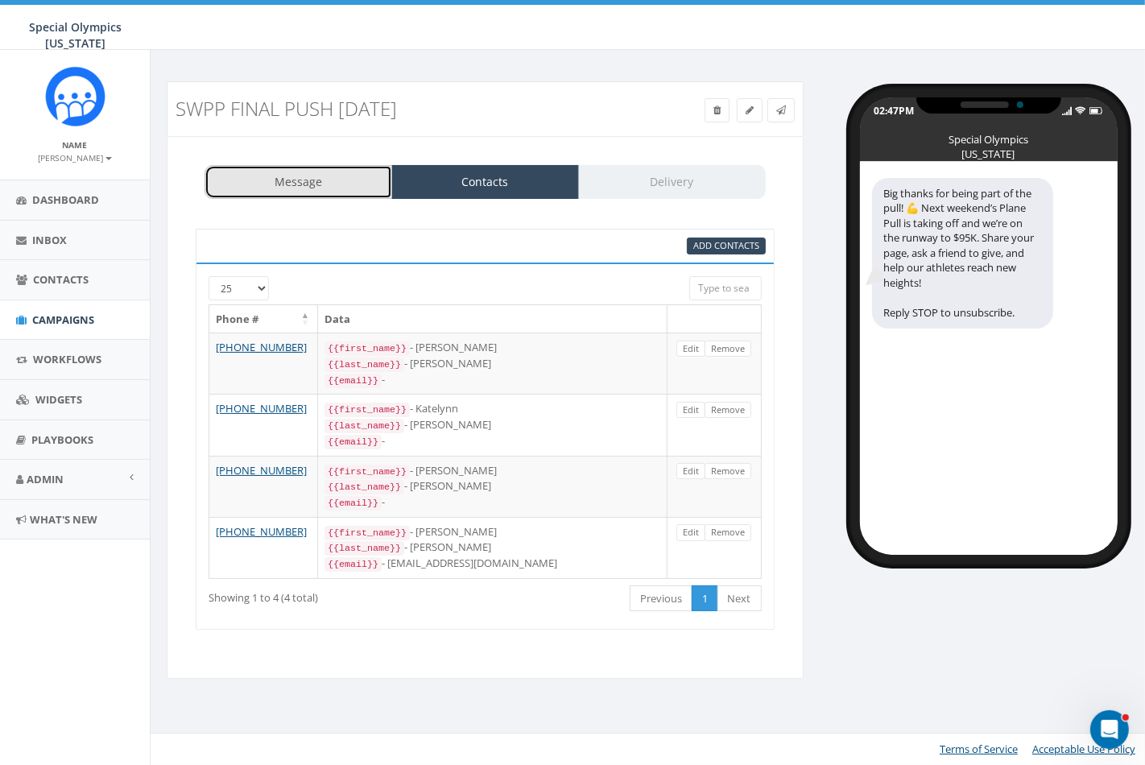
click at [307, 185] on link "Message" at bounding box center [299, 182] width 188 height 34
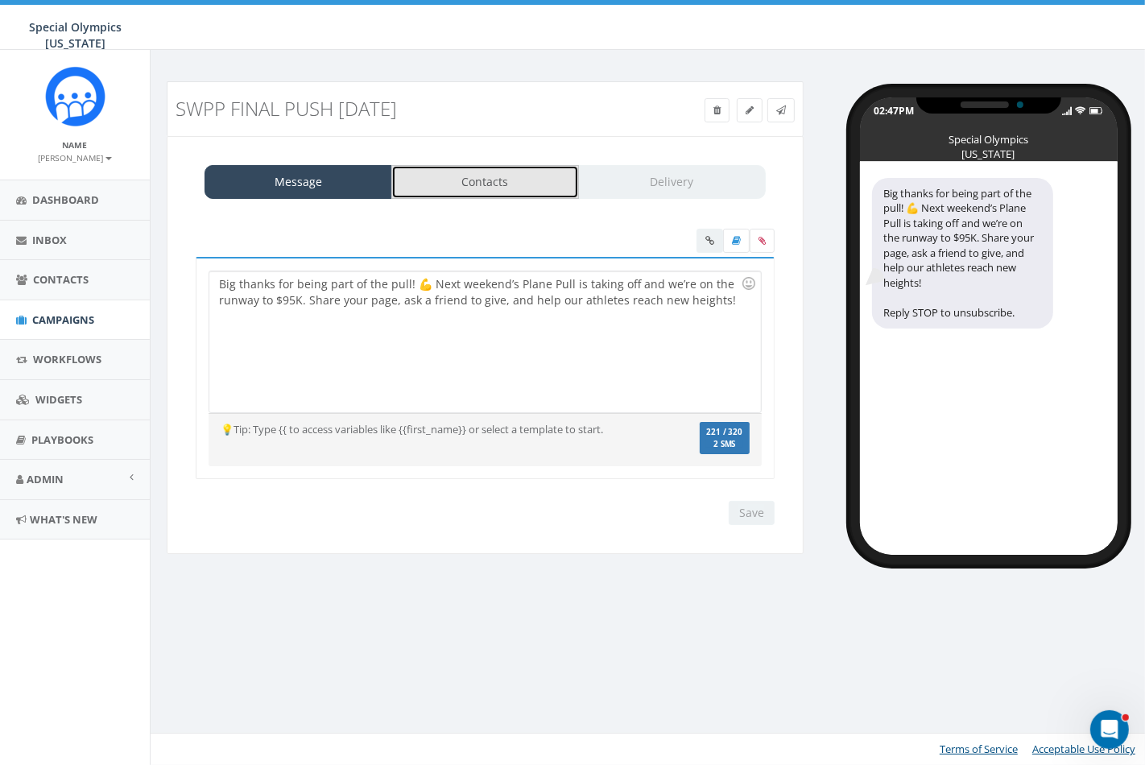
click at [423, 184] on link "Contacts" at bounding box center [485, 182] width 188 height 34
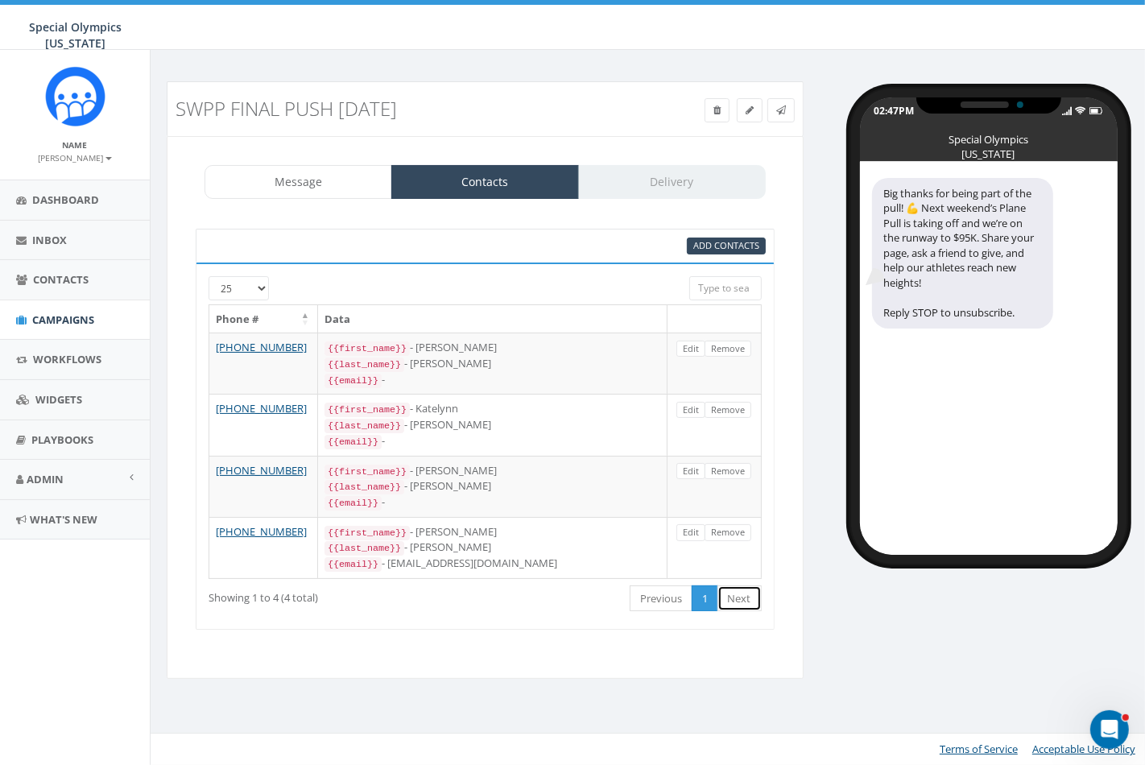
click at [745, 586] on link "Next" at bounding box center [740, 599] width 44 height 27
click at [745, 590] on link "Next" at bounding box center [740, 599] width 44 height 27
click at [300, 192] on link "Message" at bounding box center [299, 182] width 188 height 34
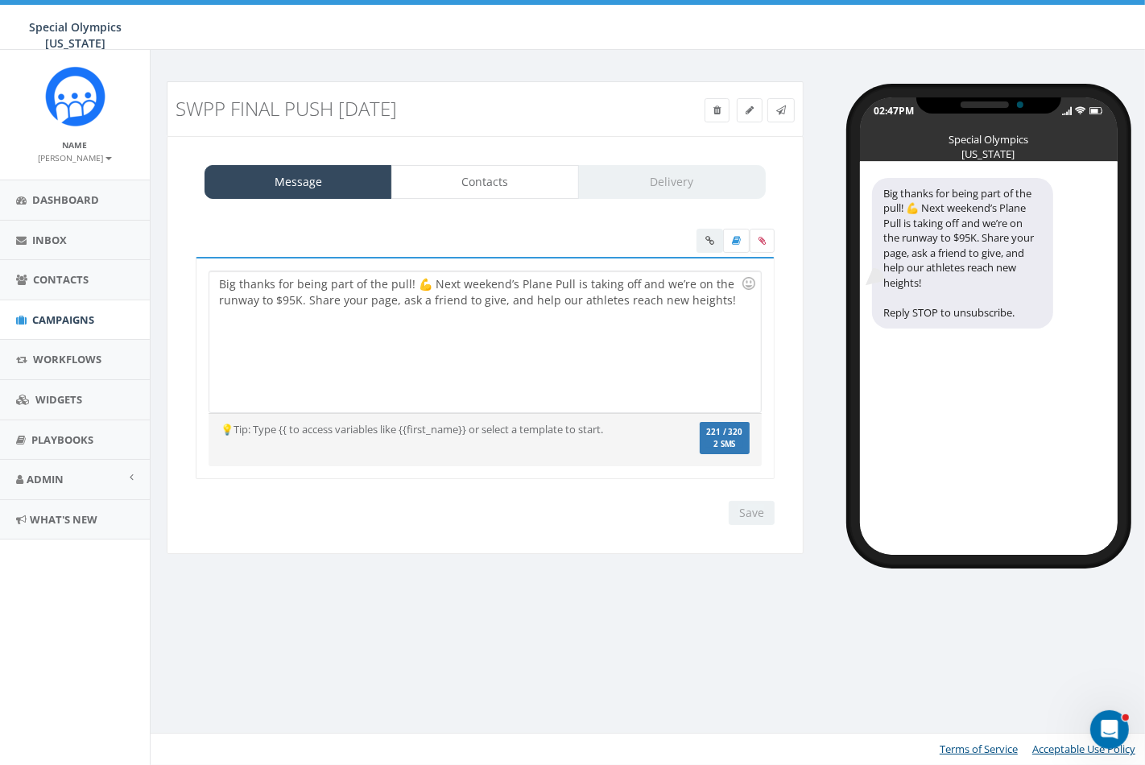
click at [761, 514] on div "Save Next" at bounding box center [748, 513] width 54 height 24
drag, startPoint x: 761, startPoint y: 514, endPoint x: 755, endPoint y: 507, distance: 9.1
click at [761, 513] on div "Save Next" at bounding box center [748, 513] width 54 height 24
click at [755, 507] on div "Save Next" at bounding box center [748, 513] width 54 height 24
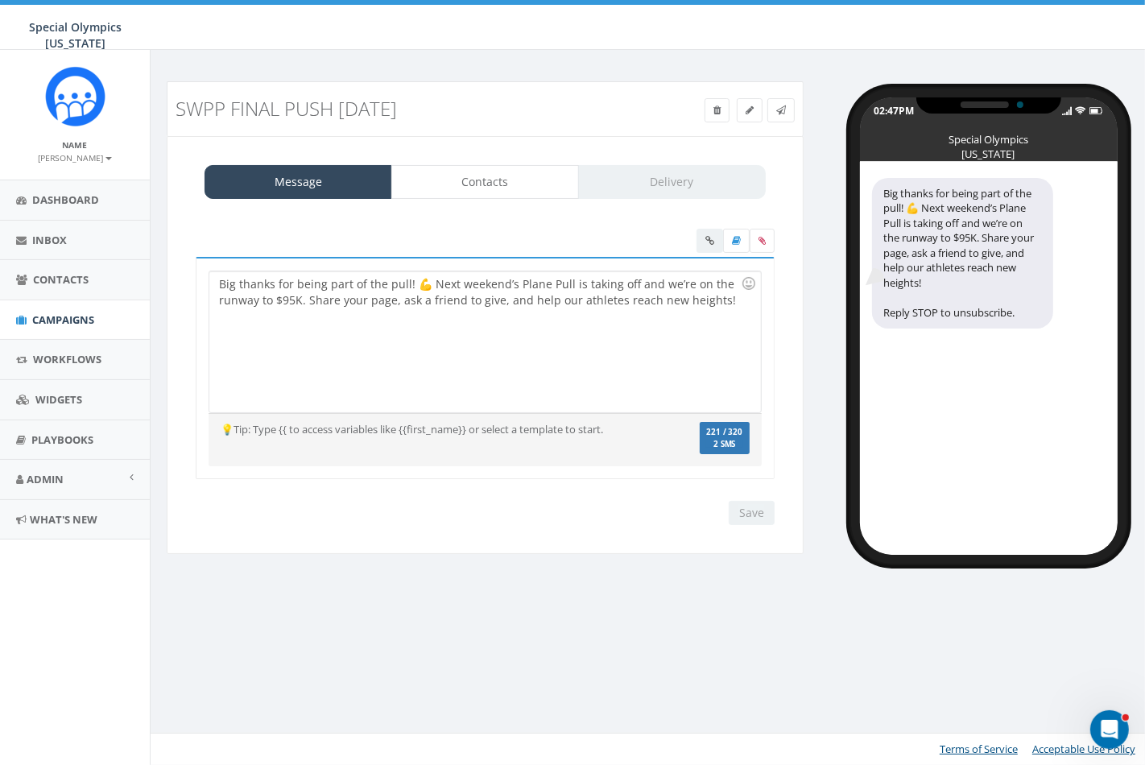
click at [755, 507] on div "Save Next" at bounding box center [748, 513] width 54 height 24
drag, startPoint x: 758, startPoint y: 517, endPoint x: 750, endPoint y: 414, distance: 103.4
click at [758, 518] on div "Save Next" at bounding box center [748, 513] width 54 height 24
click at [743, 318] on div "Big thanks for being part of the pull! 💪 Next weekend’s Plane Pull is taking of…" at bounding box center [484, 341] width 551 height 141
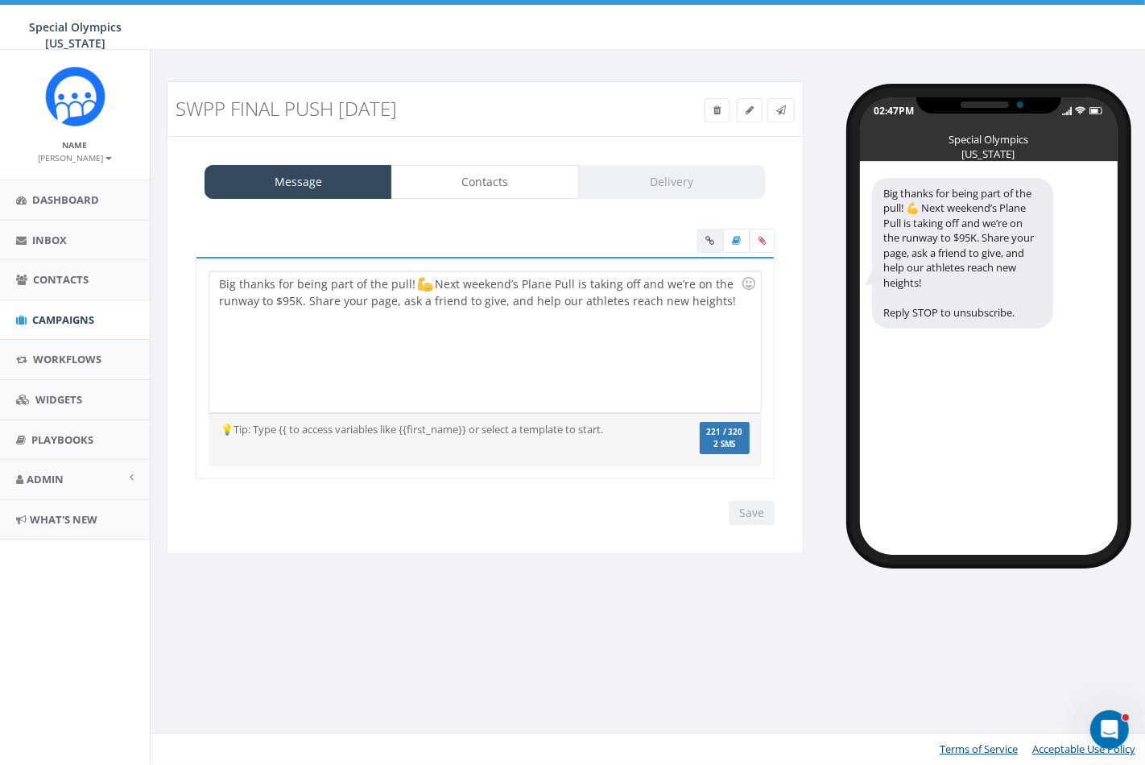
click at [773, 510] on div "Save Next" at bounding box center [748, 513] width 54 height 24
click at [771, 508] on div "Save Next" at bounding box center [748, 513] width 54 height 24
click at [745, 319] on div "Big thanks for being part of the pull! Next weekend’s Plane Pull is taking off …" at bounding box center [484, 341] width 551 height 141
click at [751, 502] on input "Save" at bounding box center [752, 513] width 46 height 24
click at [751, 502] on div "Save Next" at bounding box center [748, 513] width 54 height 24
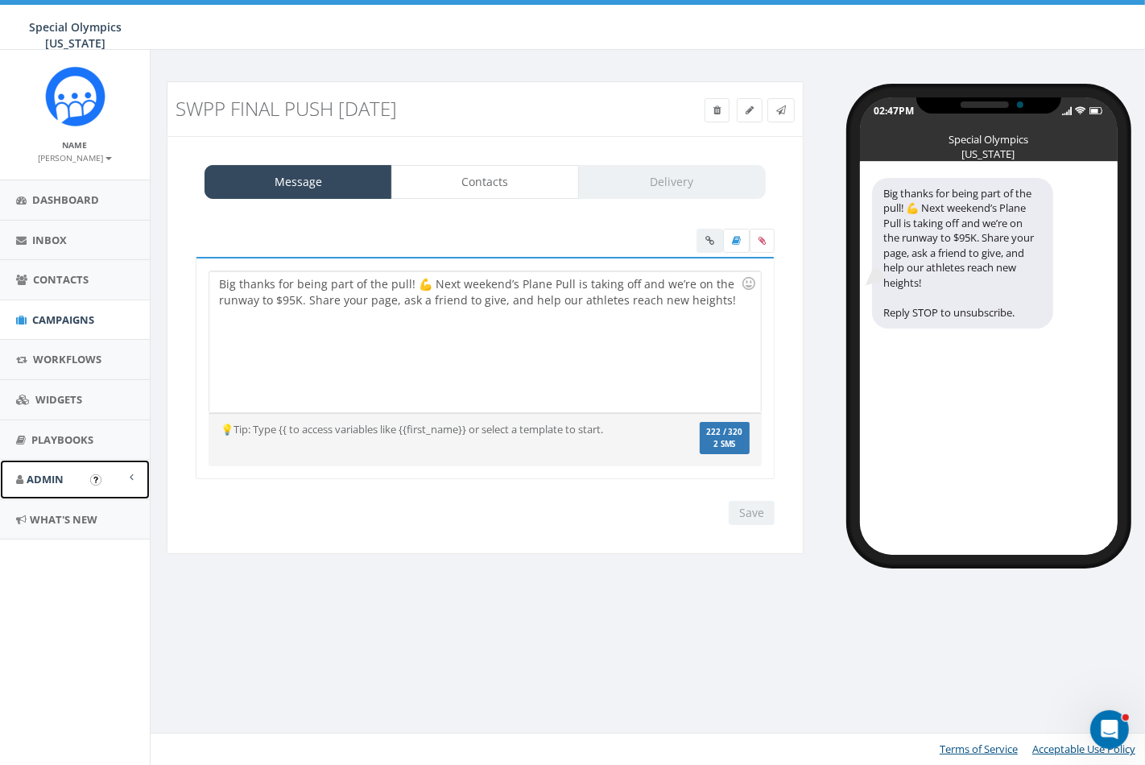
click at [72, 485] on link "Admin" at bounding box center [75, 479] width 150 height 39
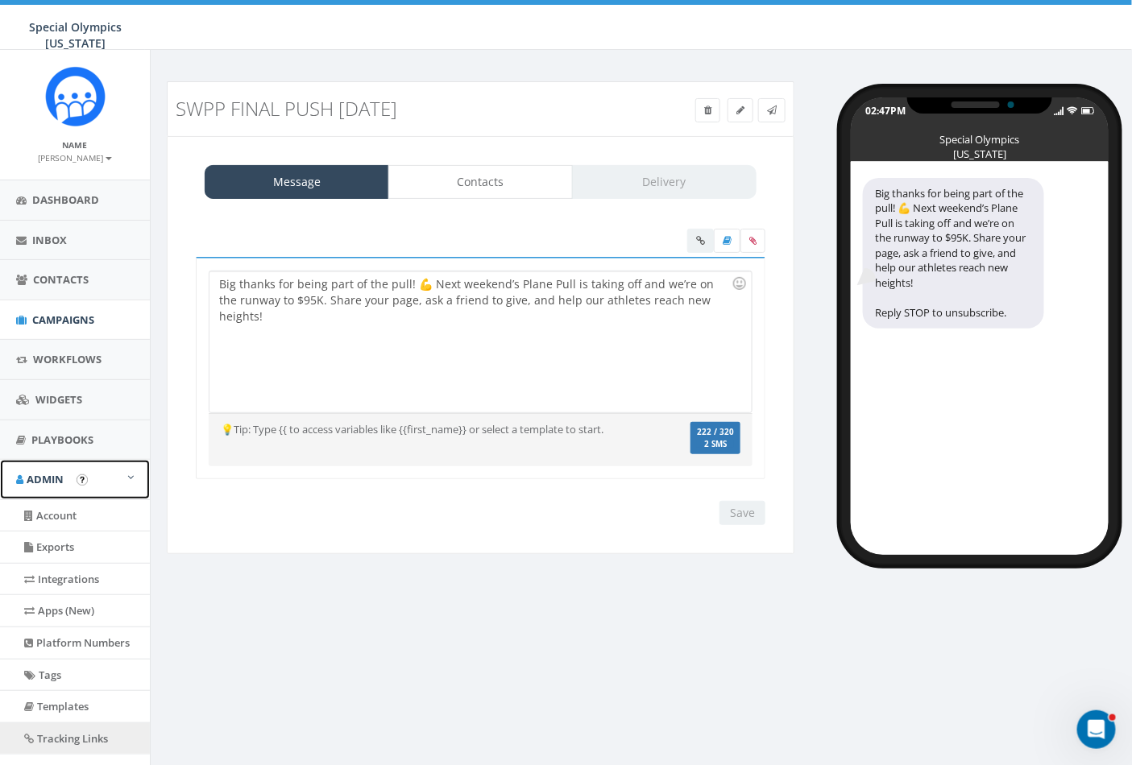
scroll to position [155, 0]
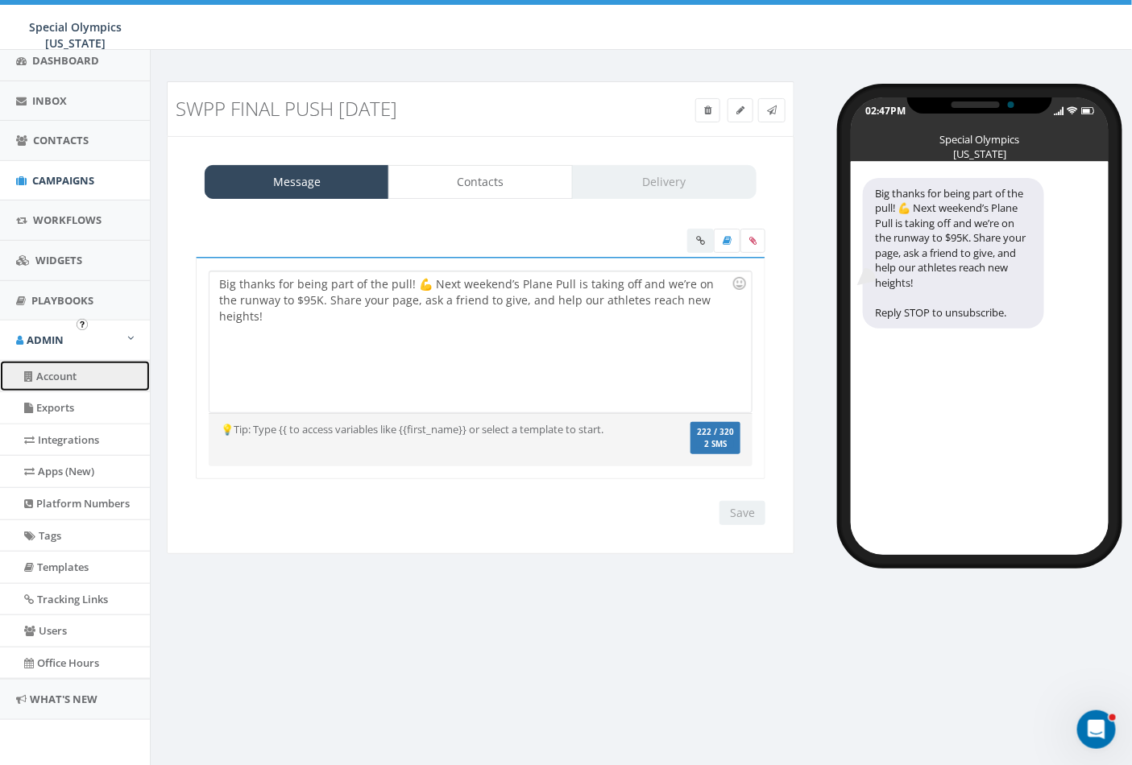
click at [79, 365] on link "Account" at bounding box center [75, 376] width 150 height 31
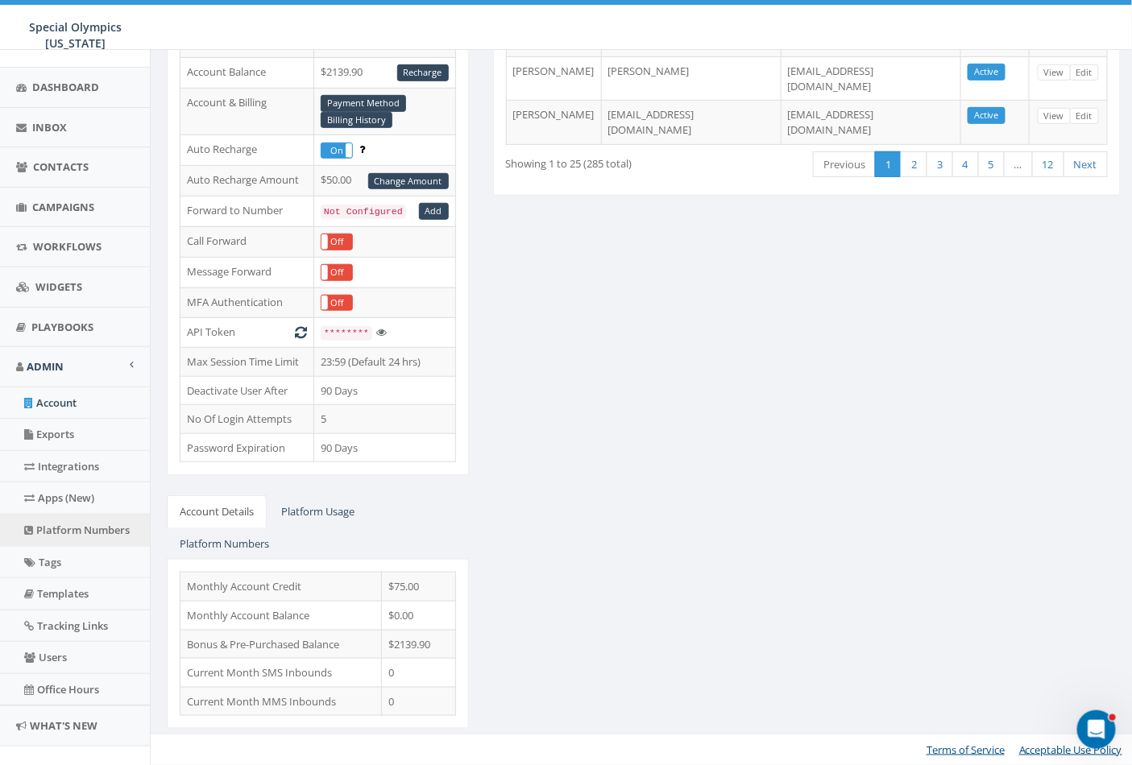
scroll to position [155, 0]
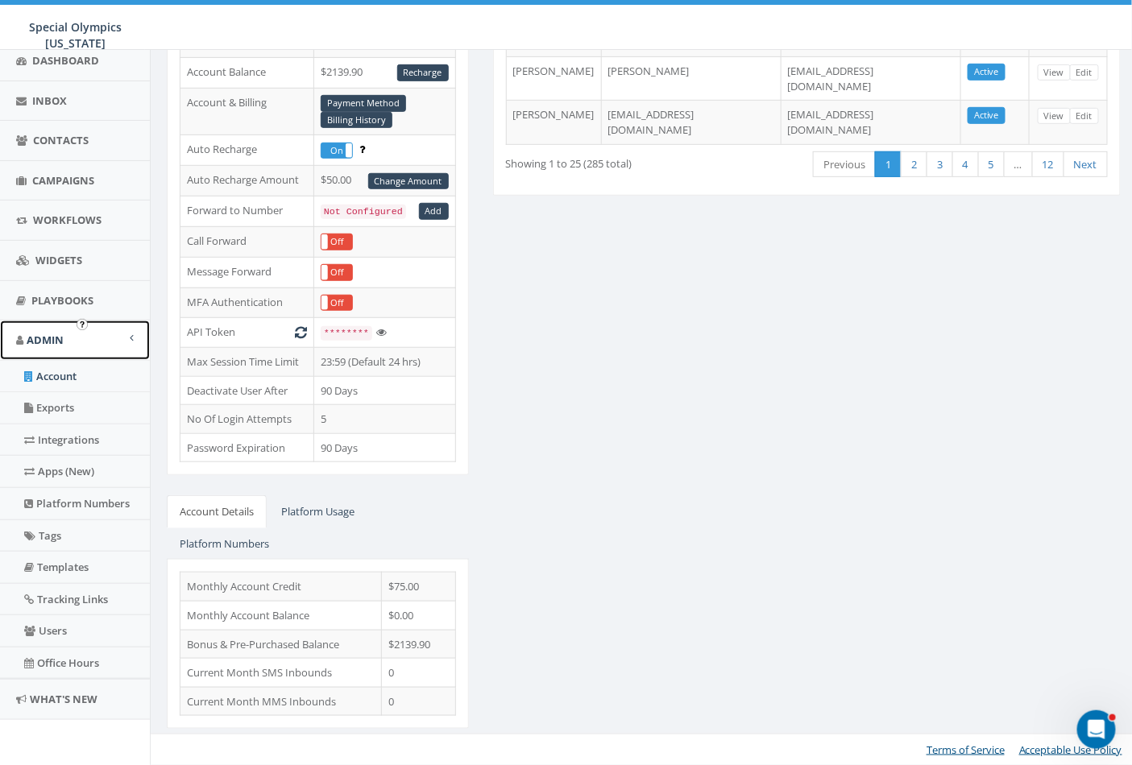
click at [64, 327] on link "Admin" at bounding box center [75, 340] width 150 height 39
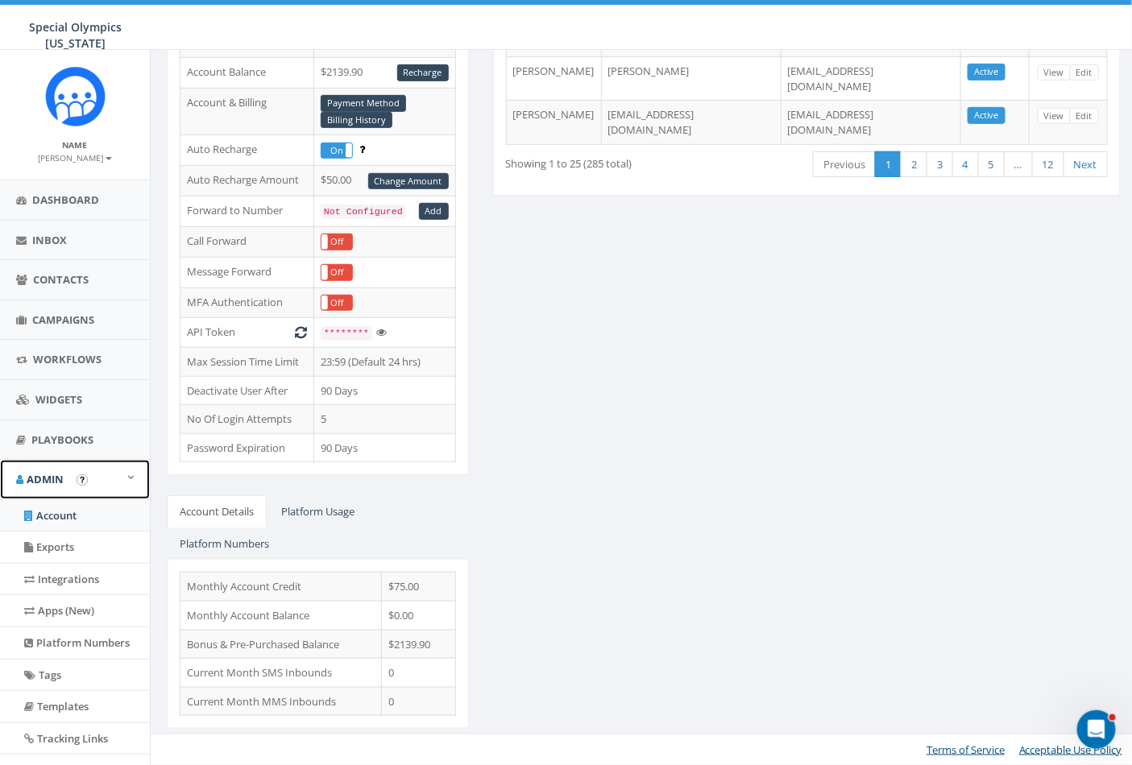
click at [52, 487] on link "Admin" at bounding box center [75, 479] width 150 height 39
click at [62, 486] on span "Admin" at bounding box center [45, 479] width 37 height 14
click at [46, 526] on link "Account" at bounding box center [75, 515] width 150 height 31
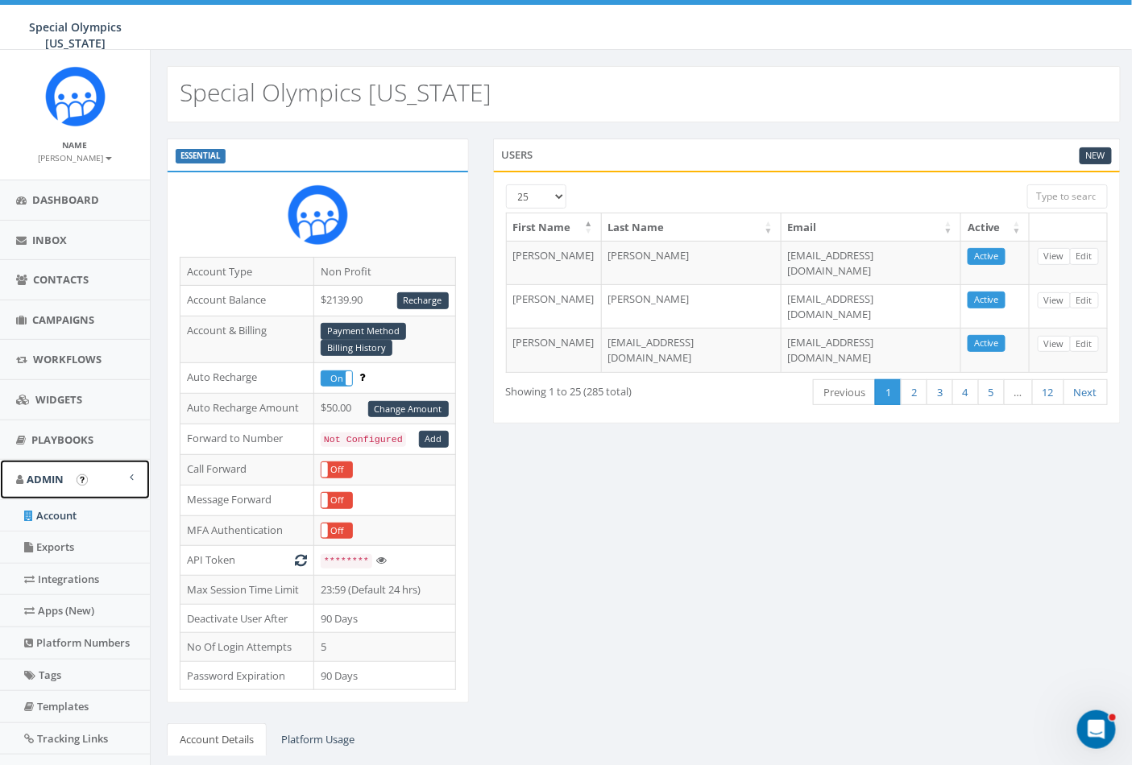
click at [115, 480] on link "Admin" at bounding box center [75, 479] width 150 height 39
click at [127, 480] on span at bounding box center [130, 477] width 6 height 10
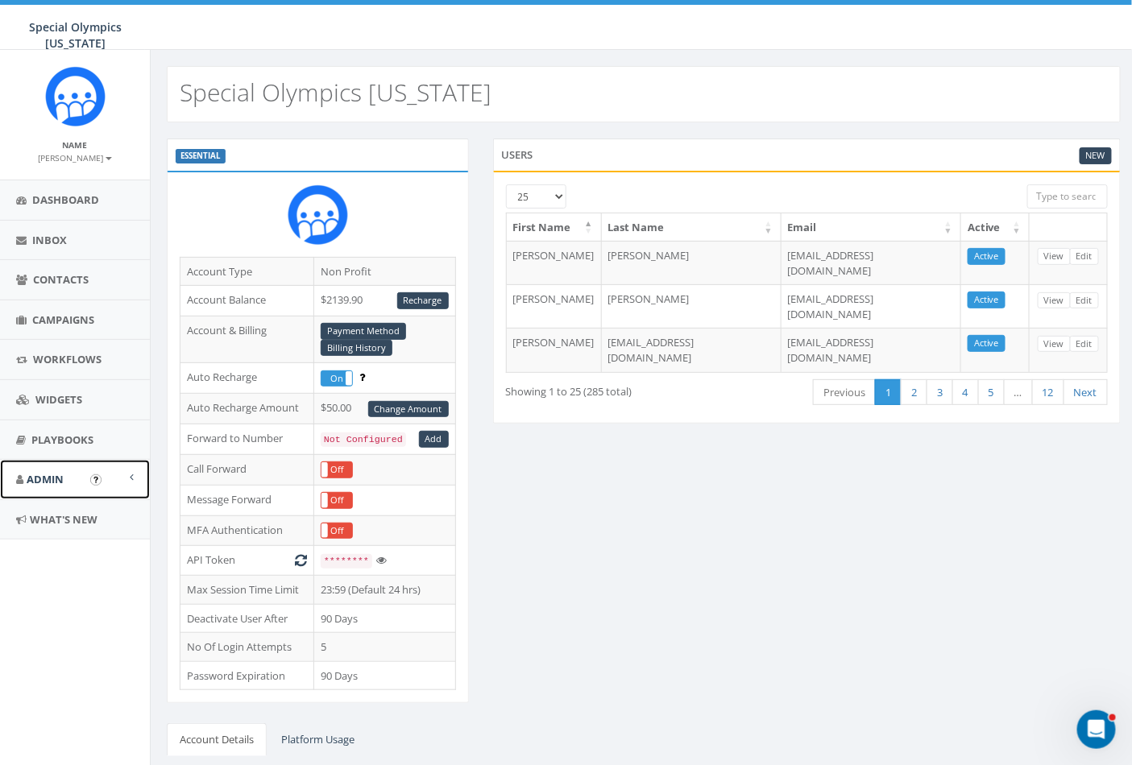
click at [115, 480] on link "Admin" at bounding box center [75, 479] width 150 height 39
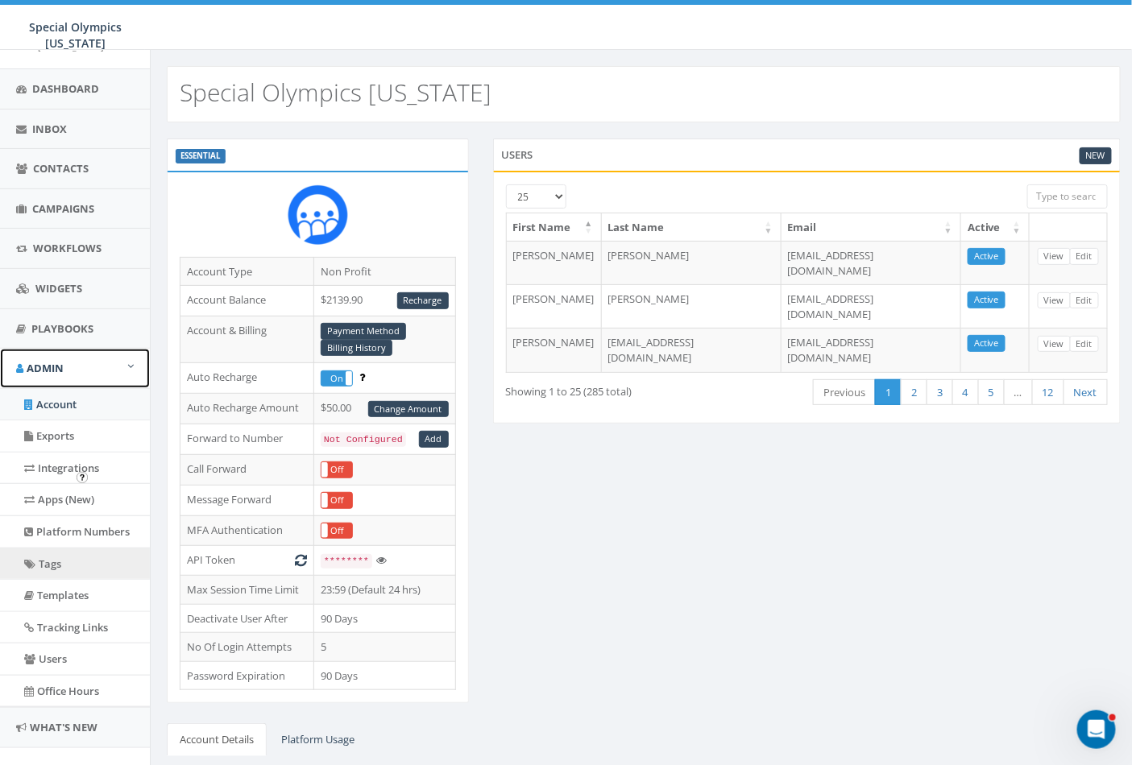
scroll to position [155, 0]
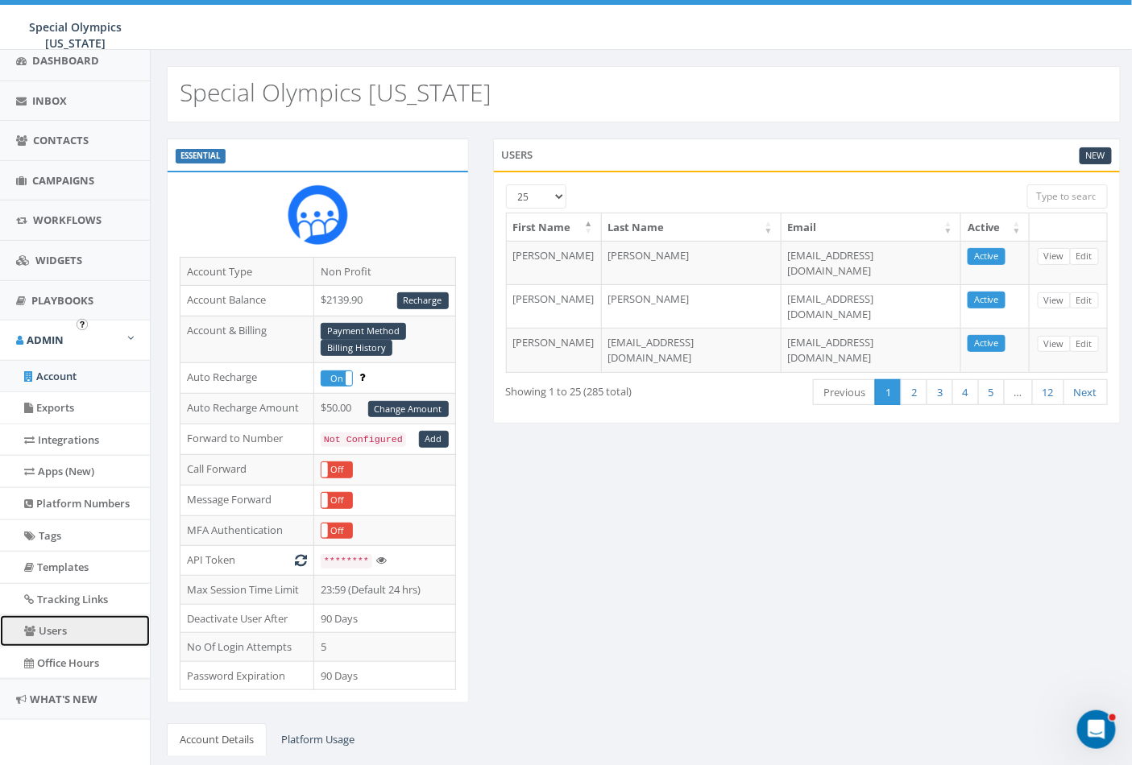
click at [85, 634] on link "Users" at bounding box center [75, 630] width 150 height 31
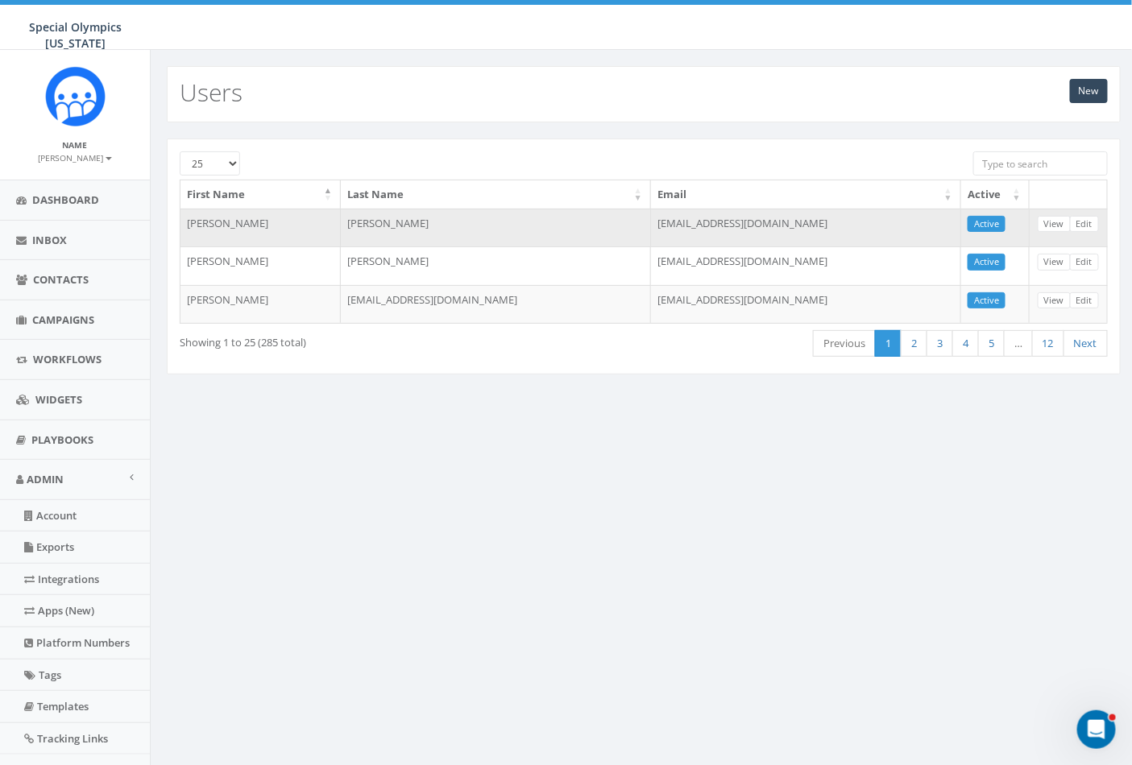
click at [252, 216] on td "[PERSON_NAME]" at bounding box center [260, 228] width 160 height 39
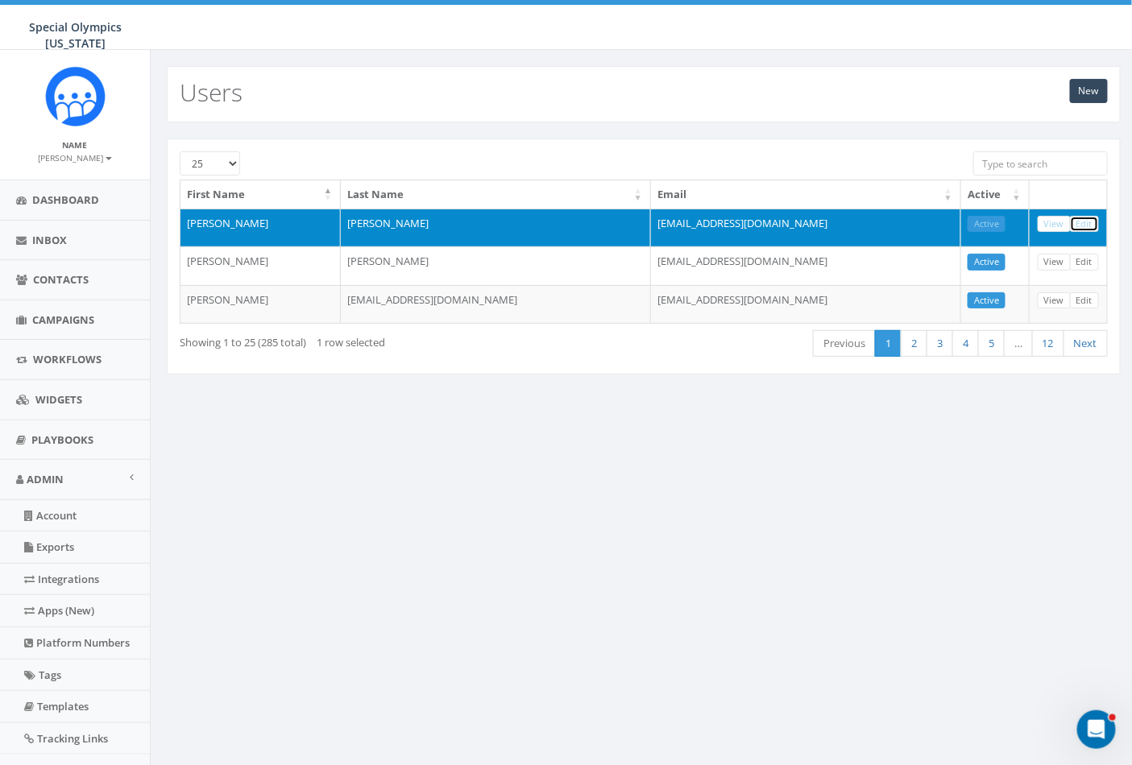
click at [1079, 216] on link "Edit" at bounding box center [1084, 224] width 29 height 17
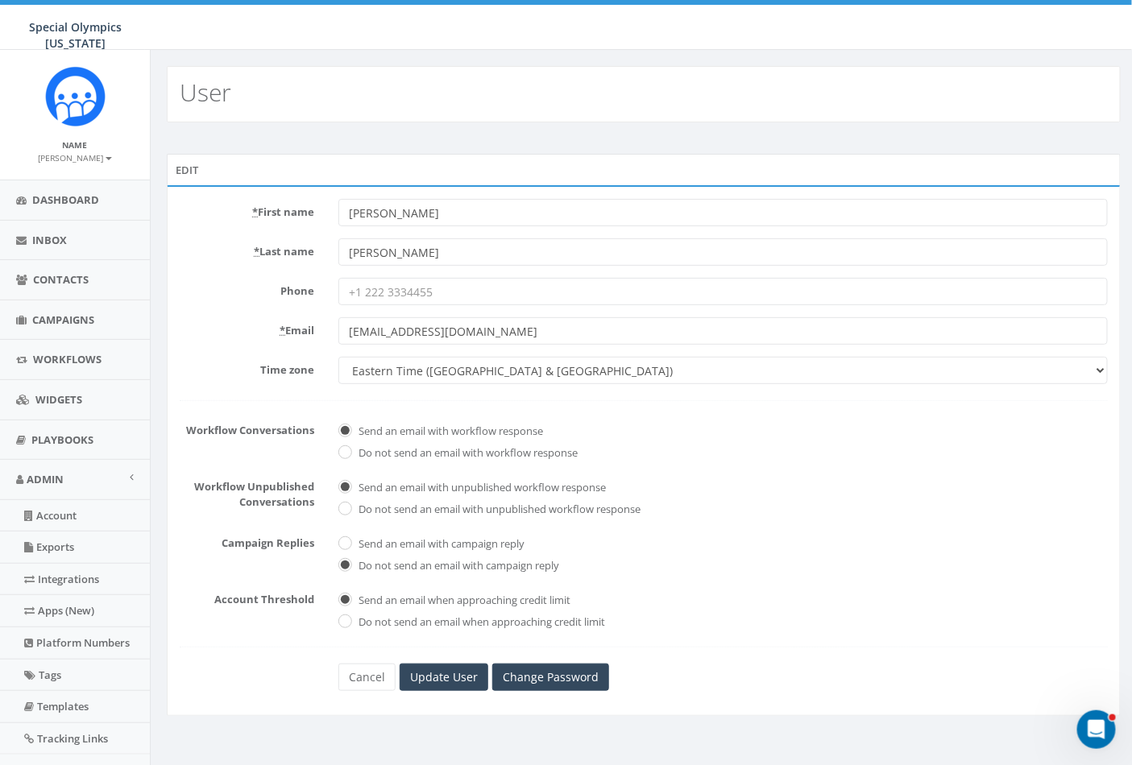
click at [355, 22] on div "Special Olympics [US_STATE] Special Olympics [US_STATE] Profile Sign Out 3.39 %…" at bounding box center [566, 25] width 1132 height 50
click at [94, 166] on div "Name [PERSON_NAME] Profile Sign Out" at bounding box center [75, 115] width 150 height 130
click at [106, 157] on b at bounding box center [109, 158] width 6 height 3
click at [366, 679] on link "Cancel" at bounding box center [366, 677] width 57 height 27
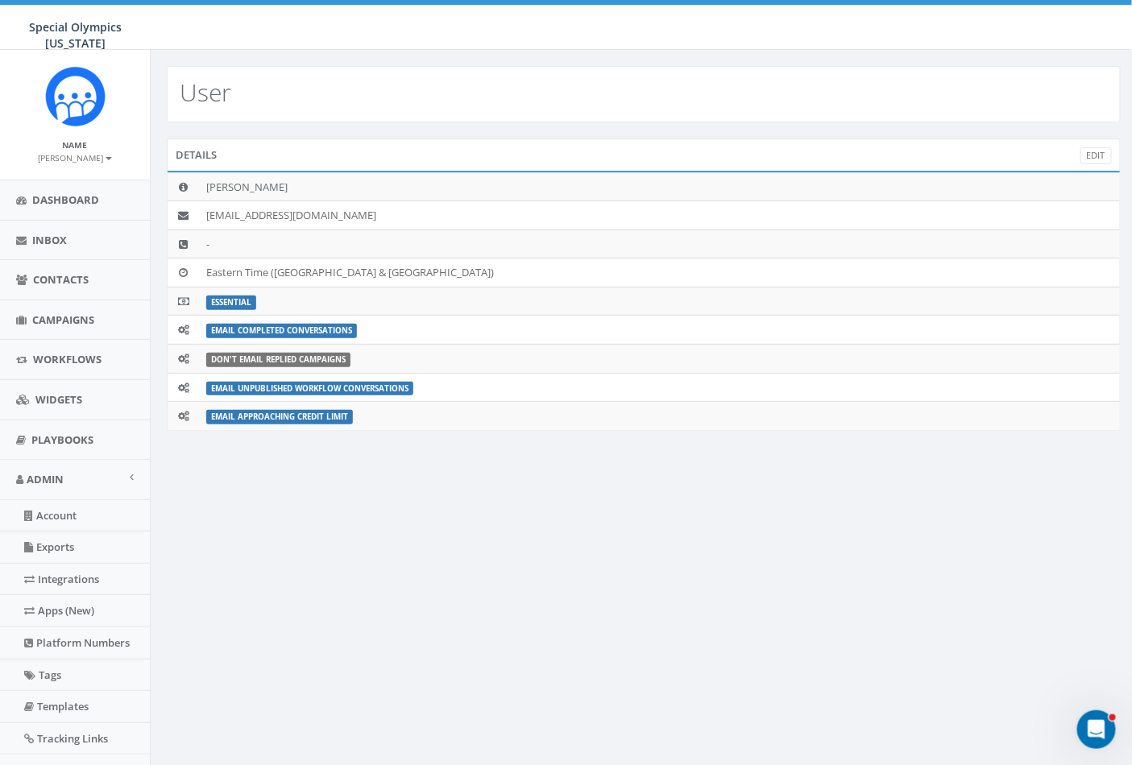
click at [79, 147] on small "Name" at bounding box center [75, 144] width 25 height 11
click at [78, 151] on link "[PERSON_NAME]" at bounding box center [75, 157] width 73 height 14
click at [71, 210] on link "Sign Out" at bounding box center [80, 202] width 127 height 20
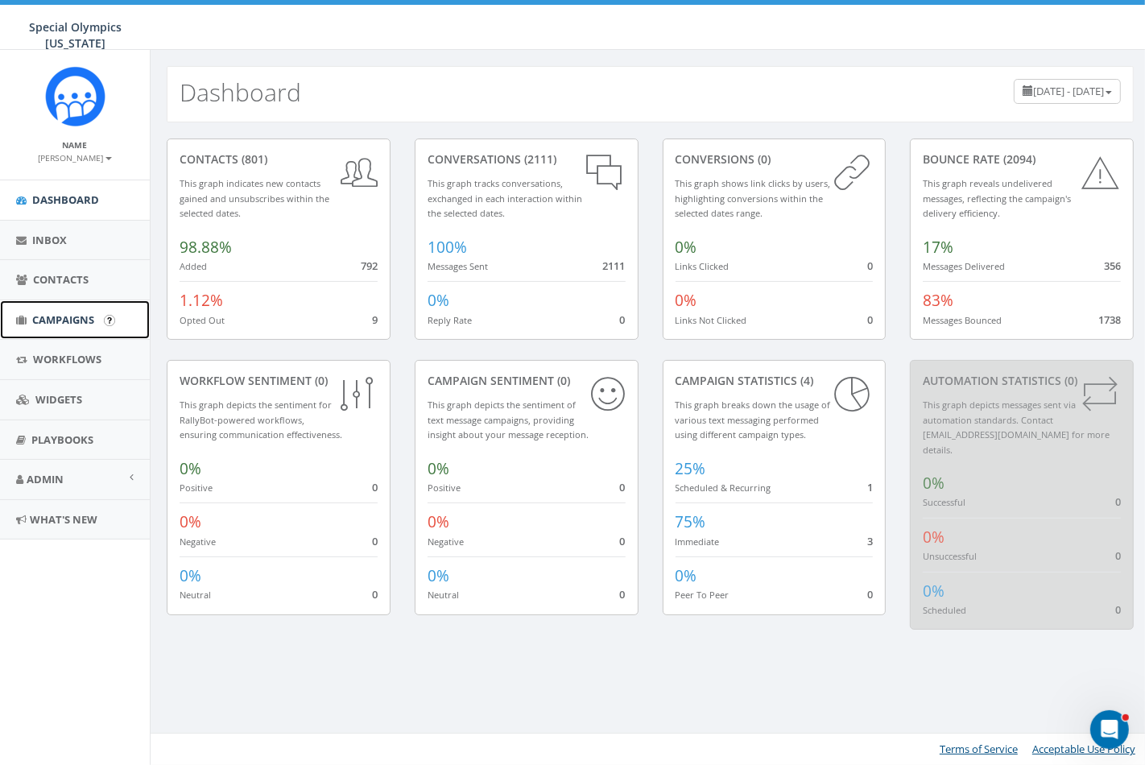
click at [77, 314] on span "Campaigns" at bounding box center [63, 319] width 62 height 14
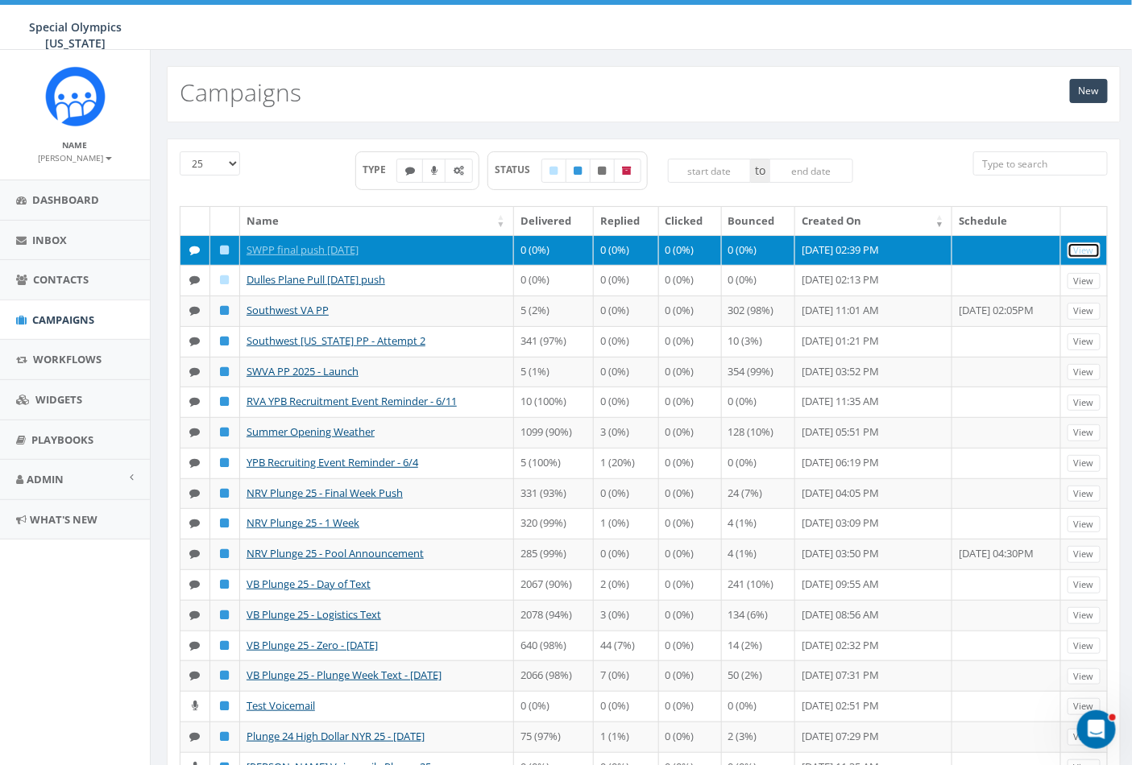
click at [1086, 254] on link "View" at bounding box center [1083, 250] width 33 height 17
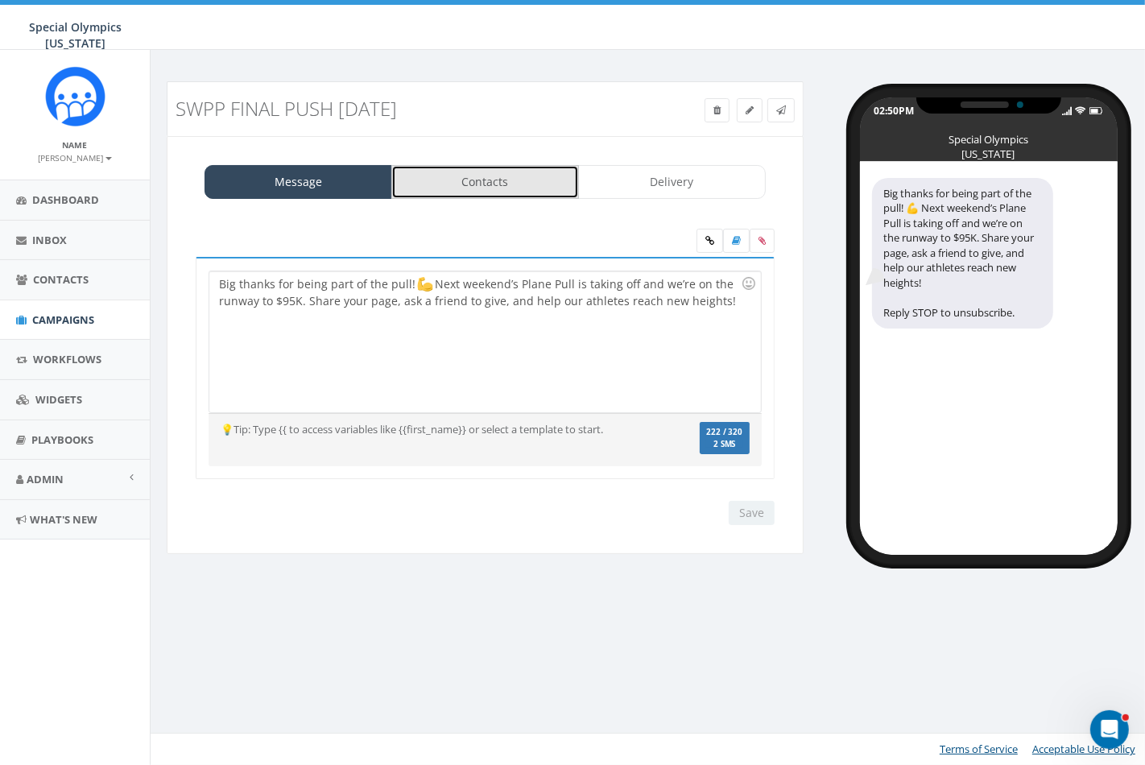
click at [516, 180] on link "Contacts" at bounding box center [485, 182] width 188 height 34
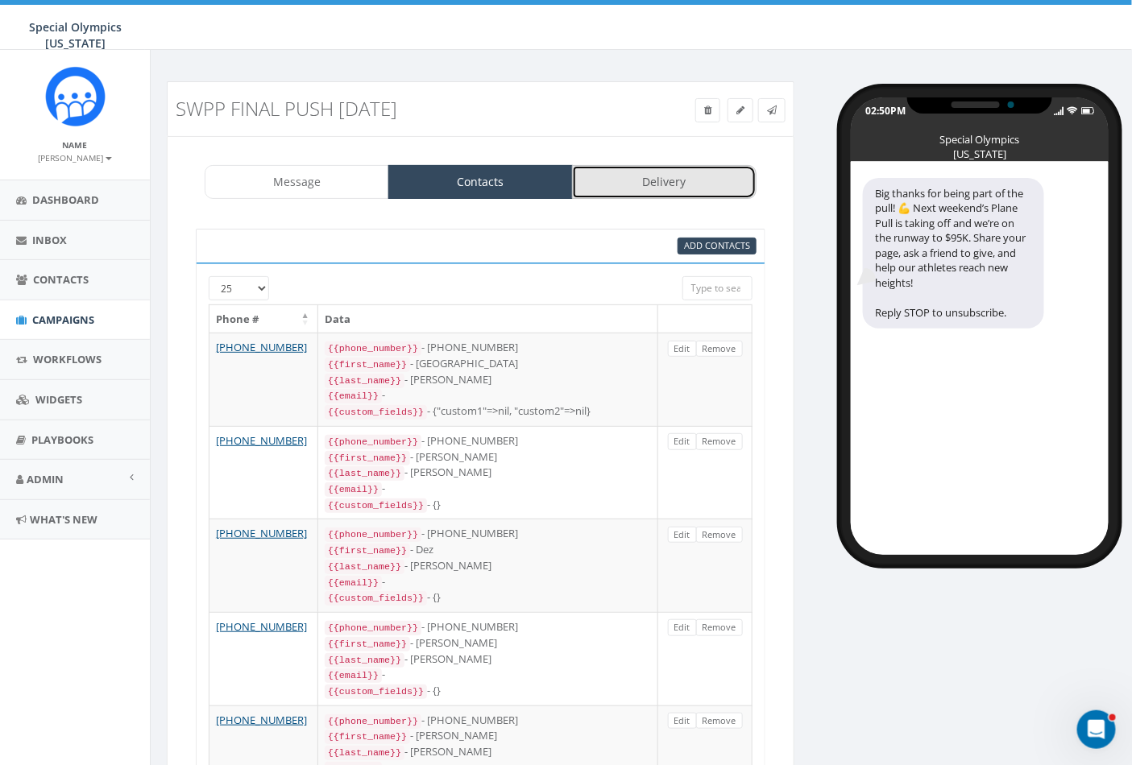
click at [631, 183] on link "Delivery" at bounding box center [664, 182] width 184 height 34
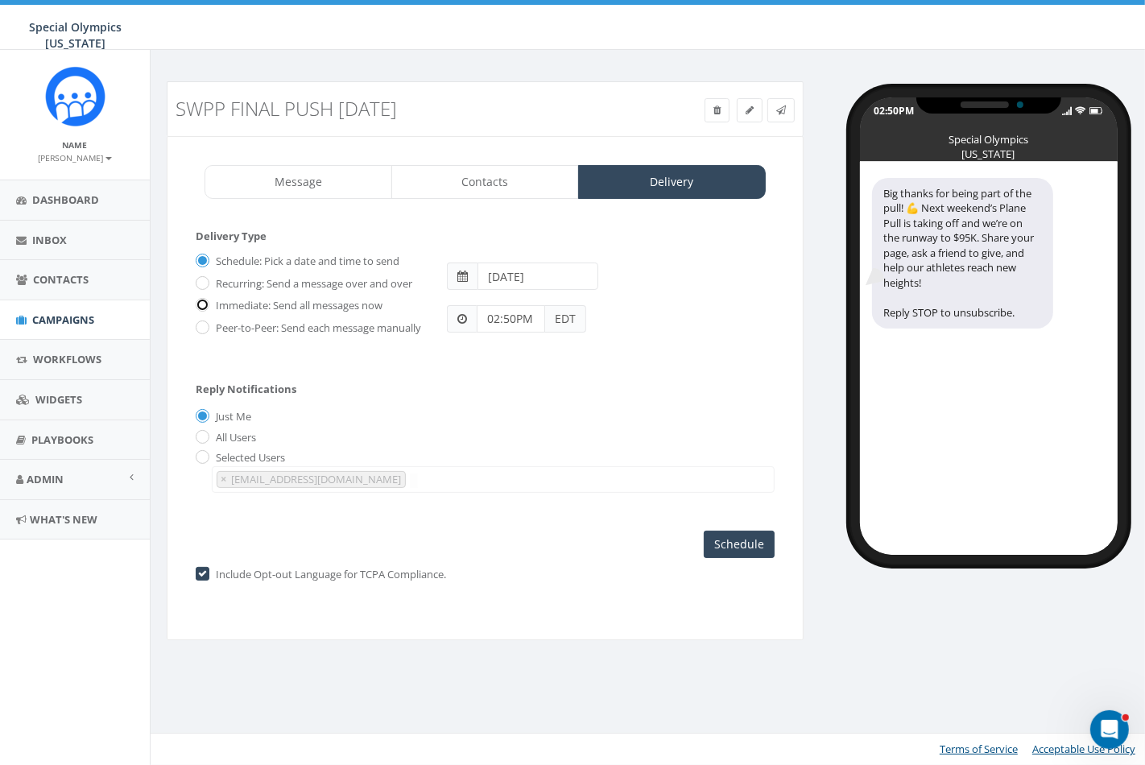
click at [205, 306] on input "Immediate: Send all messages now" at bounding box center [201, 306] width 10 height 10
radio input "true"
click at [202, 443] on input "All Users" at bounding box center [201, 437] width 10 height 10
radio input "true"
click at [714, 551] on input "Send Now" at bounding box center [737, 544] width 76 height 27
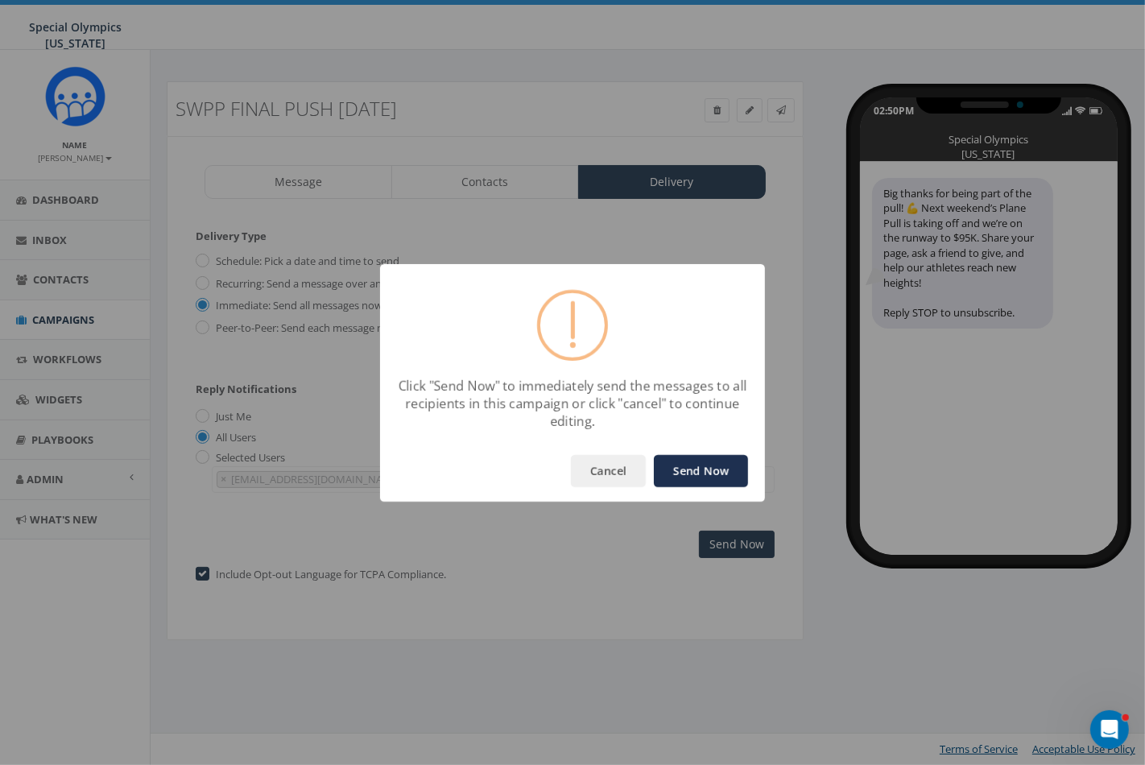
click at [679, 461] on button "Send Now" at bounding box center [701, 471] width 94 height 32
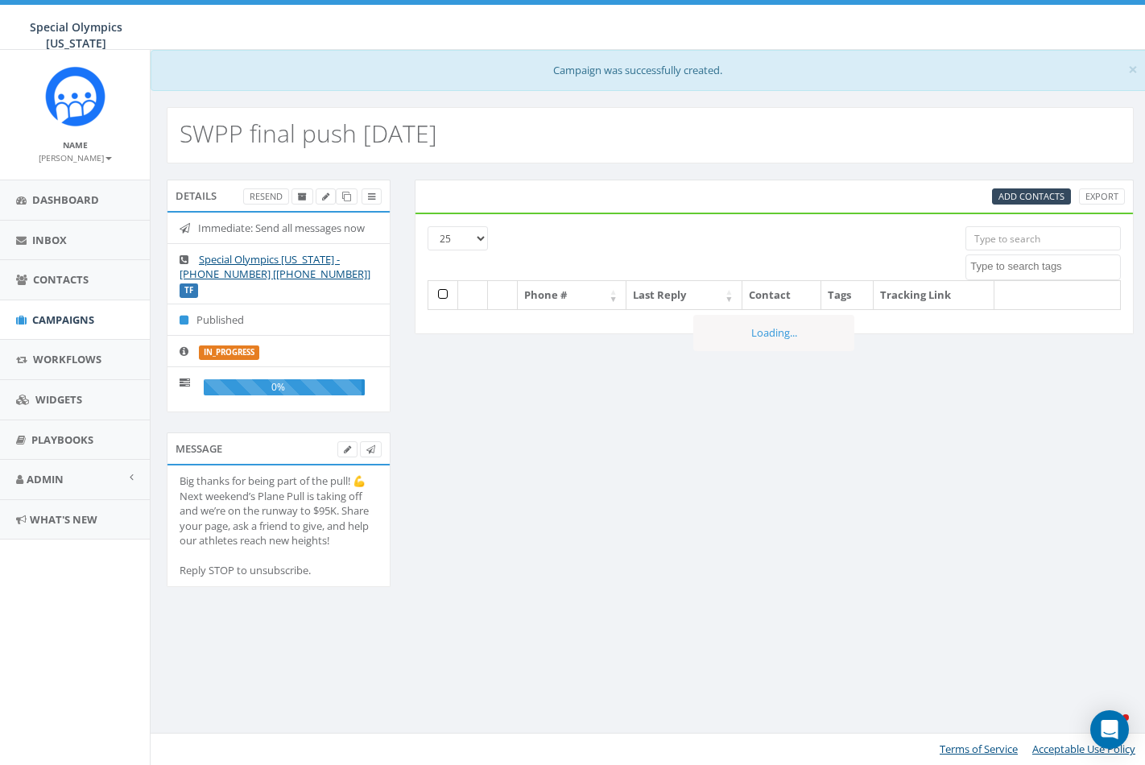
select select
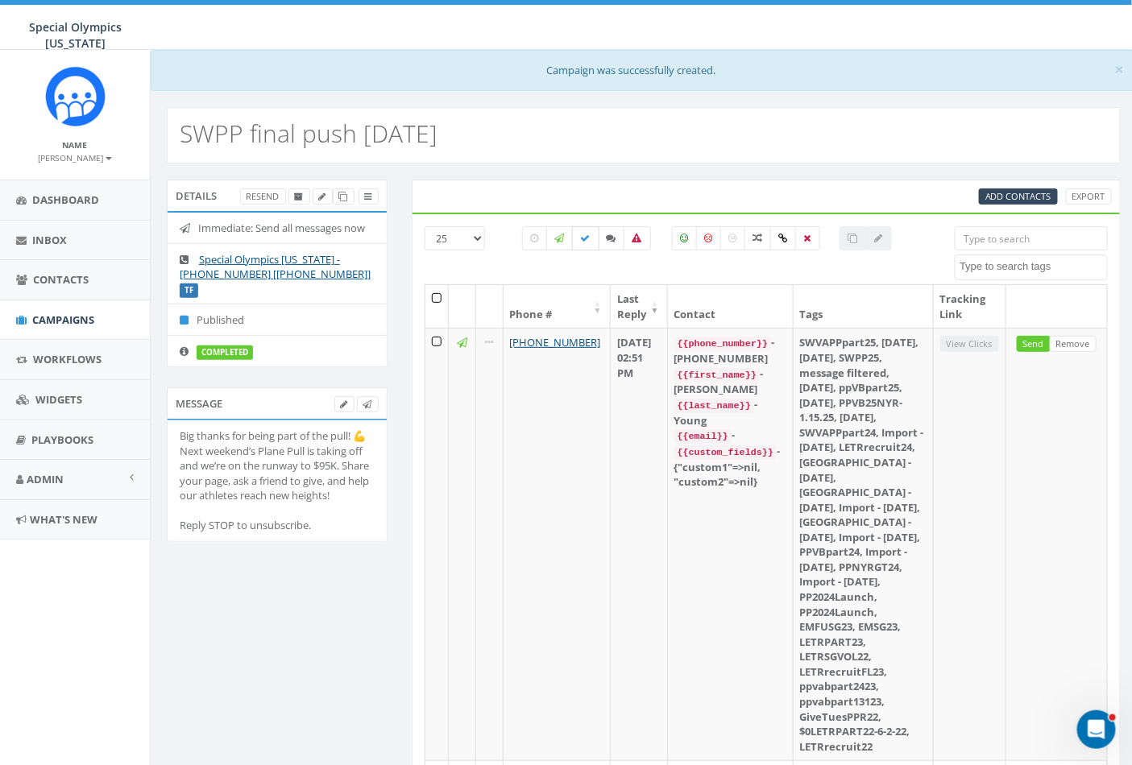
click at [581, 234] on icon at bounding box center [586, 239] width 10 height 10
checkbox input "true"
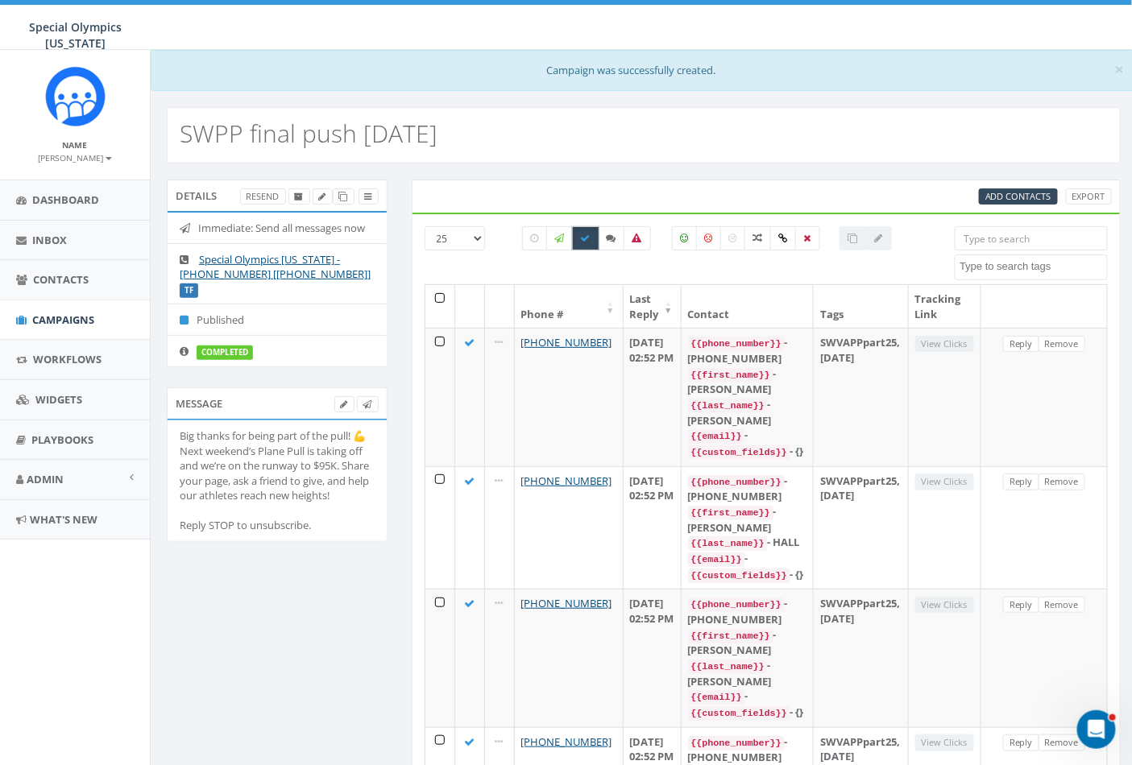
click at [444, 299] on th at bounding box center [440, 306] width 30 height 43
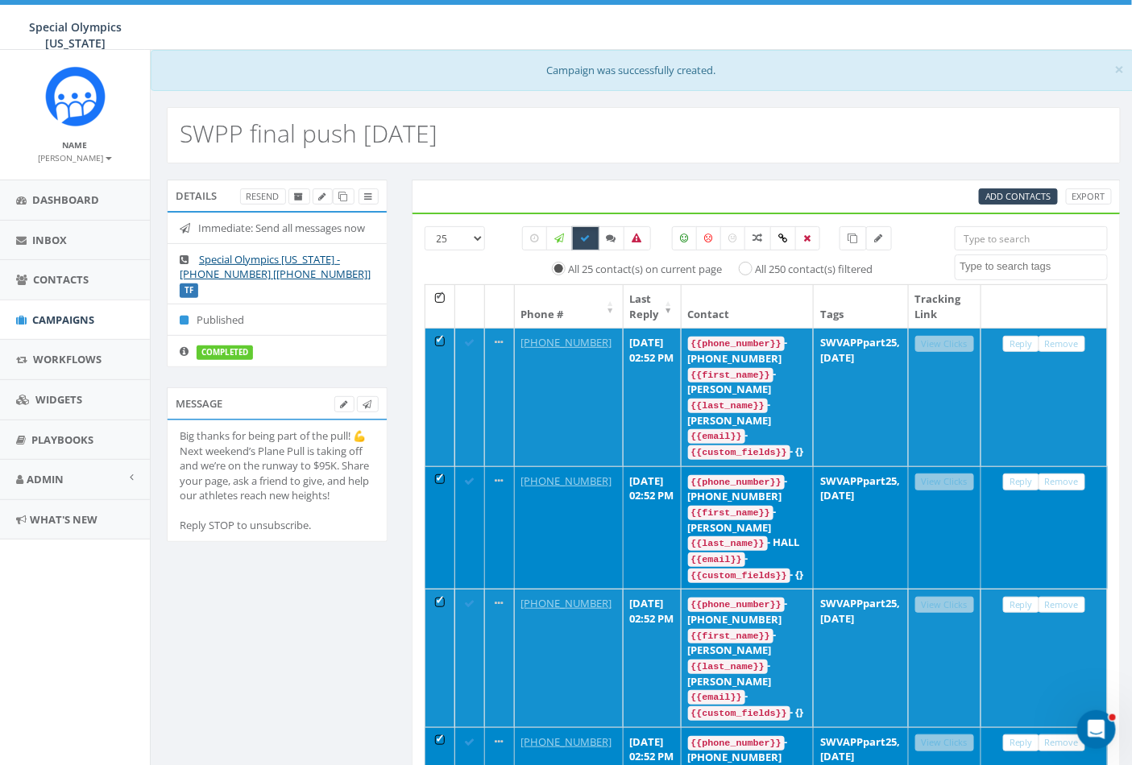
click at [750, 275] on div "All 250 contact(s) filtered" at bounding box center [800, 268] width 143 height 19
click at [747, 267] on input "All 250 contact(s) filtered" at bounding box center [750, 267] width 10 height 10
radio input "true"
click at [751, 262] on input "All 250 contact(s) filtered" at bounding box center [750, 267] width 10 height 10
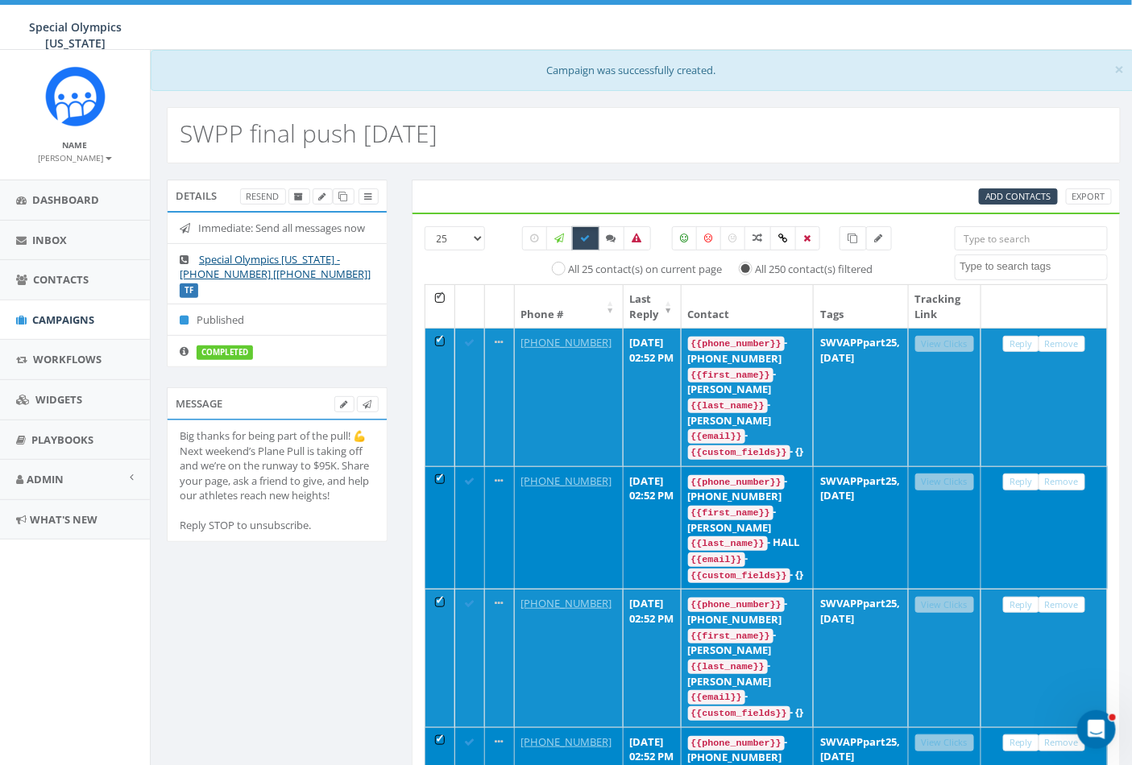
click at [437, 303] on th at bounding box center [440, 306] width 30 height 43
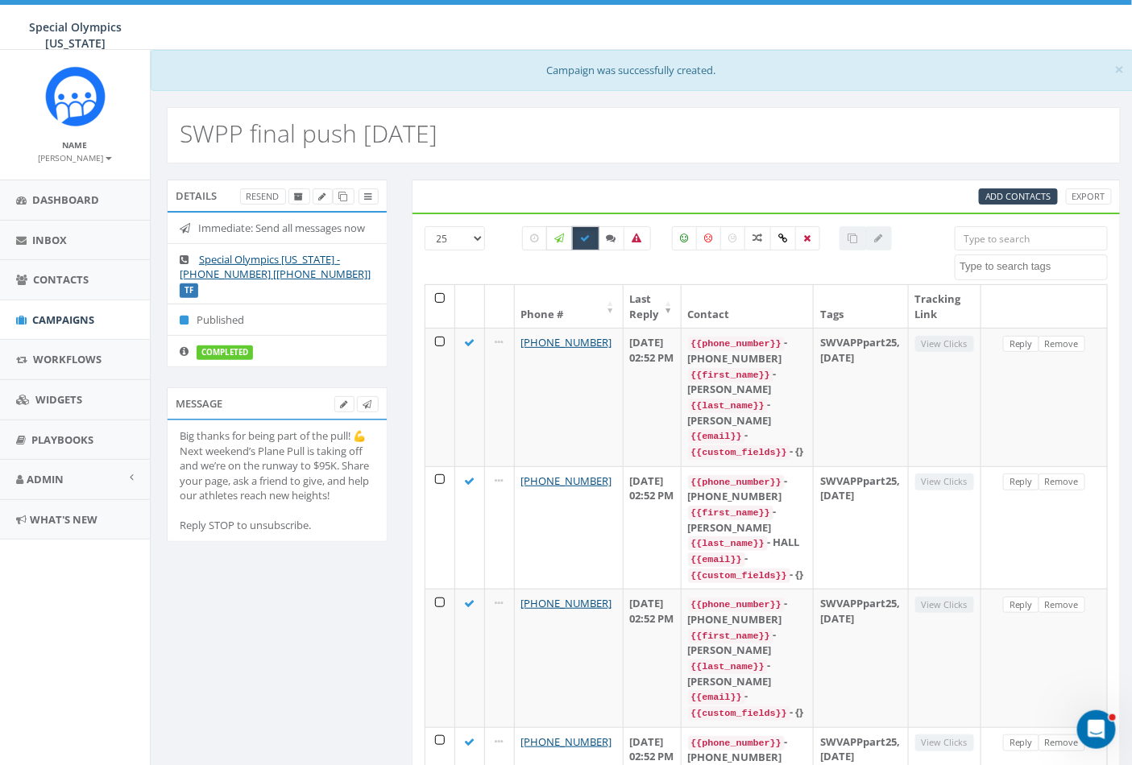
click at [555, 238] on icon at bounding box center [560, 239] width 10 height 10
checkbox input "true"
click at [591, 234] on label at bounding box center [585, 238] width 27 height 24
checkbox input "false"
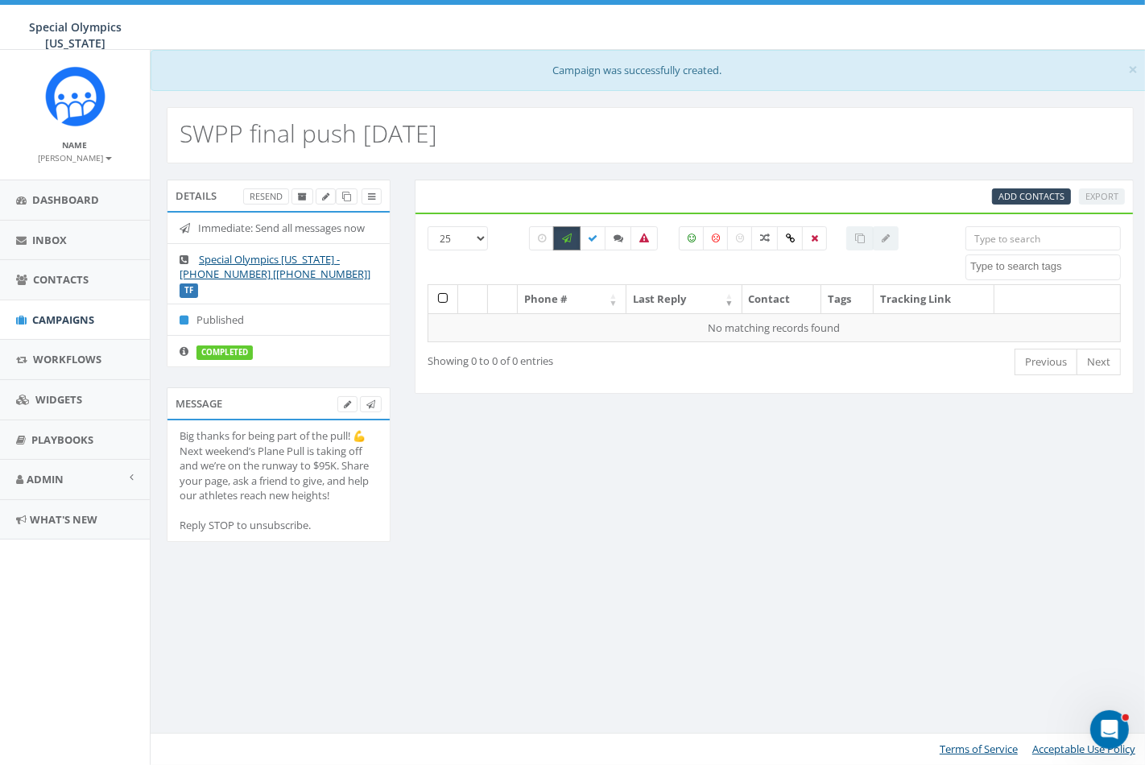
click at [567, 235] on icon at bounding box center [567, 239] width 10 height 10
checkbox input "false"
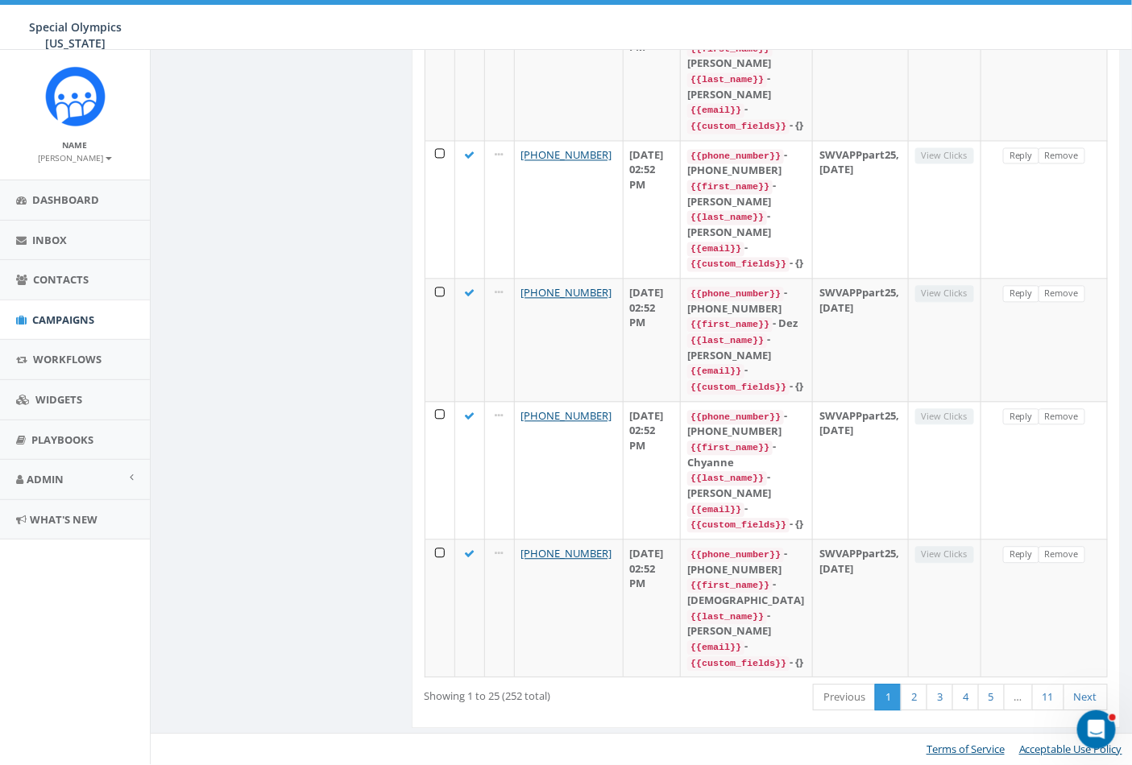
scroll to position [3396, 0]
click at [991, 702] on link "5" at bounding box center [991, 698] width 27 height 27
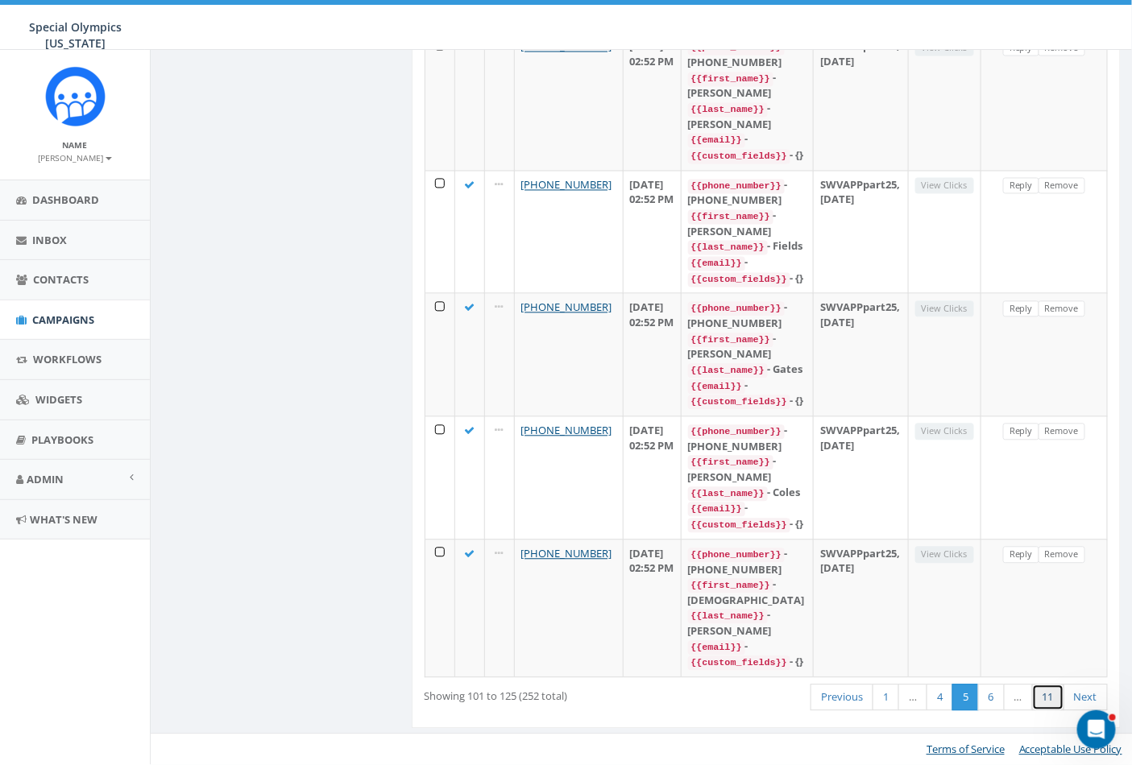
click at [1047, 698] on link "11" at bounding box center [1048, 698] width 32 height 27
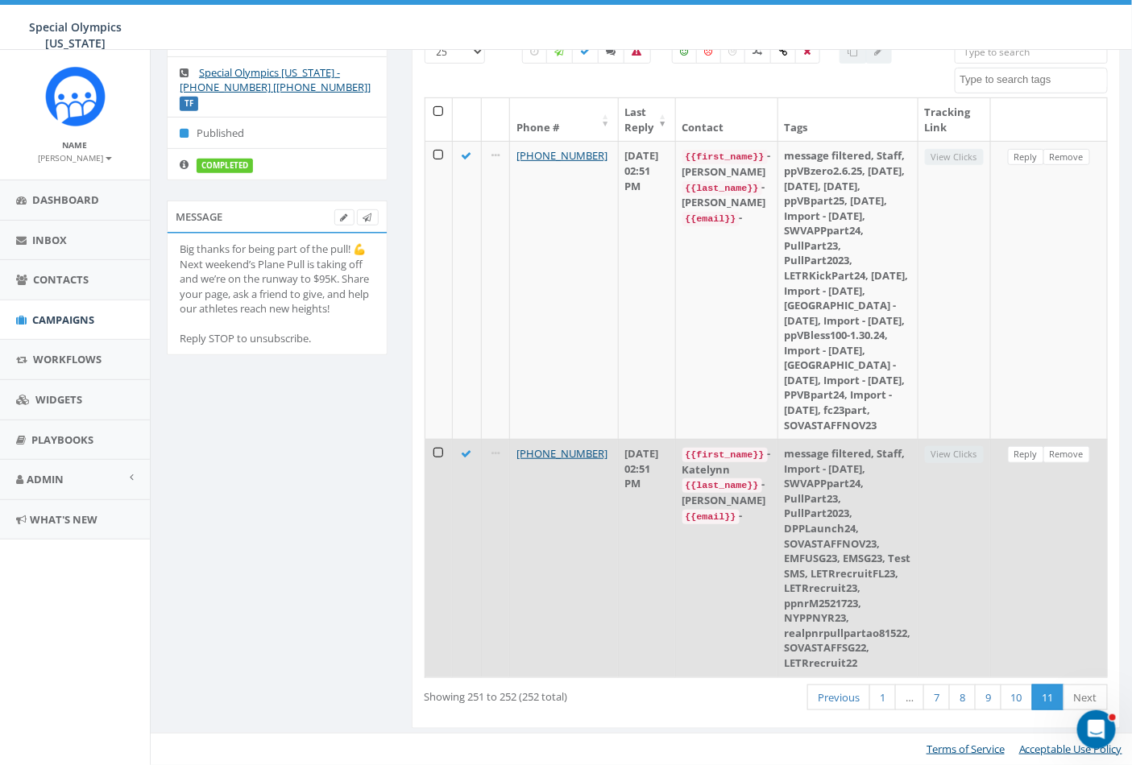
scroll to position [0, 0]
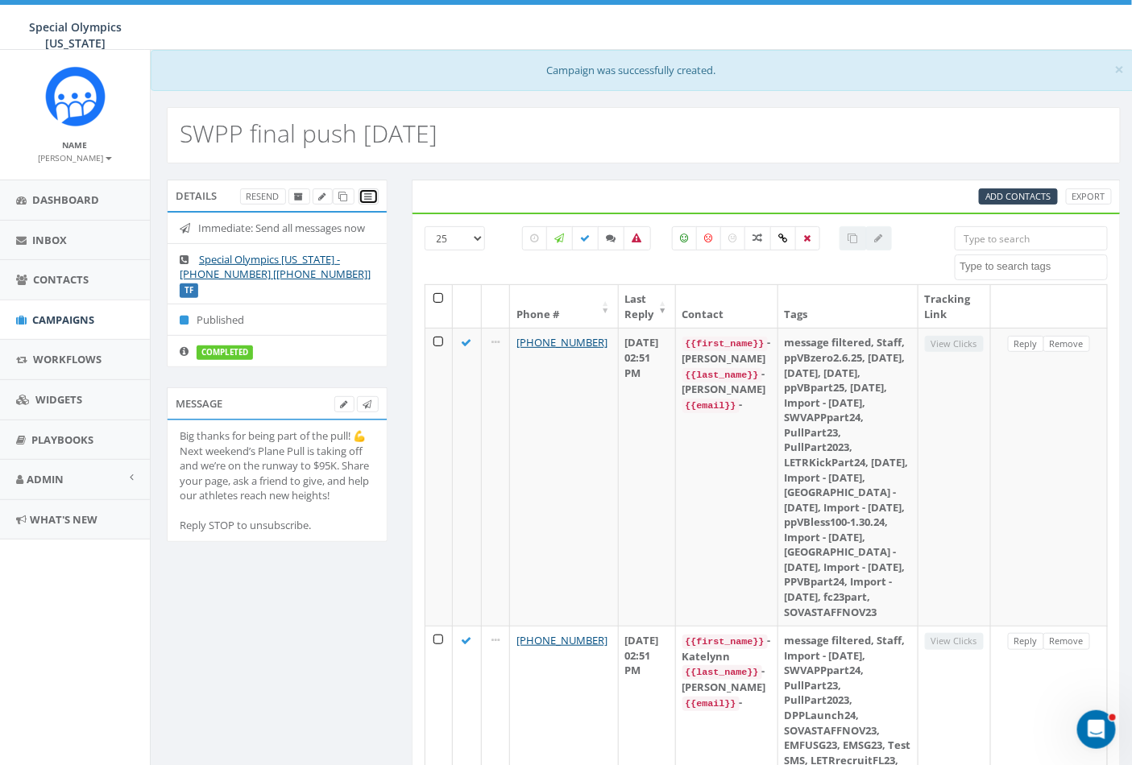
click at [366, 198] on icon at bounding box center [368, 196] width 7 height 9
